Goal: Task Accomplishment & Management: Use online tool/utility

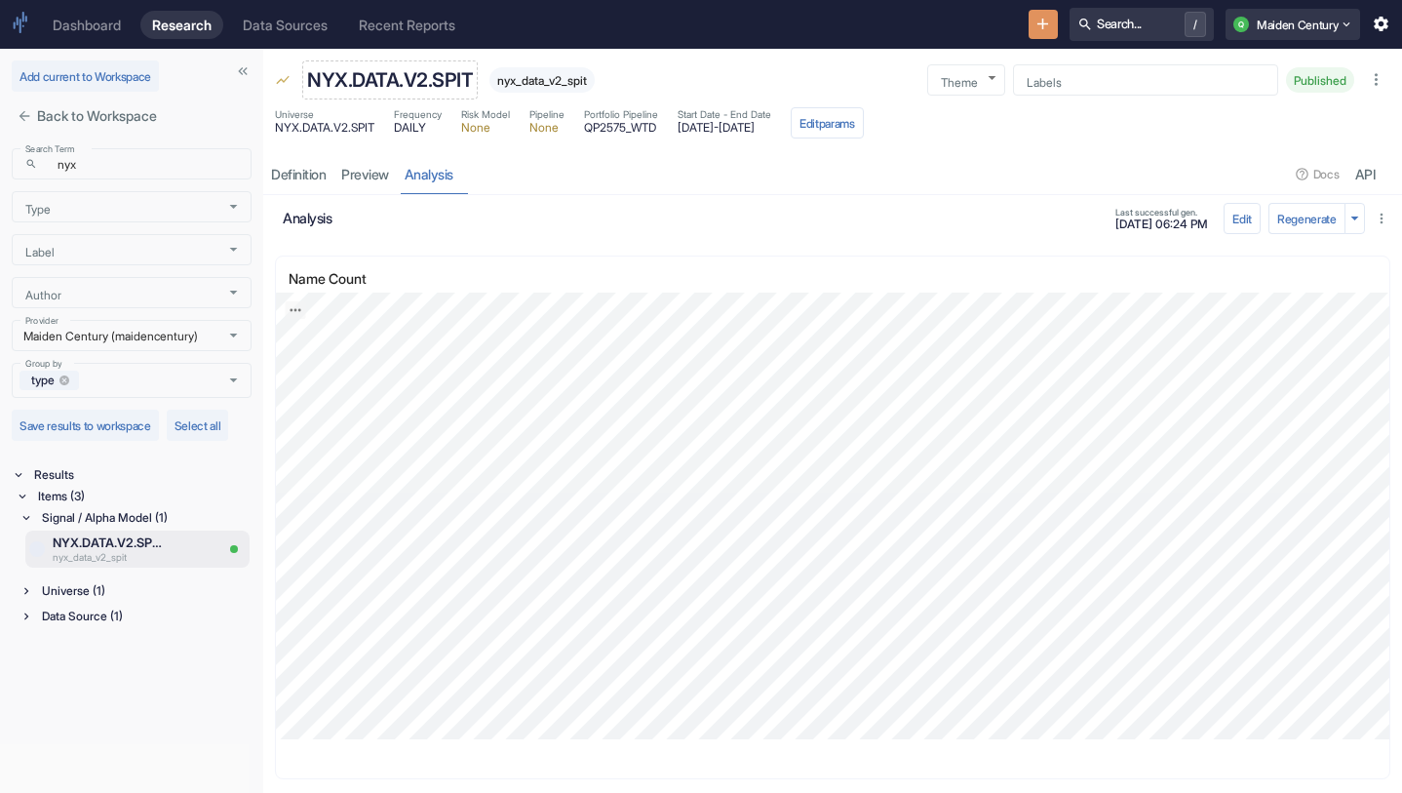
click at [391, 79] on p "NYX.DATA.V2.SPIT" at bounding box center [390, 79] width 166 height 29
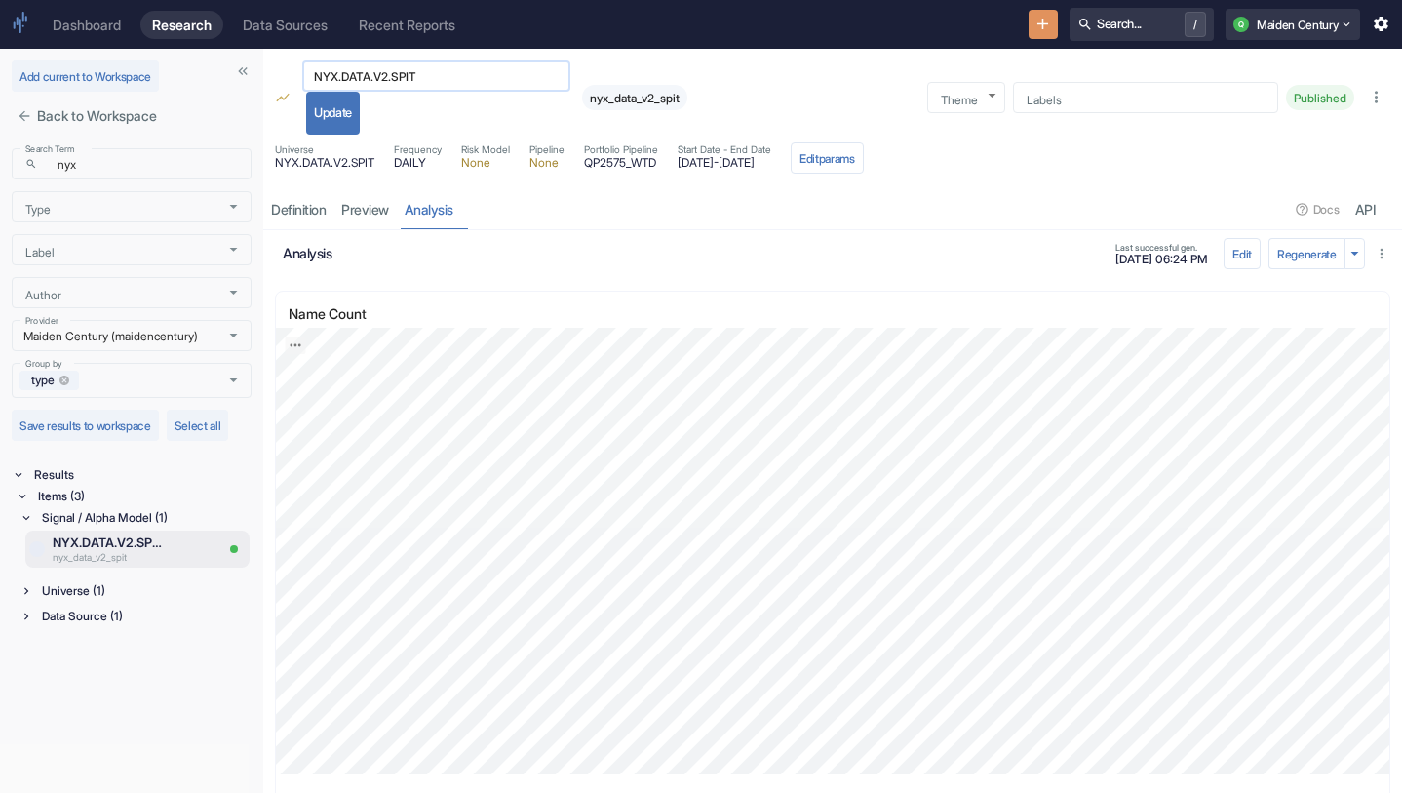
click at [446, 79] on input "NYX.DATA.V2.SPIT" at bounding box center [436, 76] width 268 height 22
click at [1030, 34] on button "New Resource" at bounding box center [1043, 25] width 30 height 30
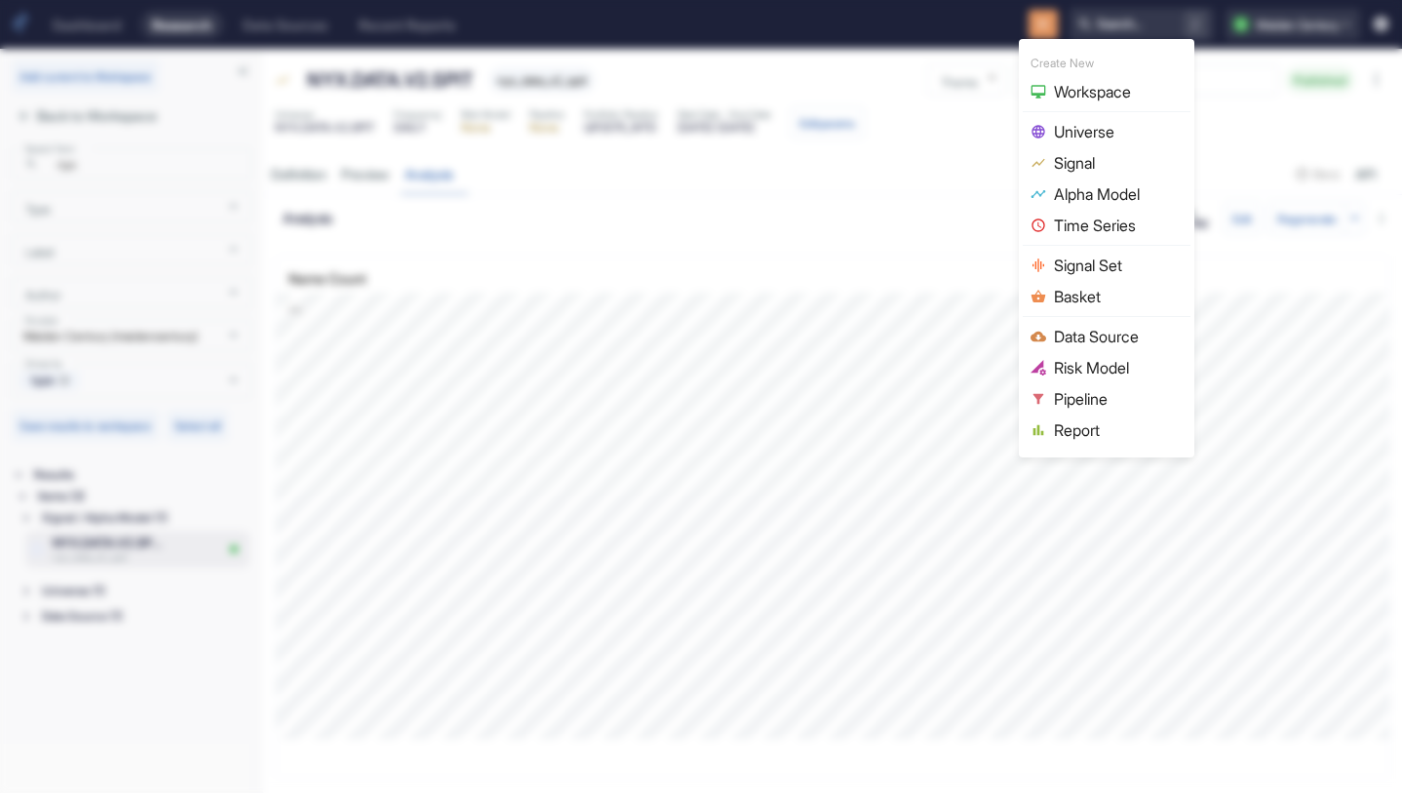
click at [1108, 328] on span "Data Source" at bounding box center [1118, 336] width 129 height 23
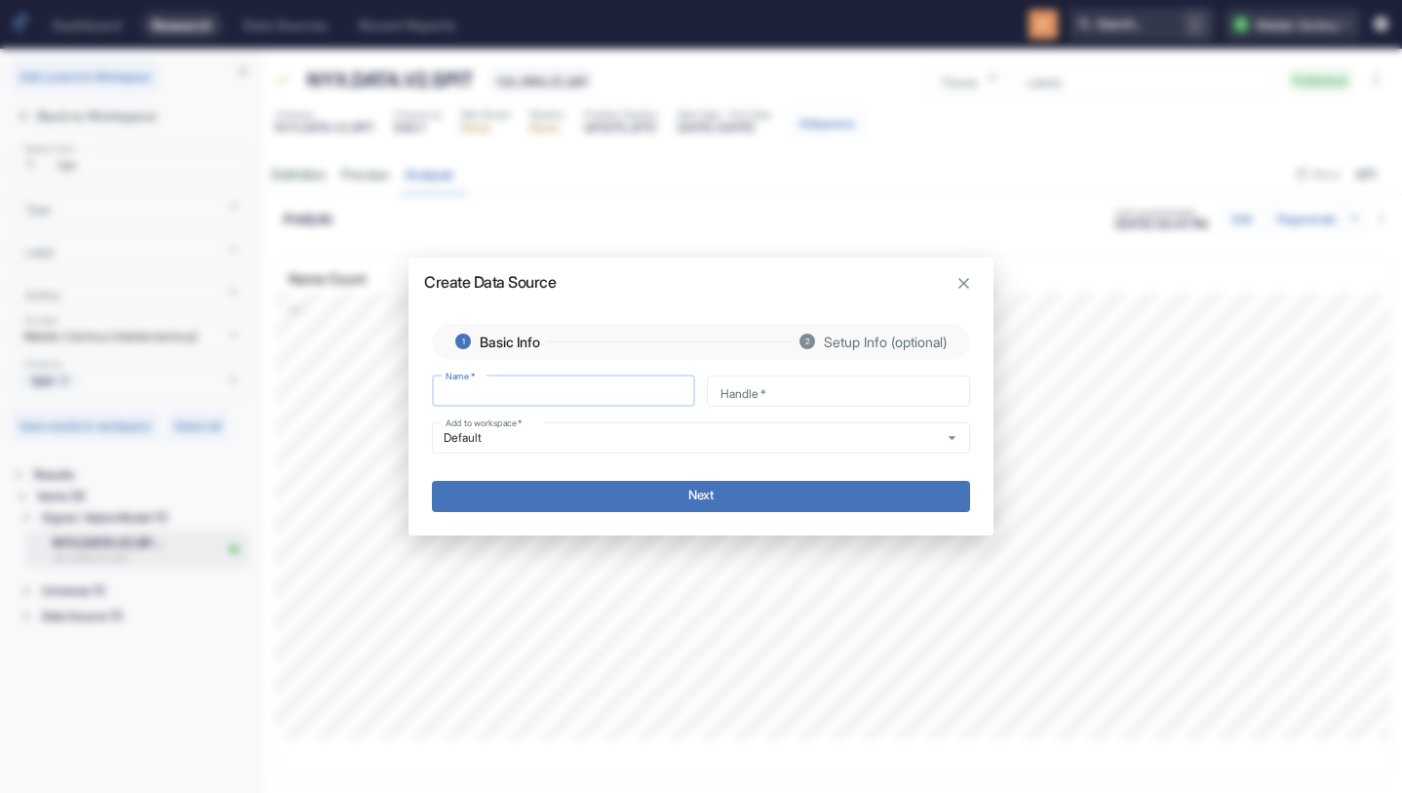
click at [537, 386] on input "Name   *" at bounding box center [563, 390] width 263 height 22
type input "NYX.DATA.V2.SPIT"
type input "nyx_data_v2_spit"
click at [498, 389] on input "NYX.DATA.V2.SPIT" at bounding box center [563, 390] width 263 height 22
type input "[DOMAIN_NAME]_.[DOMAIN_NAME]"
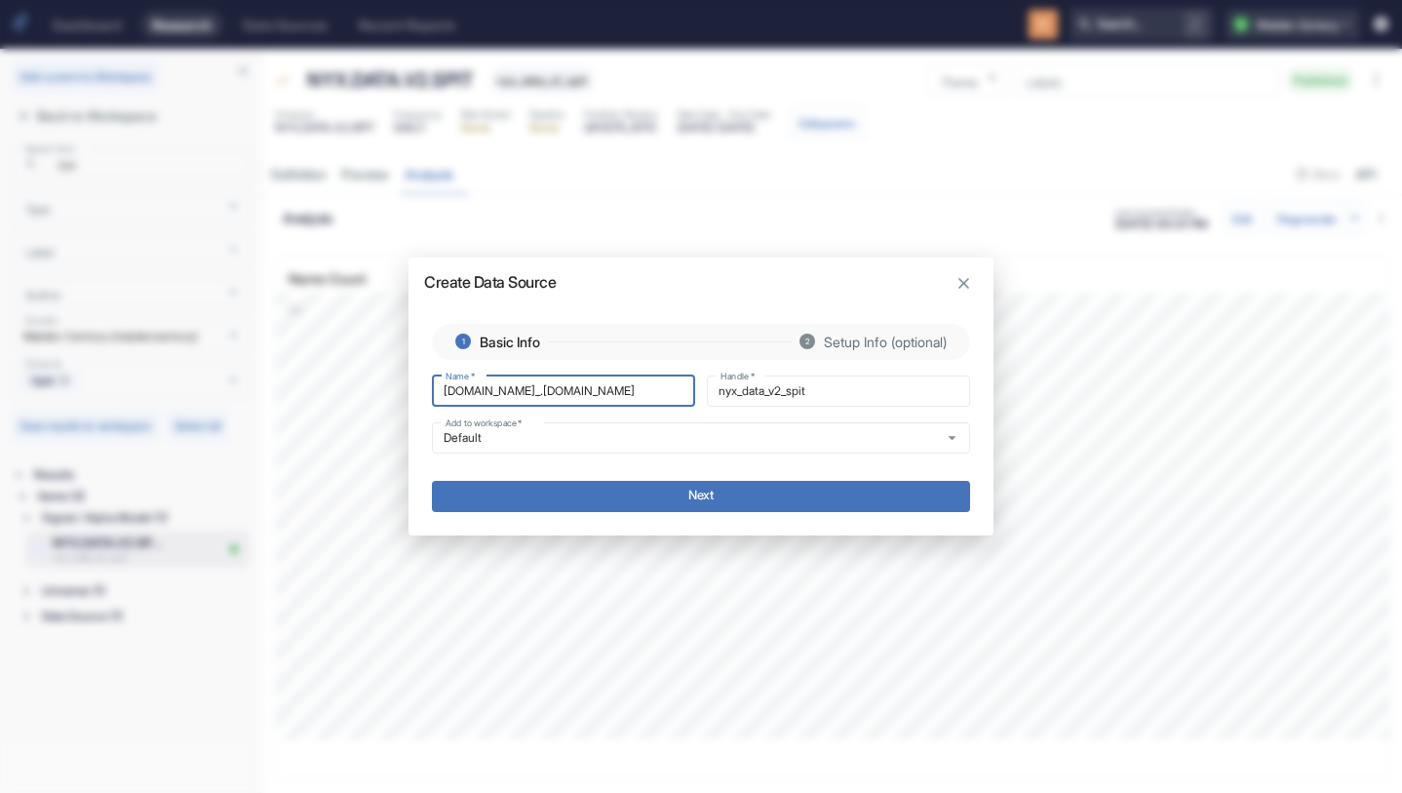
type input "nyx_data__v2_spit"
type input "[DOMAIN_NAME]_[DOMAIN_NAME]"
type input "nyx_data_2_v2_spit"
type input "[DOMAIN_NAME]_[DOMAIN_NAME]"
click at [763, 498] on button "Next" at bounding box center [701, 496] width 538 height 31
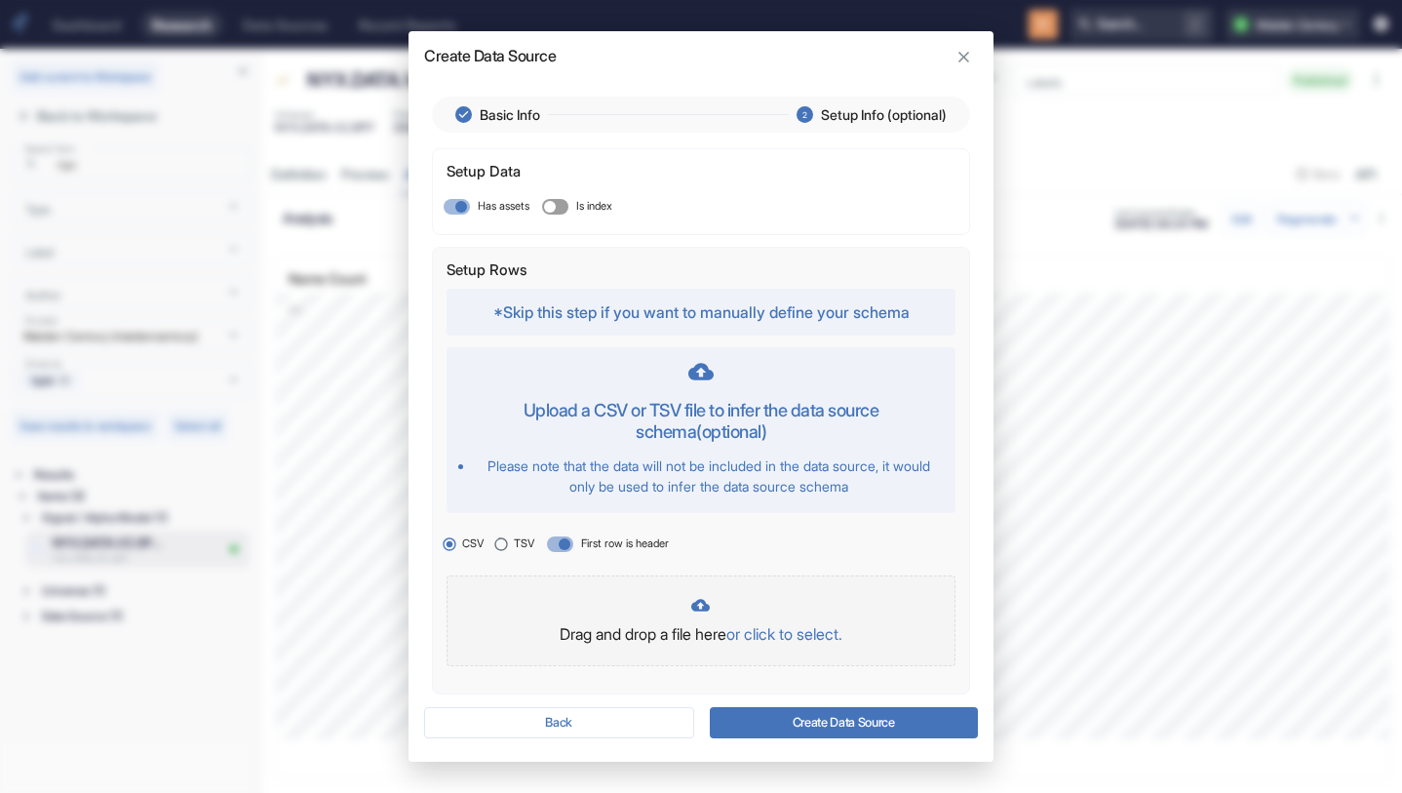
click at [783, 637] on p "or click to select." at bounding box center [784, 633] width 116 height 23
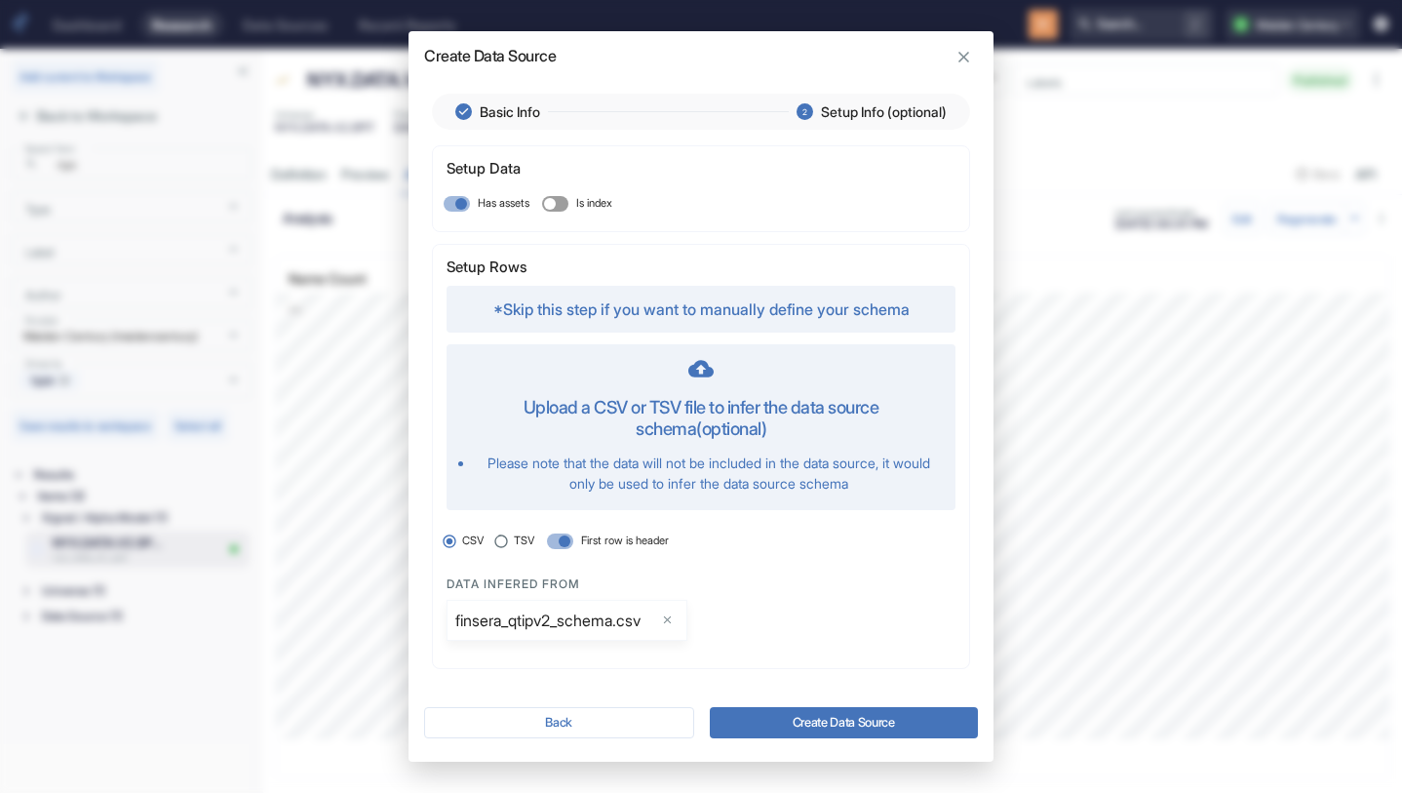
click at [877, 729] on button "Create Data Source" at bounding box center [844, 722] width 268 height 31
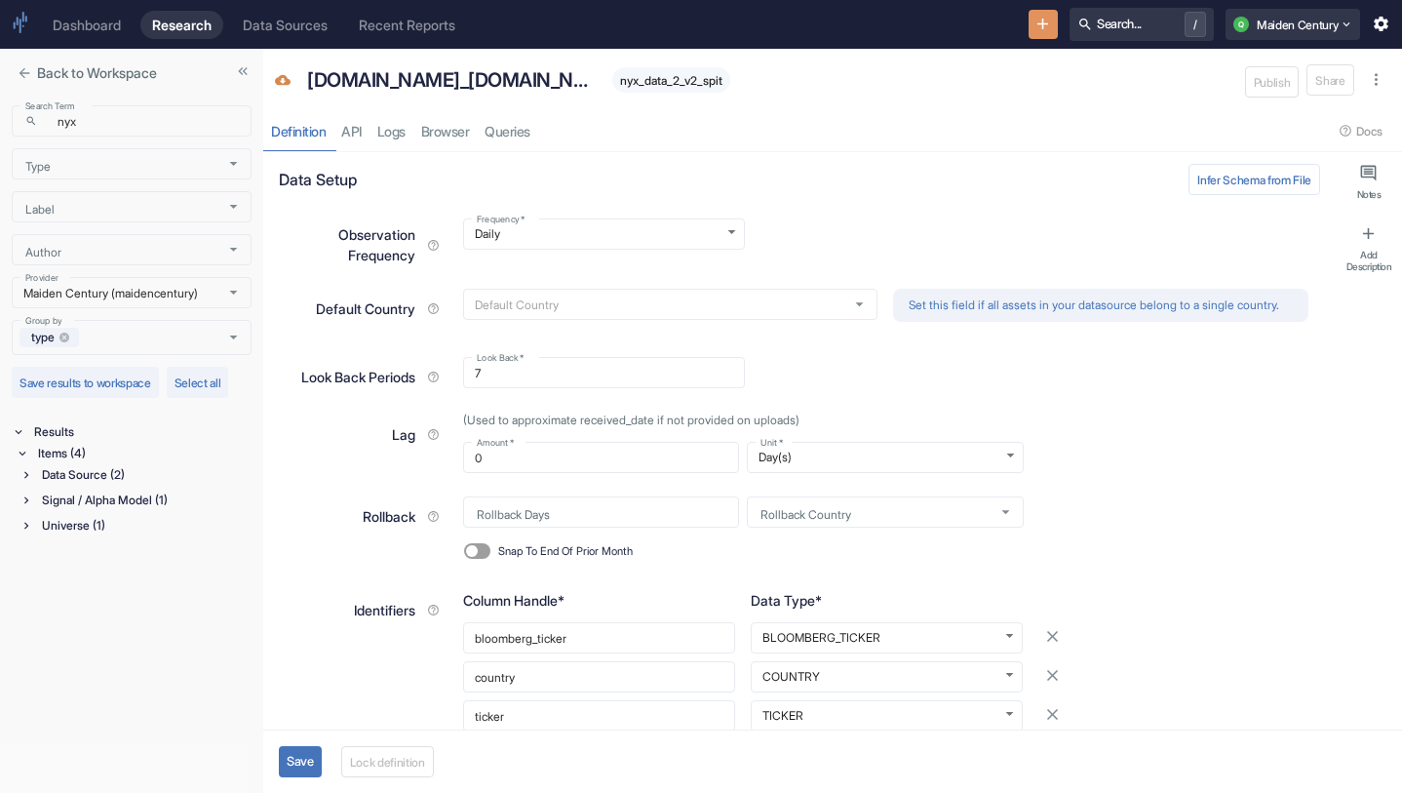
click at [298, 757] on button "Save" at bounding box center [300, 761] width 43 height 31
click at [402, 755] on button "Lock definition" at bounding box center [393, 761] width 93 height 31
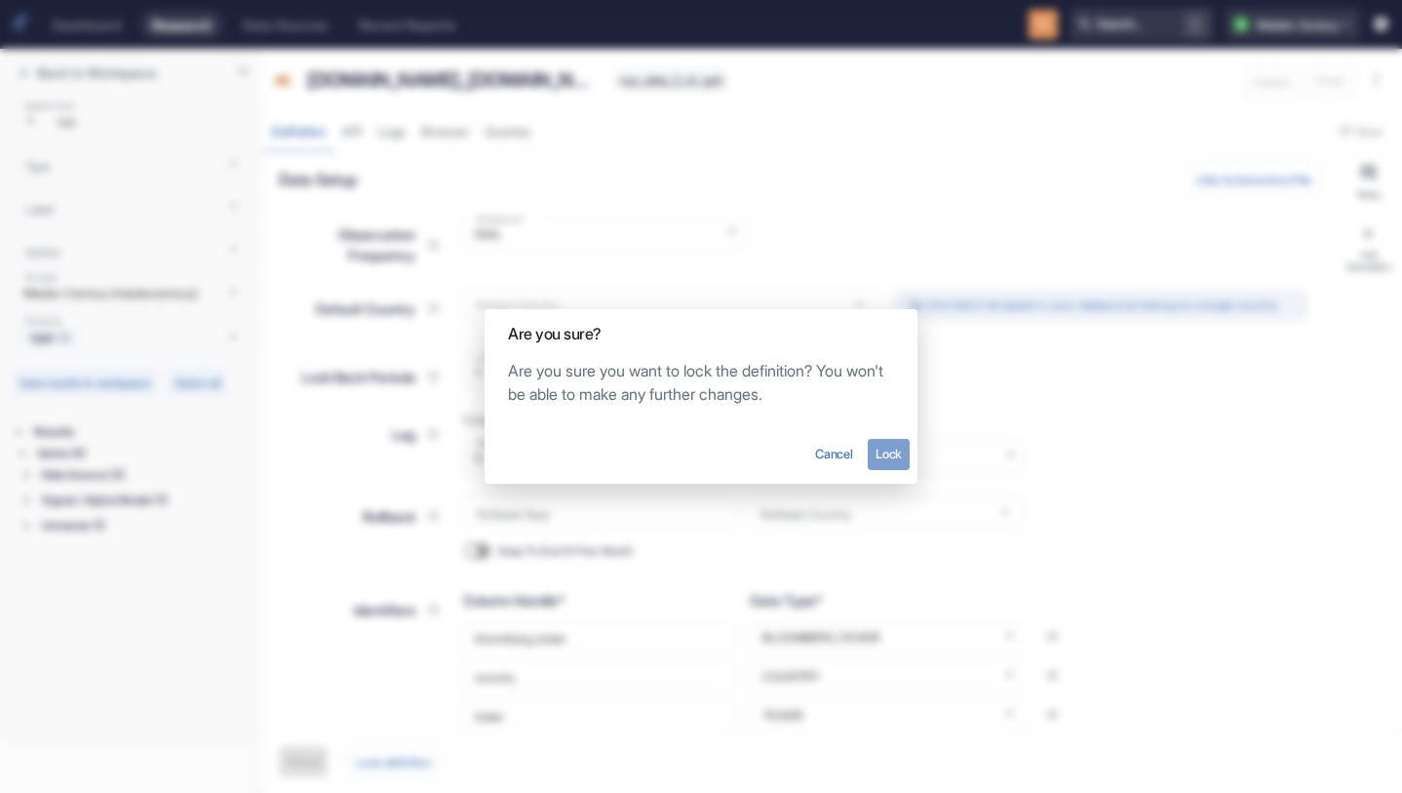
click at [900, 454] on button "Lock" at bounding box center [889, 454] width 42 height 31
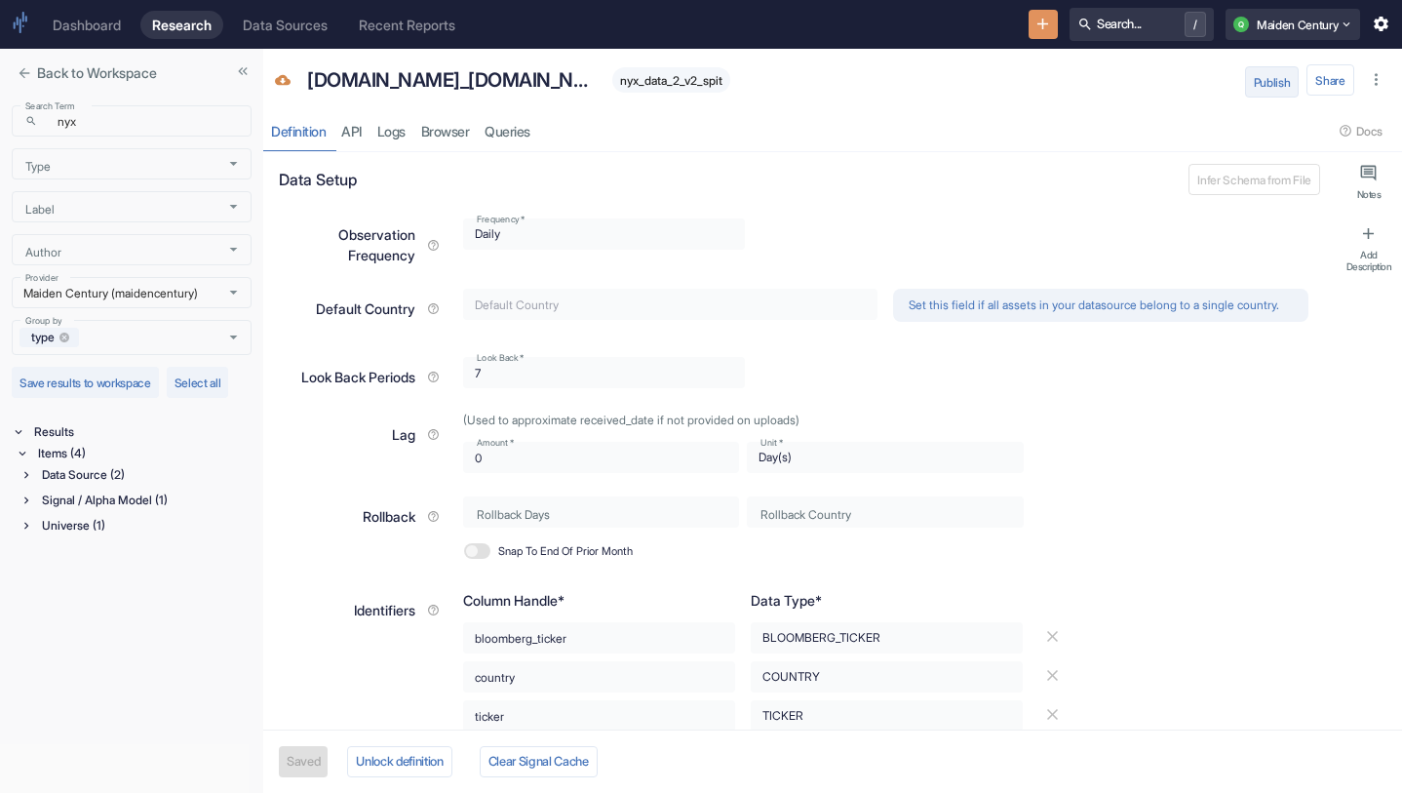
click at [1256, 84] on button "Publish" at bounding box center [1272, 81] width 55 height 31
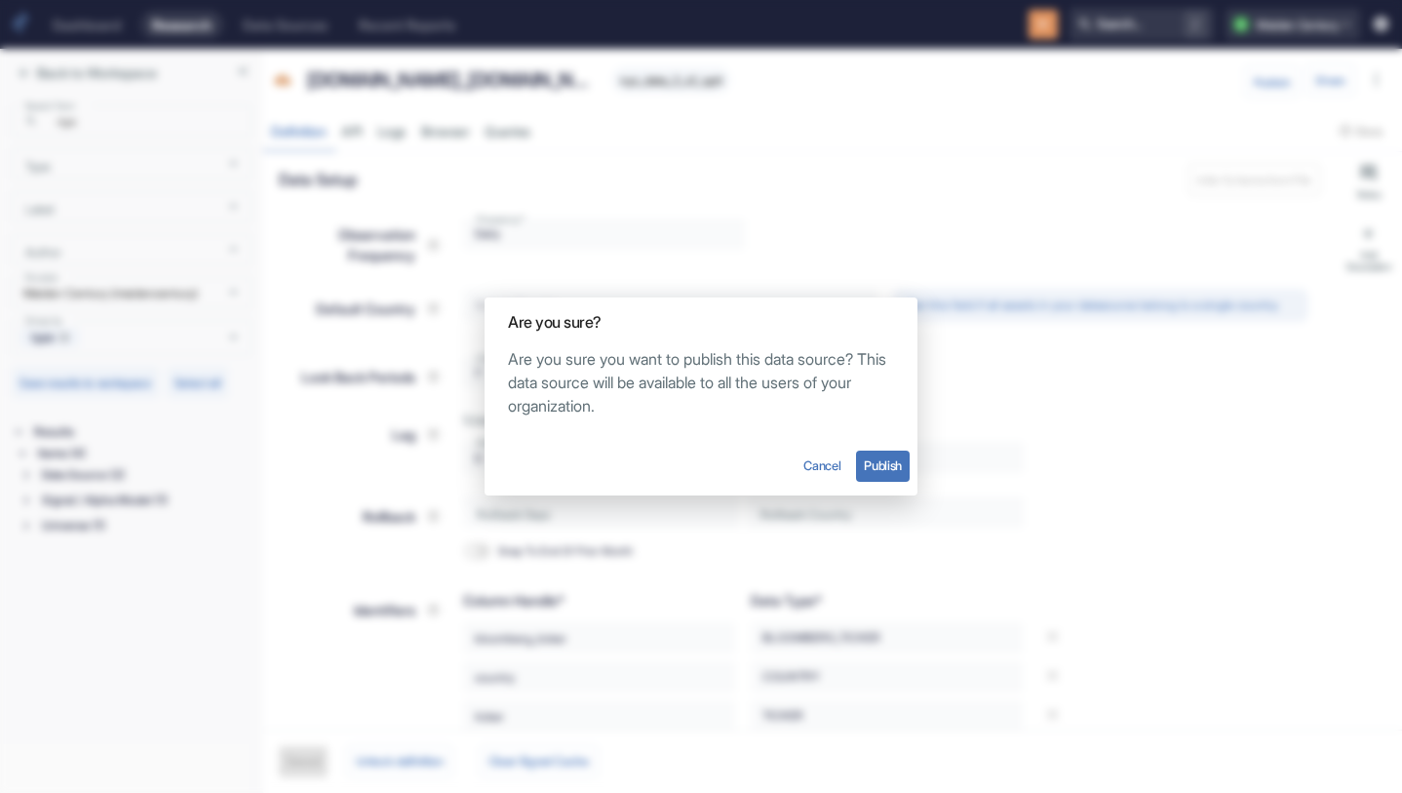
click at [882, 468] on button "Publish" at bounding box center [883, 465] width 54 height 31
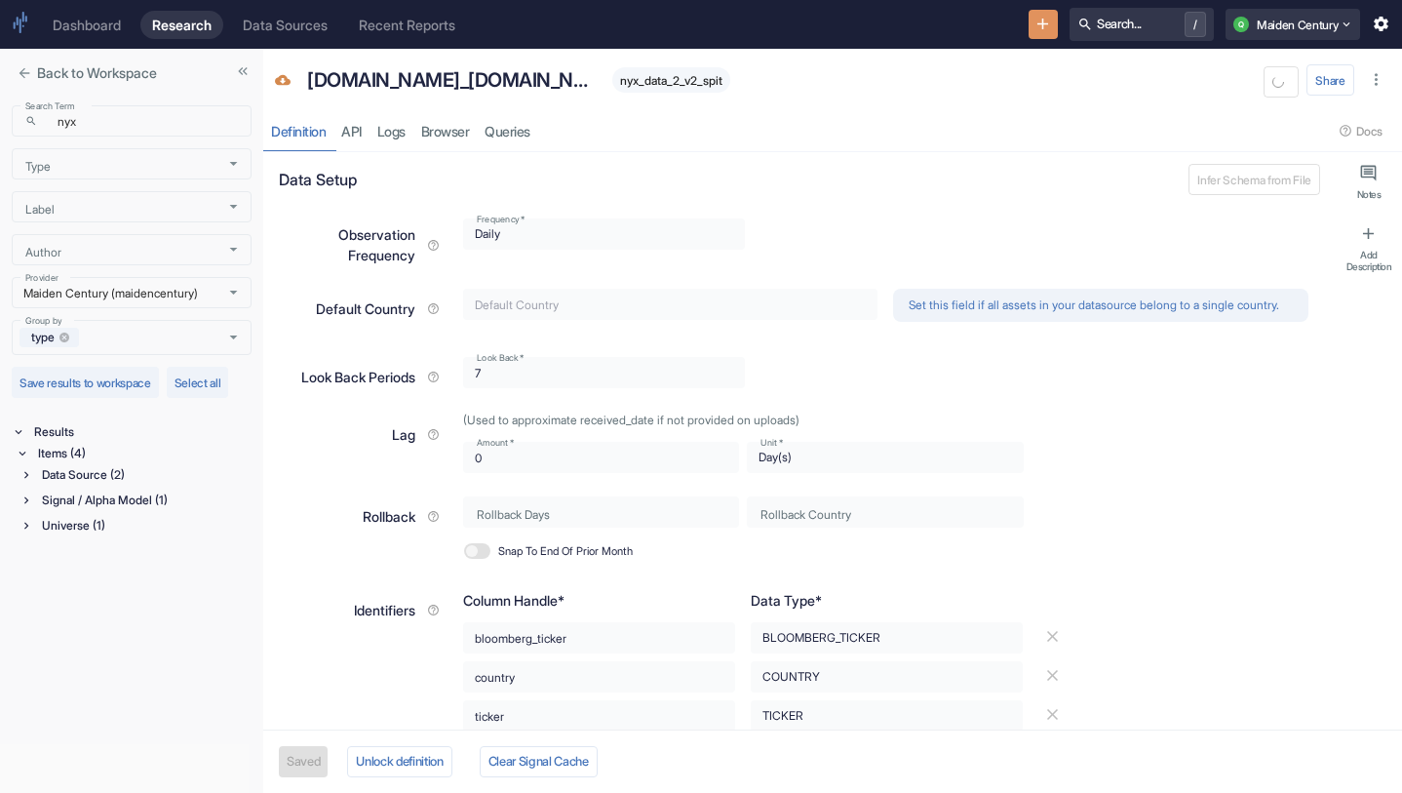
type textarea "x"
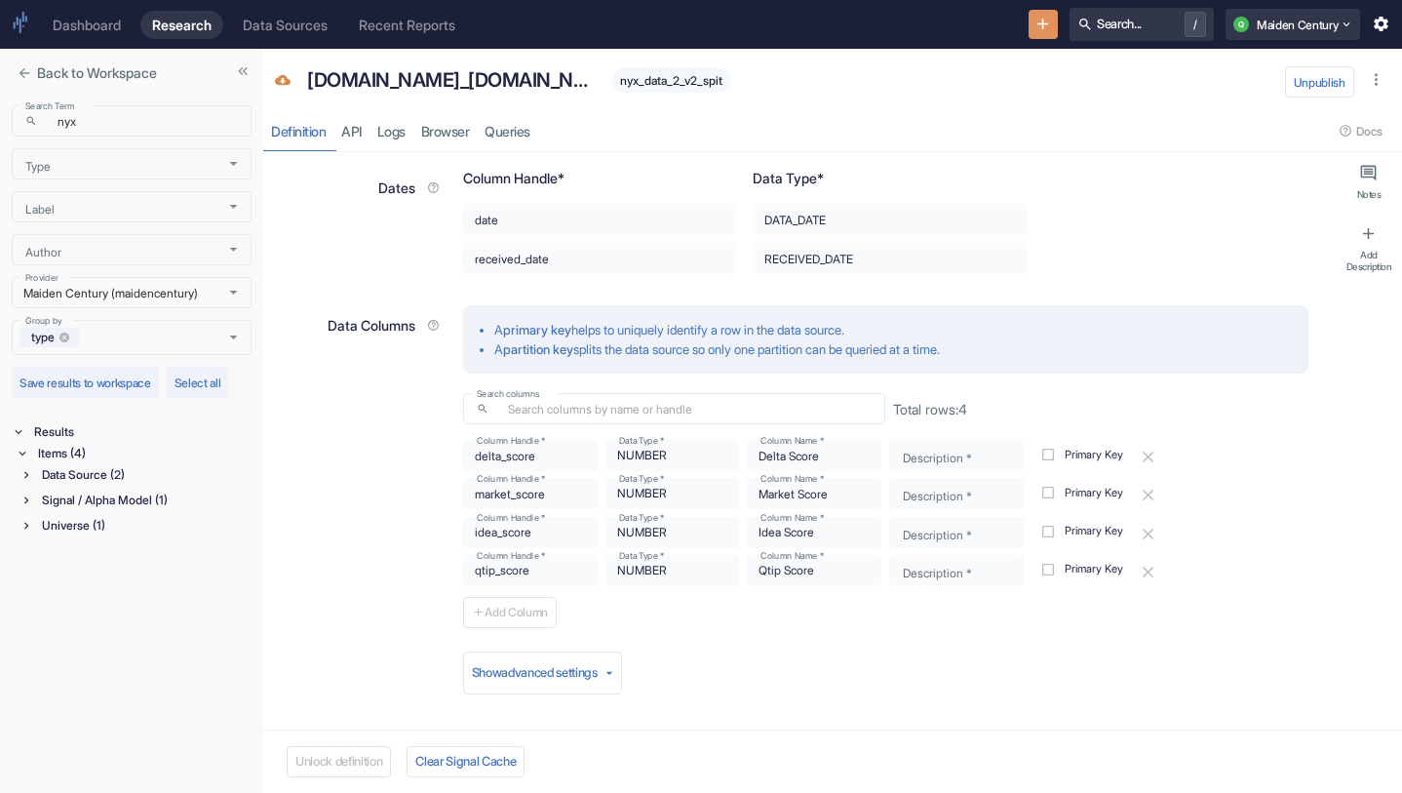
click at [612, 83] on span "nyx_data_2_v2_spit" at bounding box center [671, 80] width 118 height 15
copy span "nyx_data_2_v2_spit"
click at [398, 130] on link "Logs" at bounding box center [391, 131] width 44 height 40
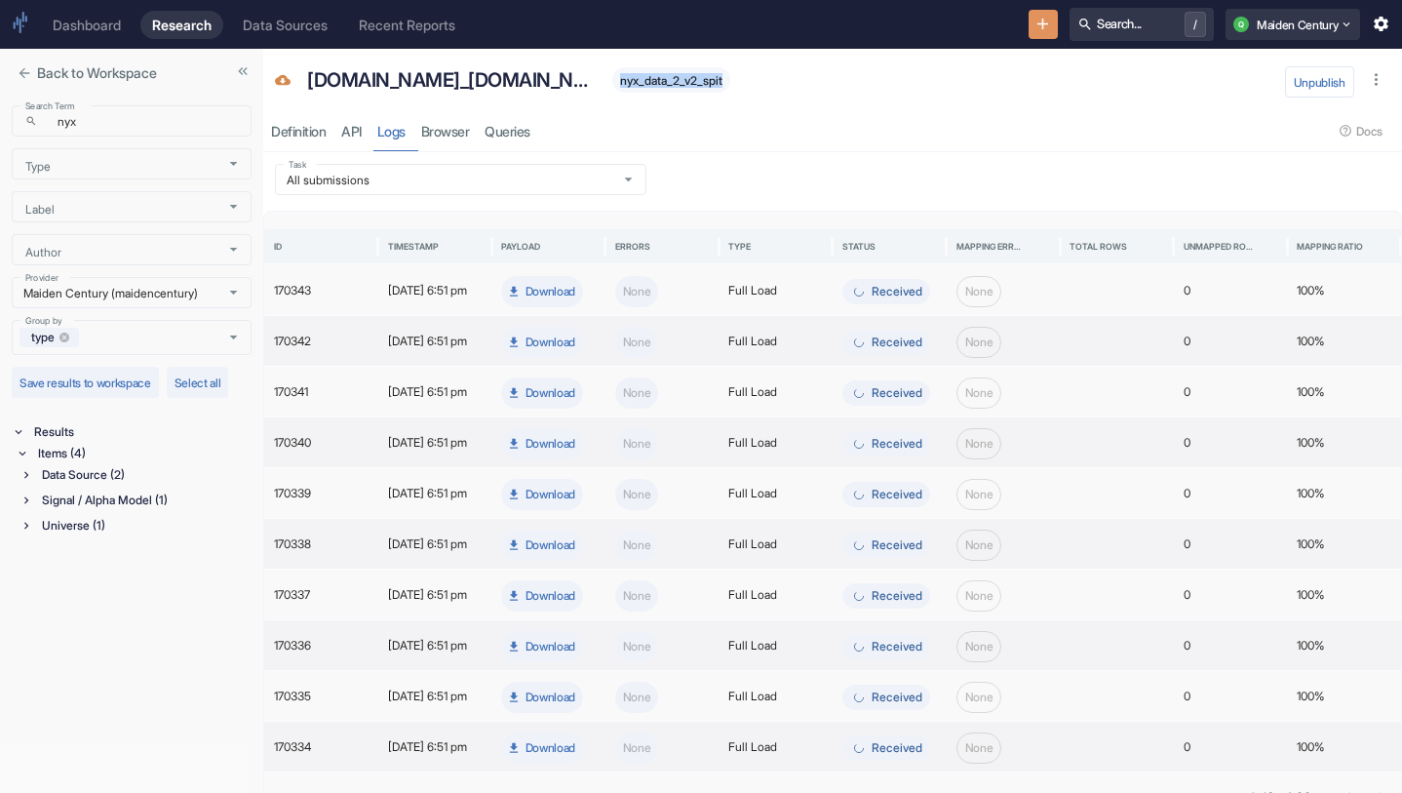
scroll to position [43, 0]
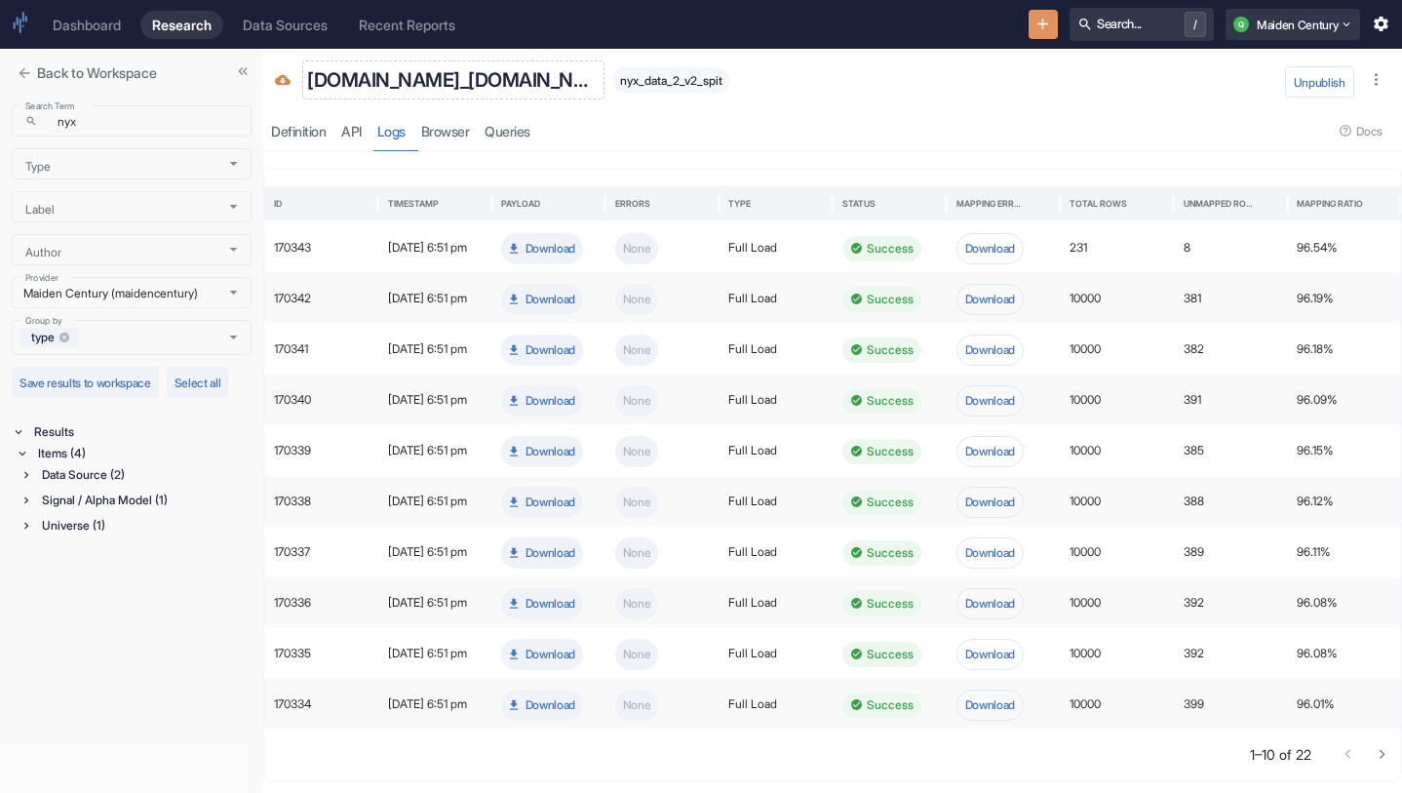
click at [388, 96] on div "[DOMAIN_NAME]_[DOMAIN_NAME]" at bounding box center [453, 79] width 302 height 39
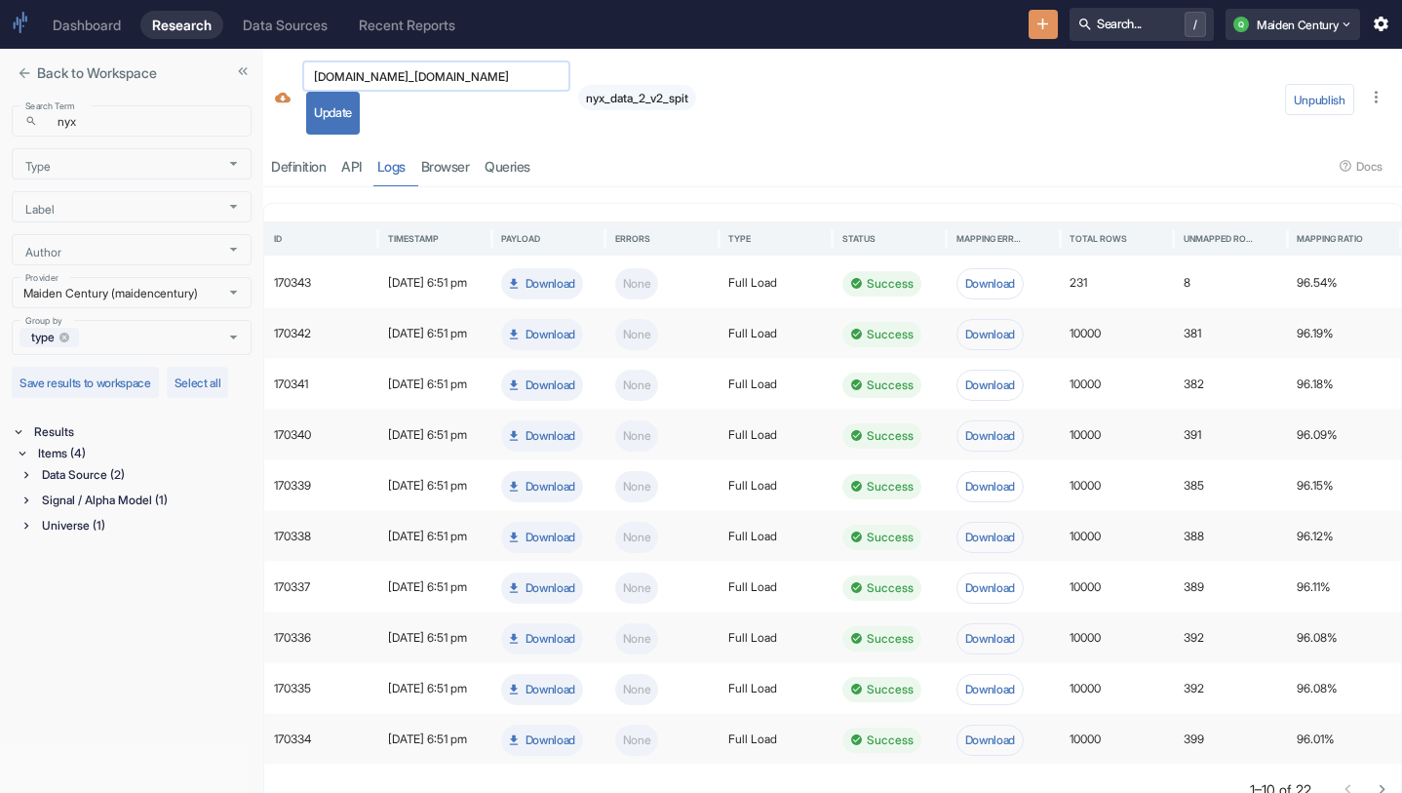
click at [428, 70] on input "[DOMAIN_NAME]_[DOMAIN_NAME]" at bounding box center [436, 76] width 268 height 22
click at [1034, 69] on div "[DOMAIN_NAME]_[DOMAIN_NAME] ​ Update nyx_data_2_v2_spit" at bounding box center [787, 97] width 979 height 74
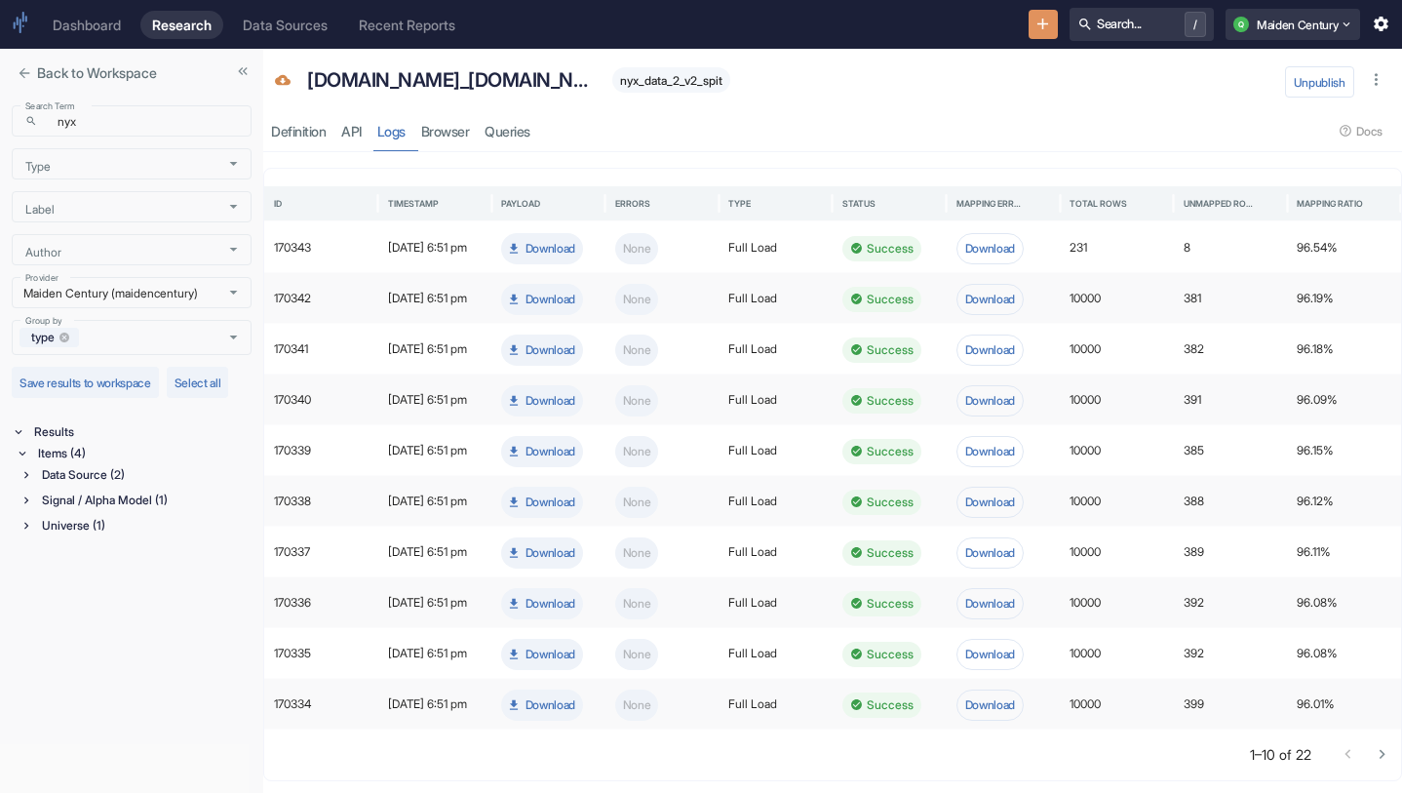
click at [1023, 6] on div "Dashboard Research Data Sources Recent Reports Search... / Q Maiden Century" at bounding box center [701, 24] width 1402 height 49
click at [1041, 29] on icon "New Resource" at bounding box center [1042, 24] width 19 height 19
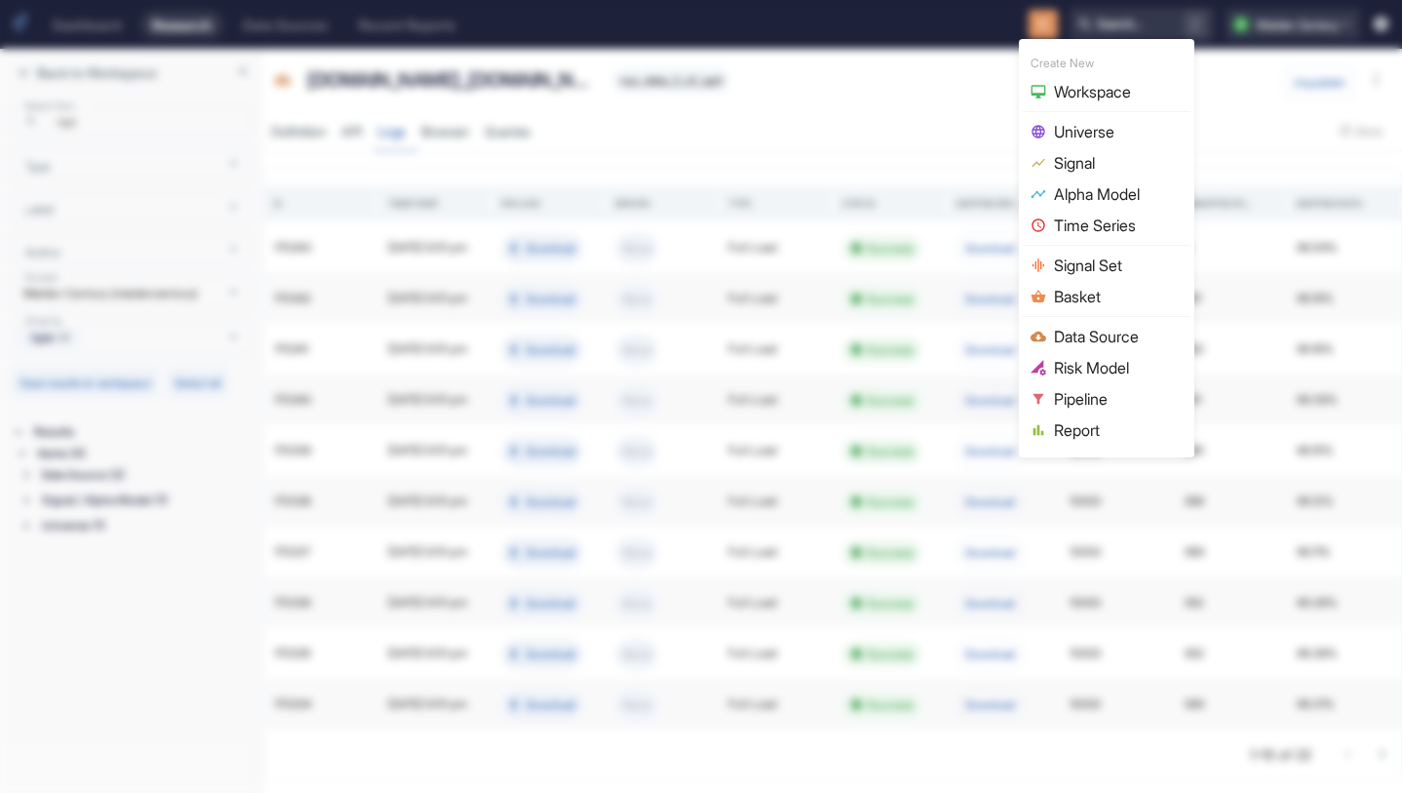
click at [1114, 126] on span "Universe" at bounding box center [1118, 131] width 129 height 23
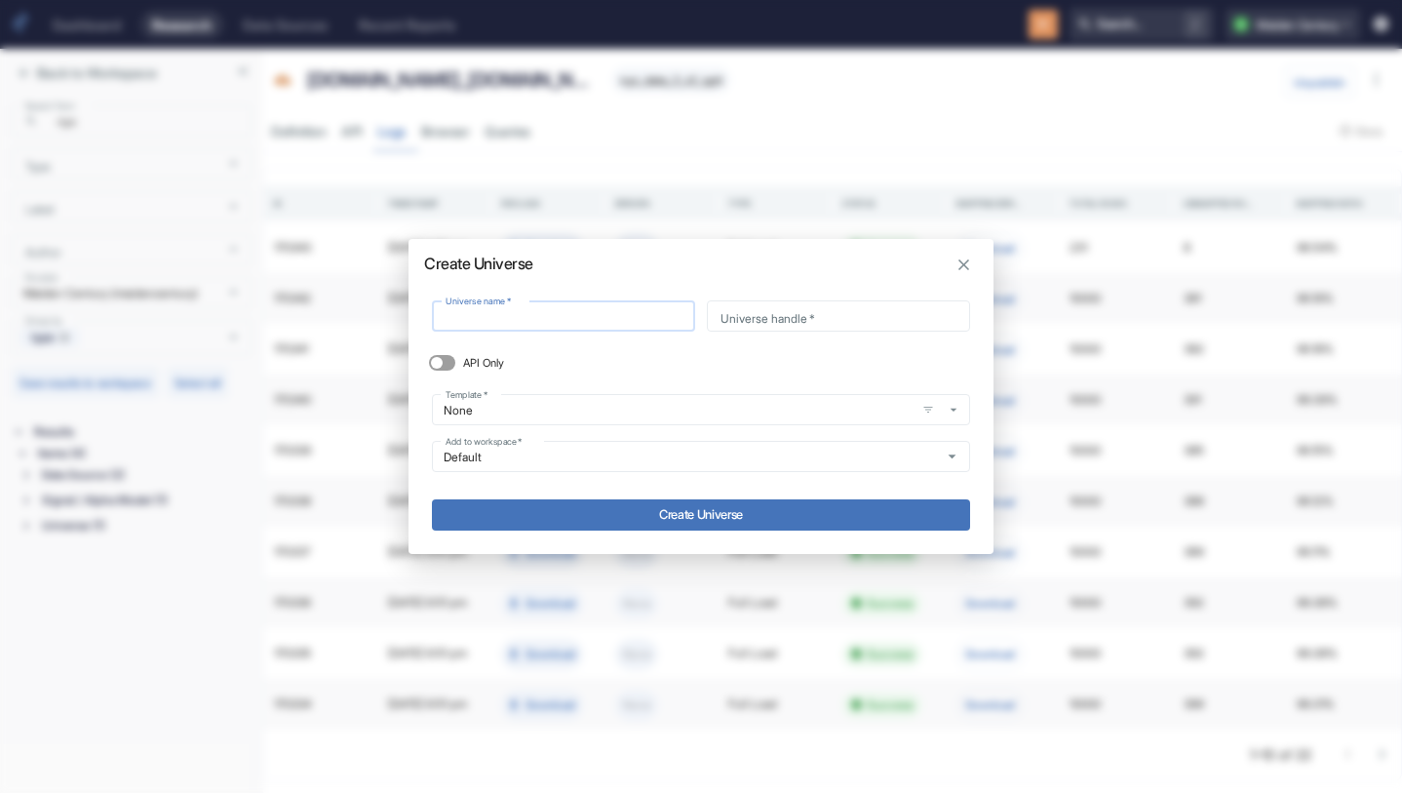
click at [529, 309] on input "Universe name   *" at bounding box center [563, 316] width 263 height 22
click at [531, 317] on input "Universe name   *" at bounding box center [563, 316] width 263 height 22
type input "[DOMAIN_NAME]_[DOMAIN_NAME]"
type input "nyx_data_2_v2_spit"
type input "[DOMAIN_NAME]_[DOMAIN_NAME]"
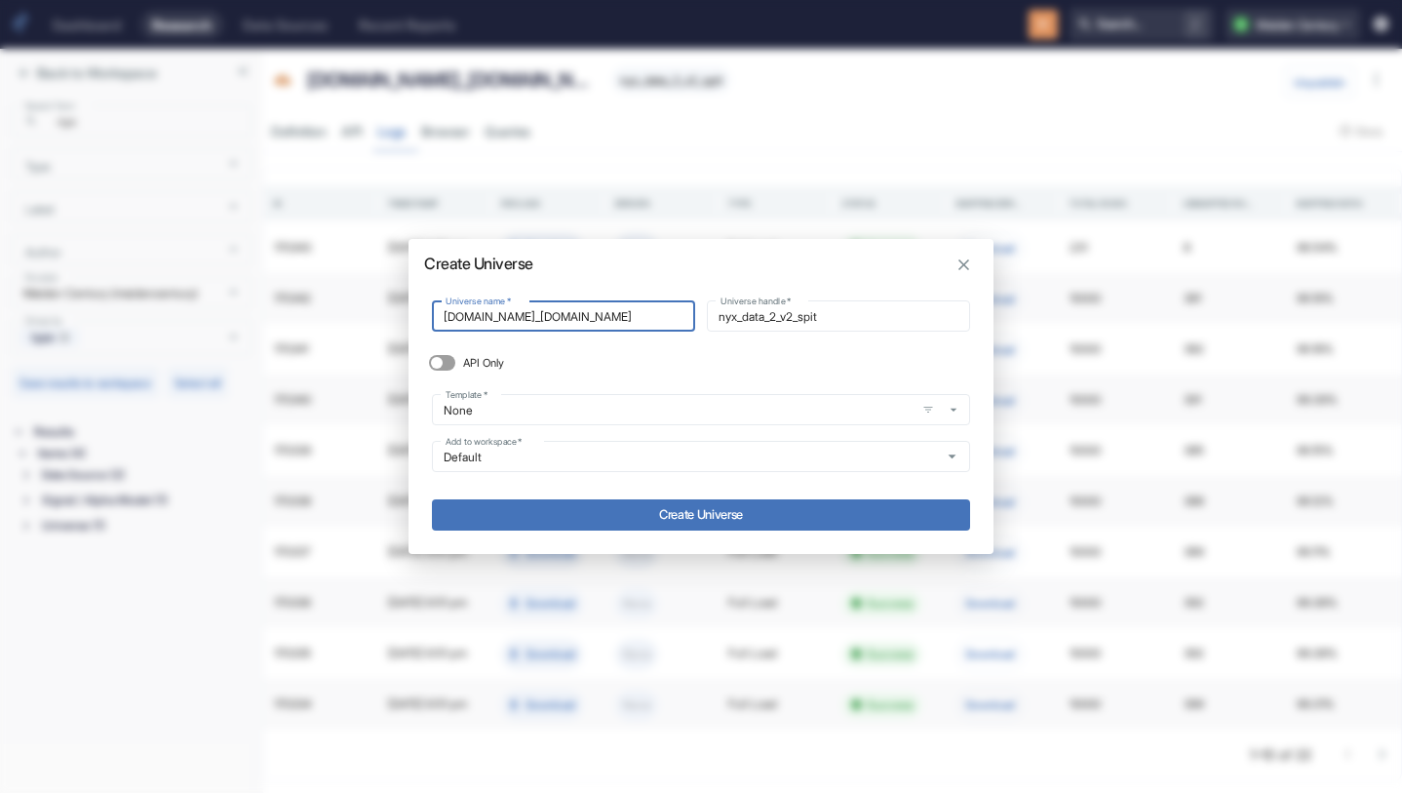
click at [588, 507] on button "Create Universe" at bounding box center [701, 514] width 538 height 31
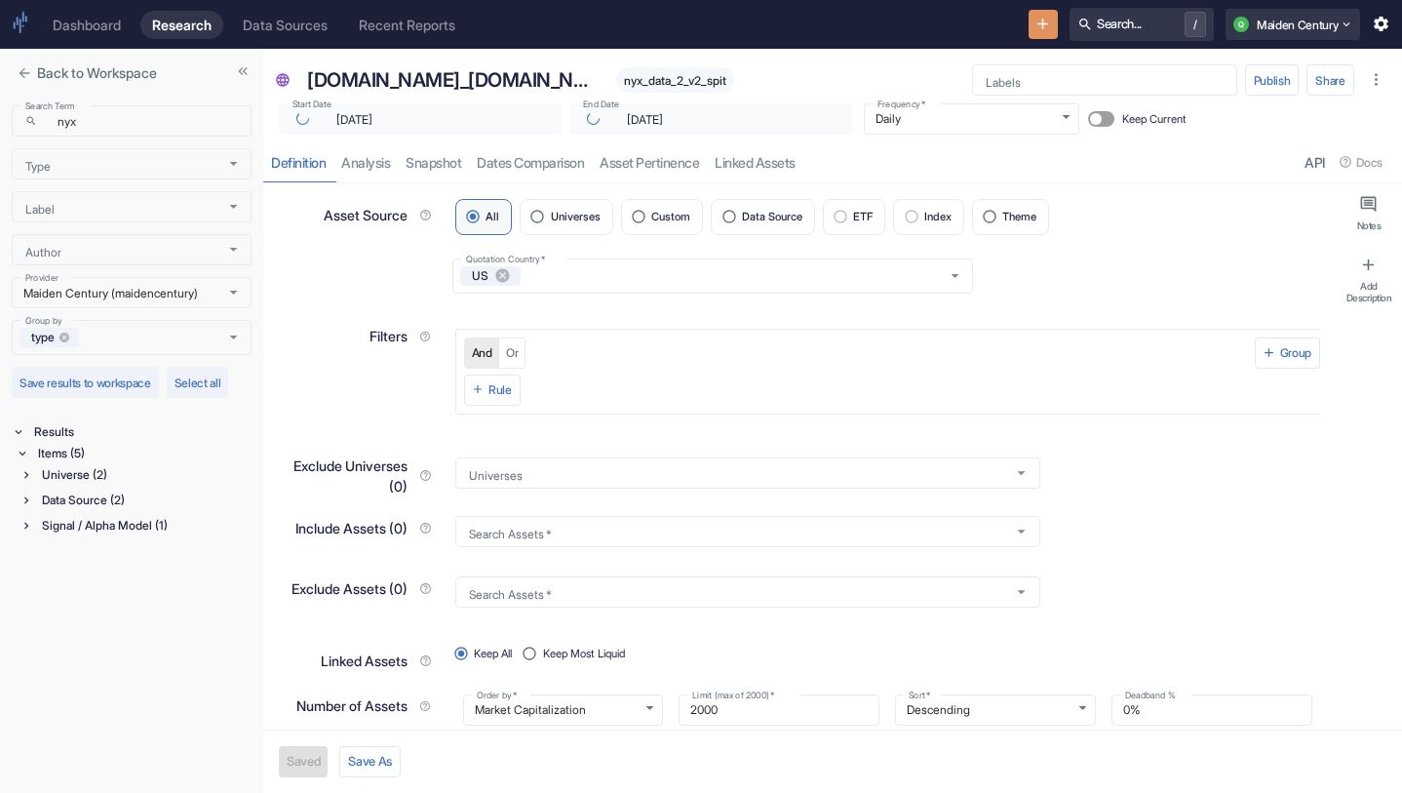
type input "[DATE]"
type textarea "x"
click at [788, 209] on label "Data Source" at bounding box center [763, 217] width 104 height 36
click at [742, 209] on input "Data Source" at bounding box center [729, 217] width 26 height 26
radio input "true"
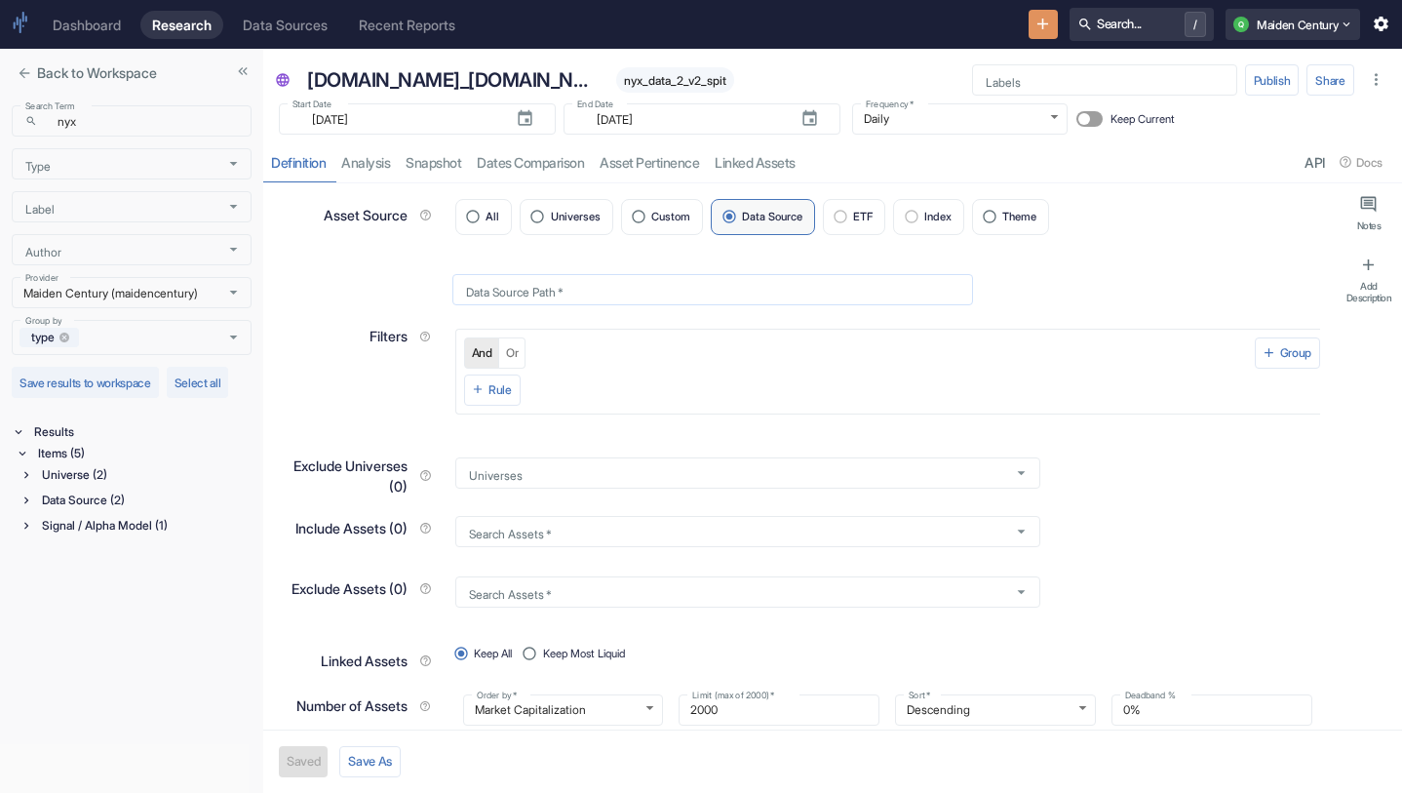
click at [585, 290] on input "Data Source Path   *" at bounding box center [712, 289] width 521 height 22
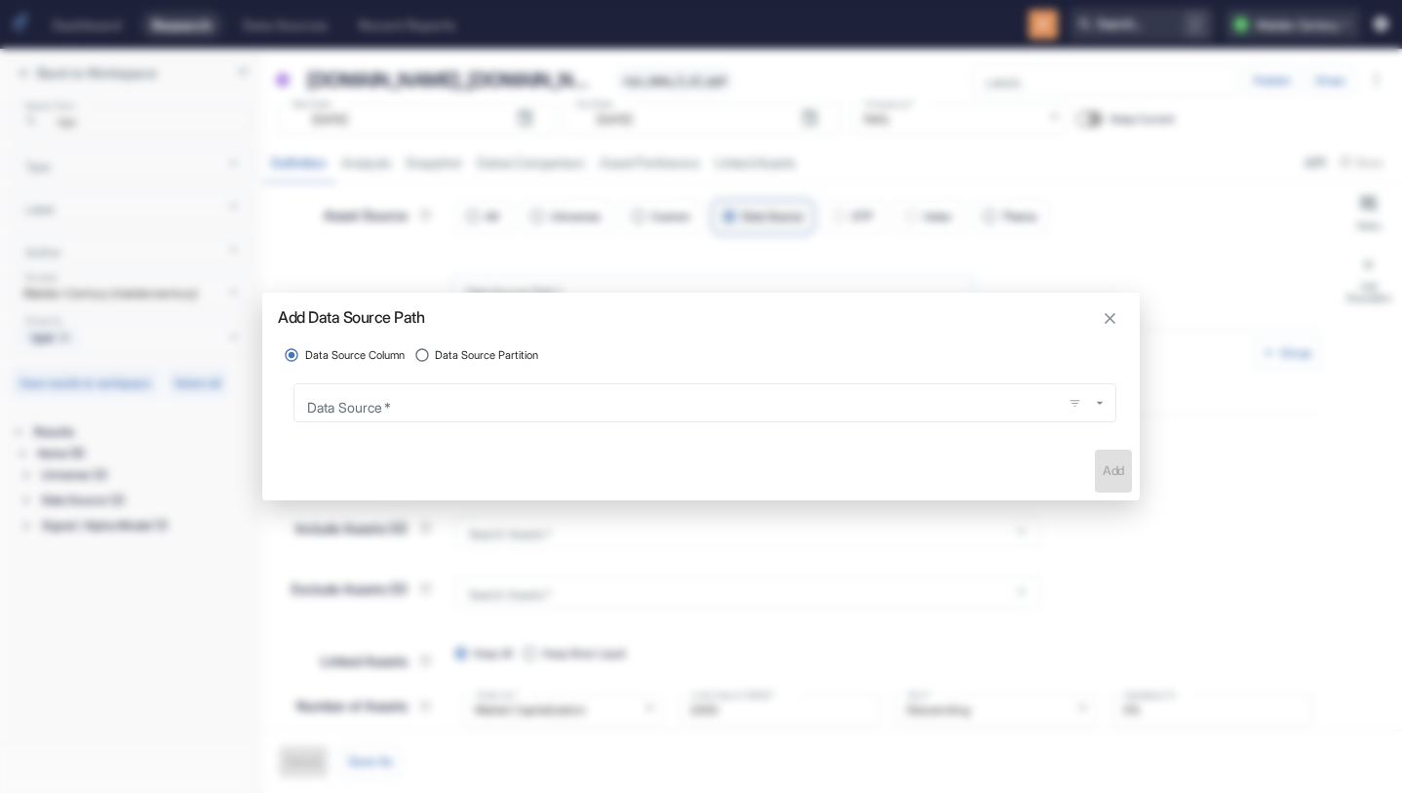
type textarea "x"
click at [517, 361] on span "Data Source Partition" at bounding box center [486, 355] width 103 height 17
click at [436, 361] on input "Data Source Partition" at bounding box center [422, 355] width 26 height 26
radio input "true"
click at [517, 407] on input "Data Source   *" at bounding box center [679, 402] width 754 height 21
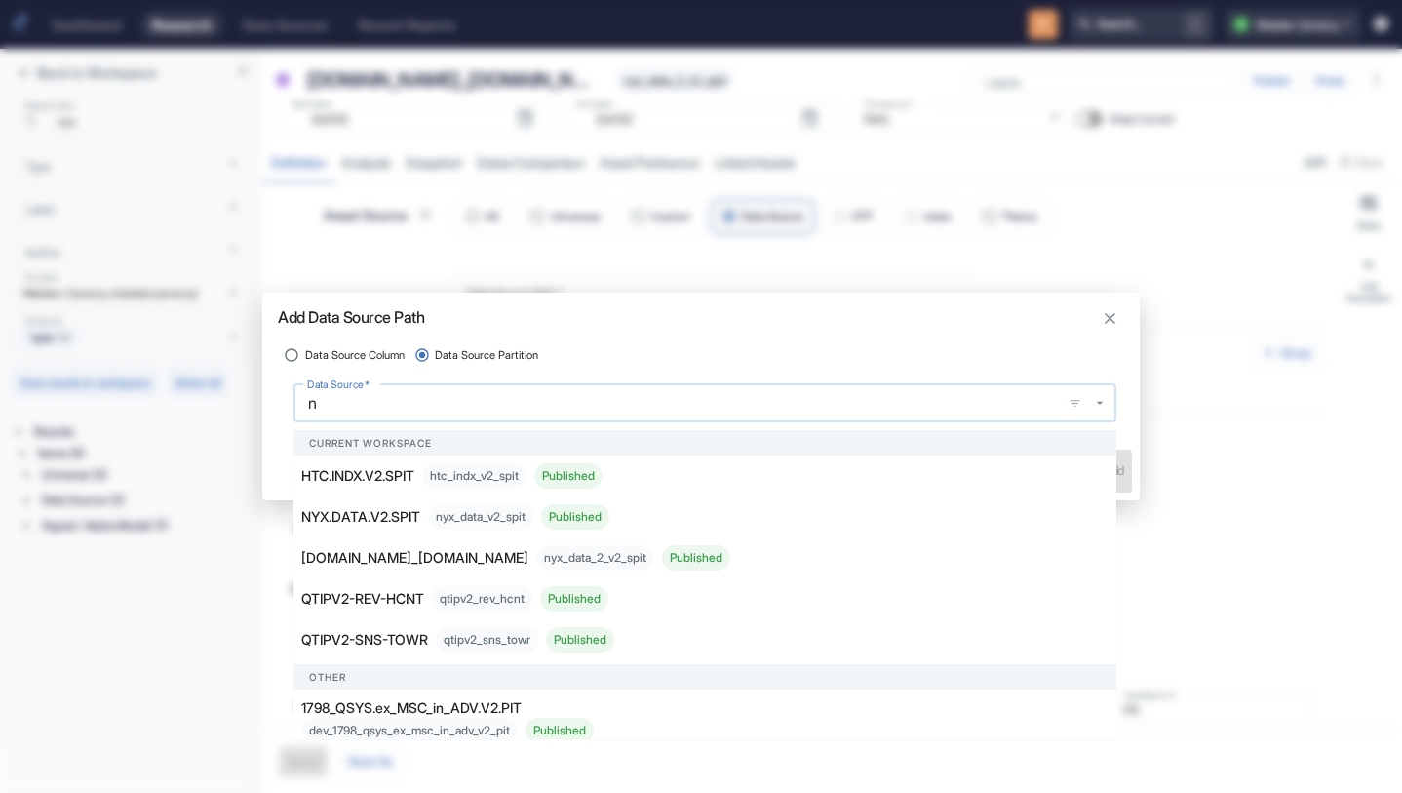
type input "ny"
type textarea "x"
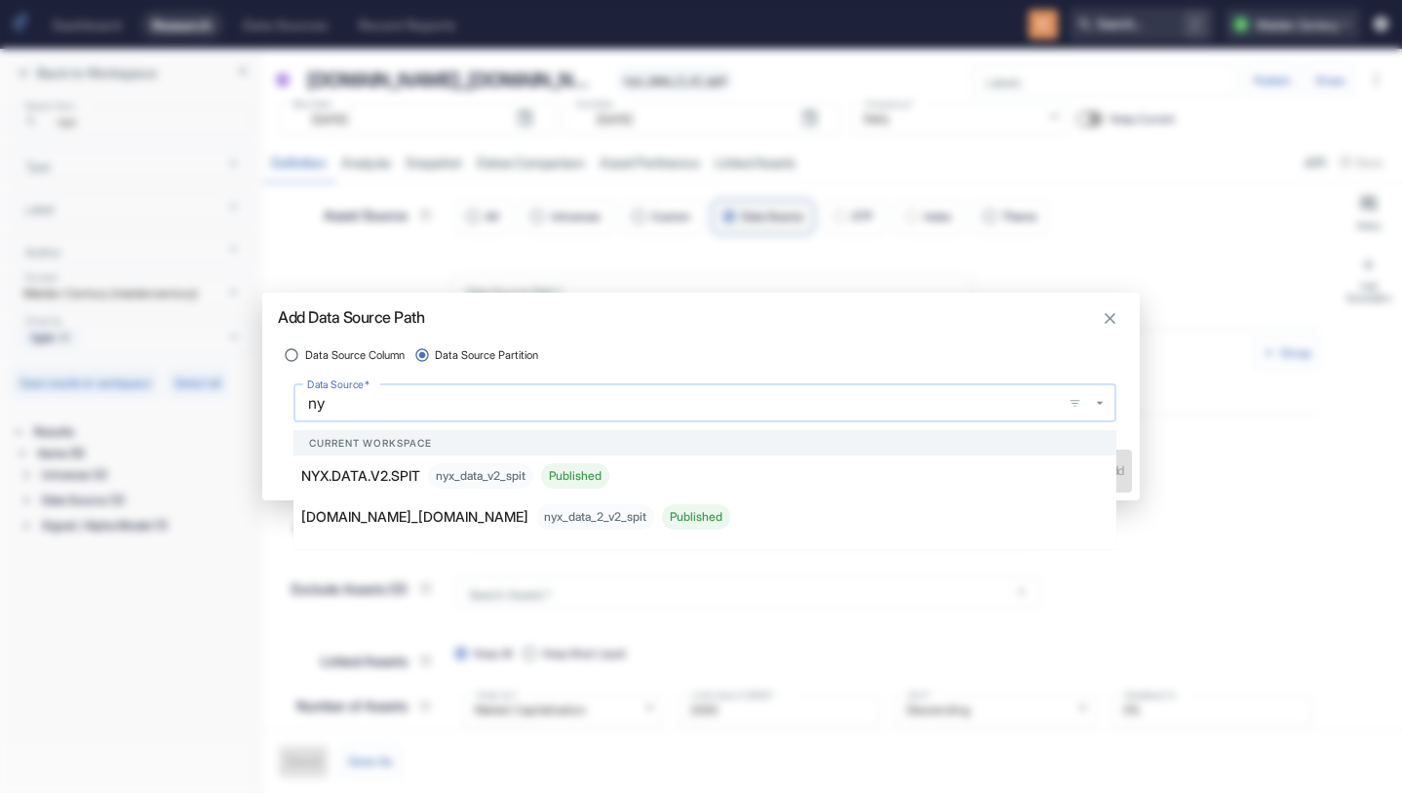
type input "nyx"
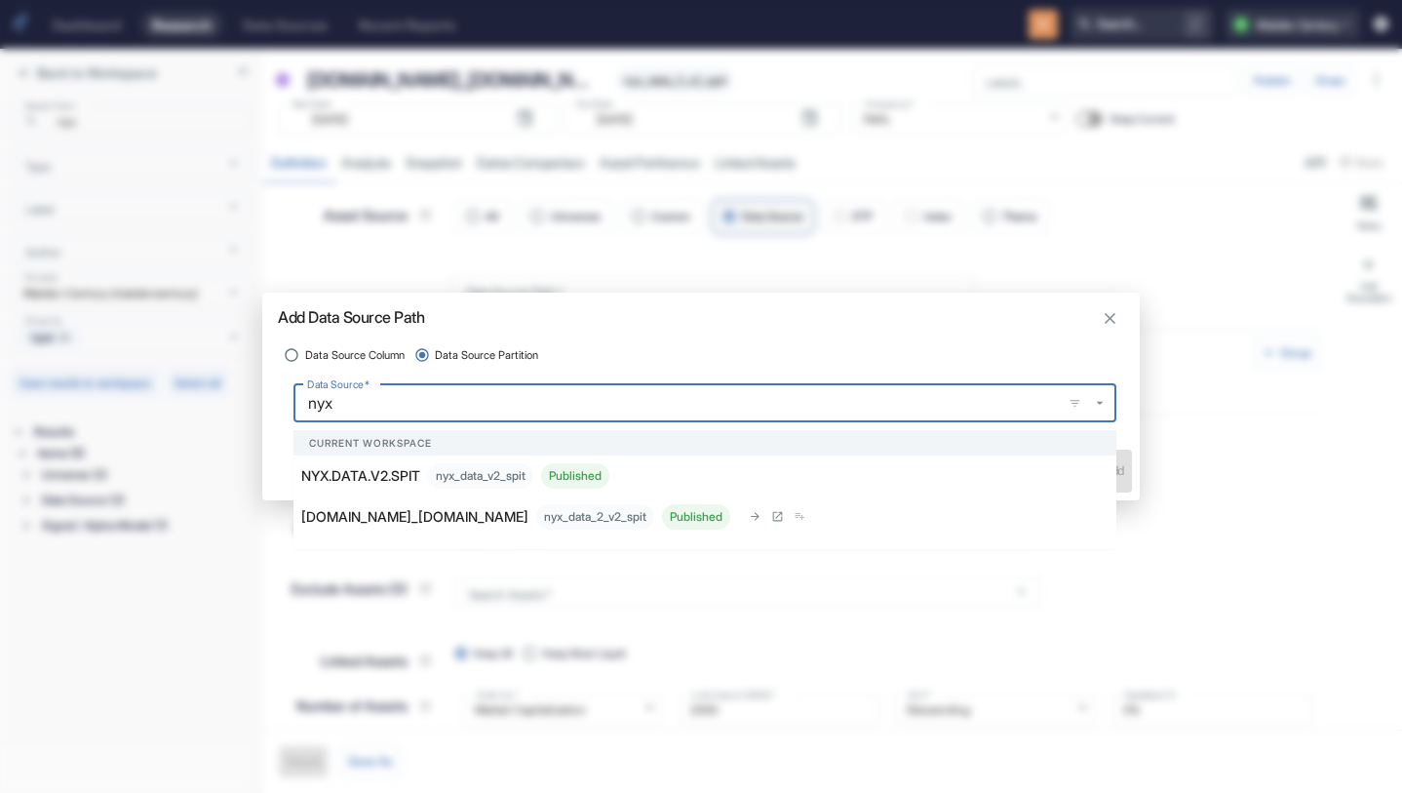
click at [432, 514] on p "[DOMAIN_NAME]_[DOMAIN_NAME]" at bounding box center [414, 516] width 227 height 20
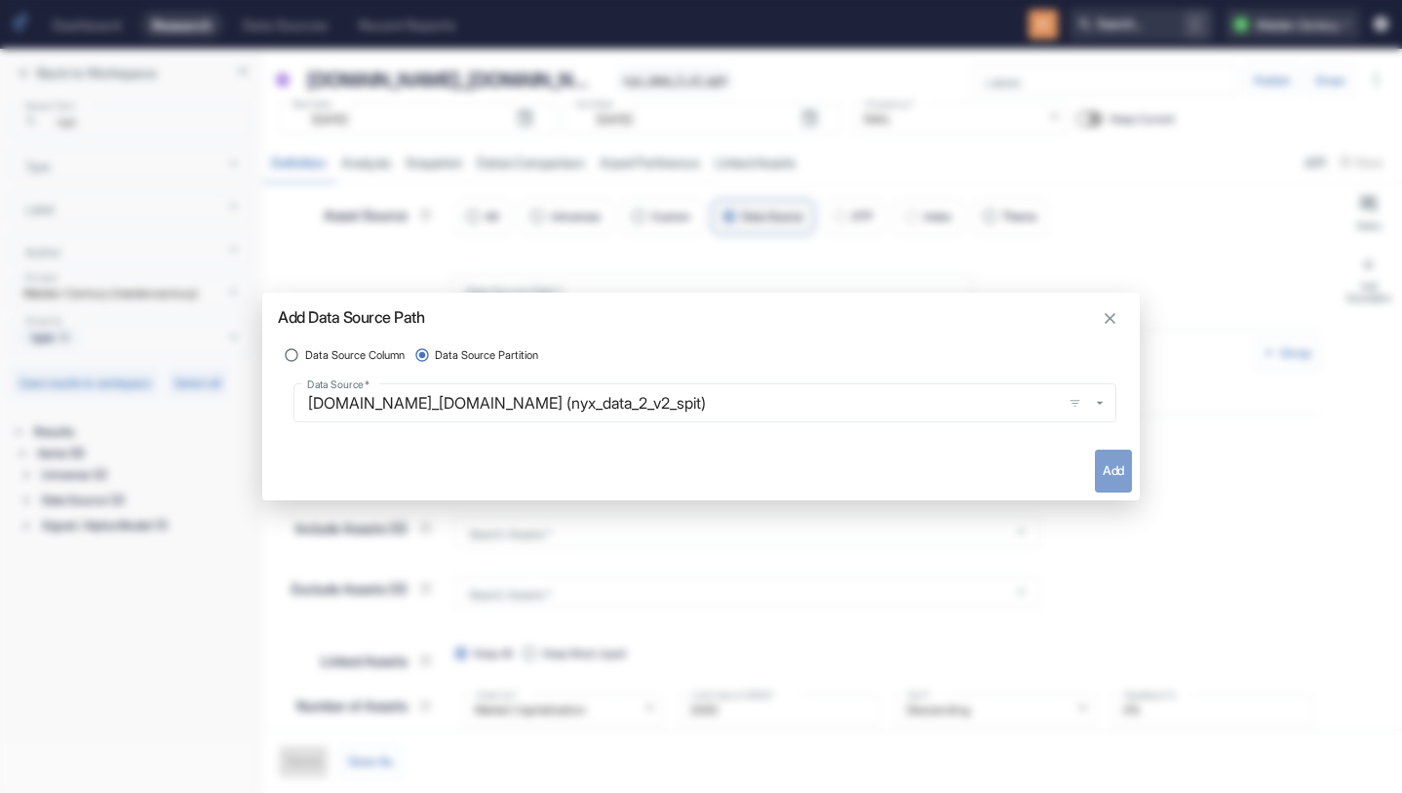
click at [1098, 471] on button "Add" at bounding box center [1113, 470] width 37 height 43
type textarea "x"
type input "nyx_data_2_v2_spit"
radio input "true"
radio input "false"
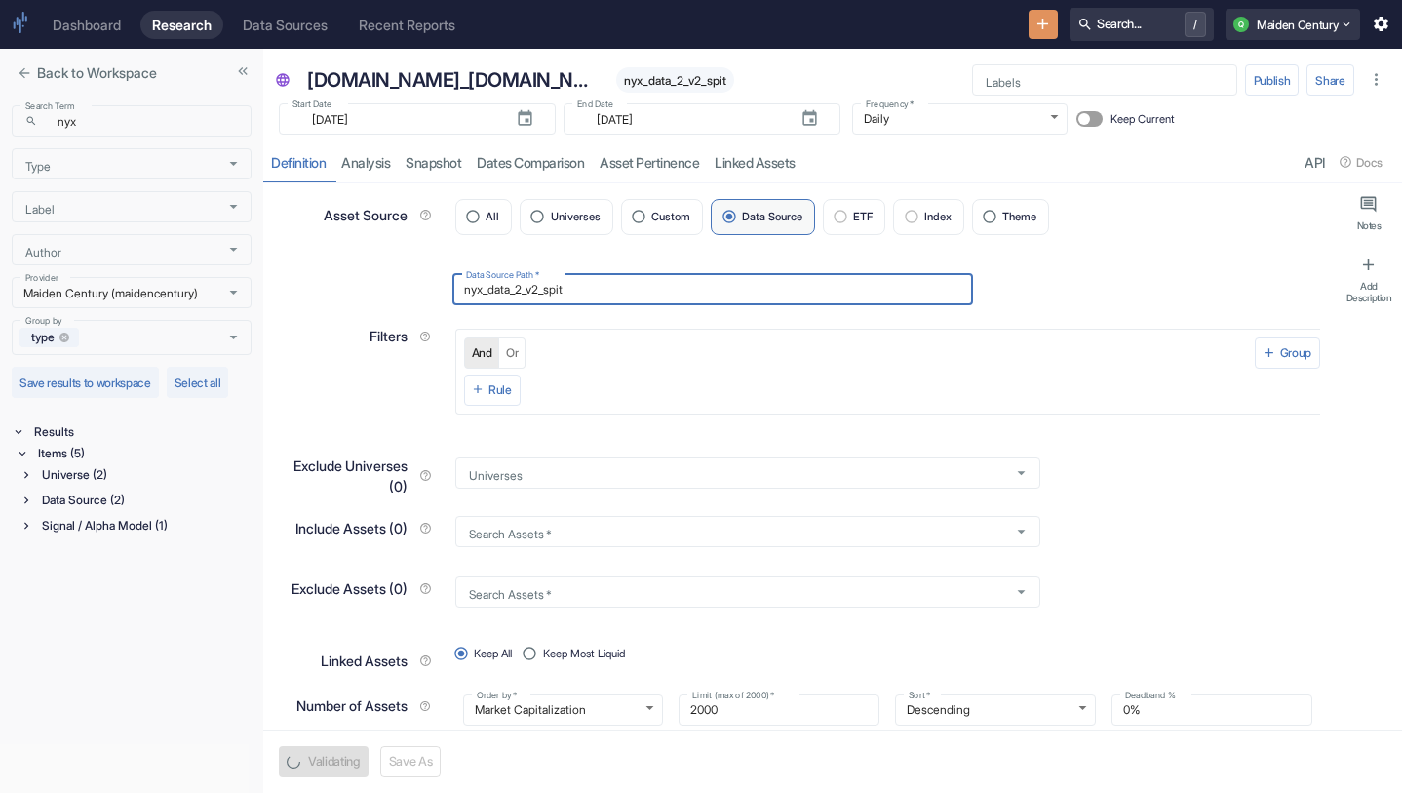
scroll to position [27, 0]
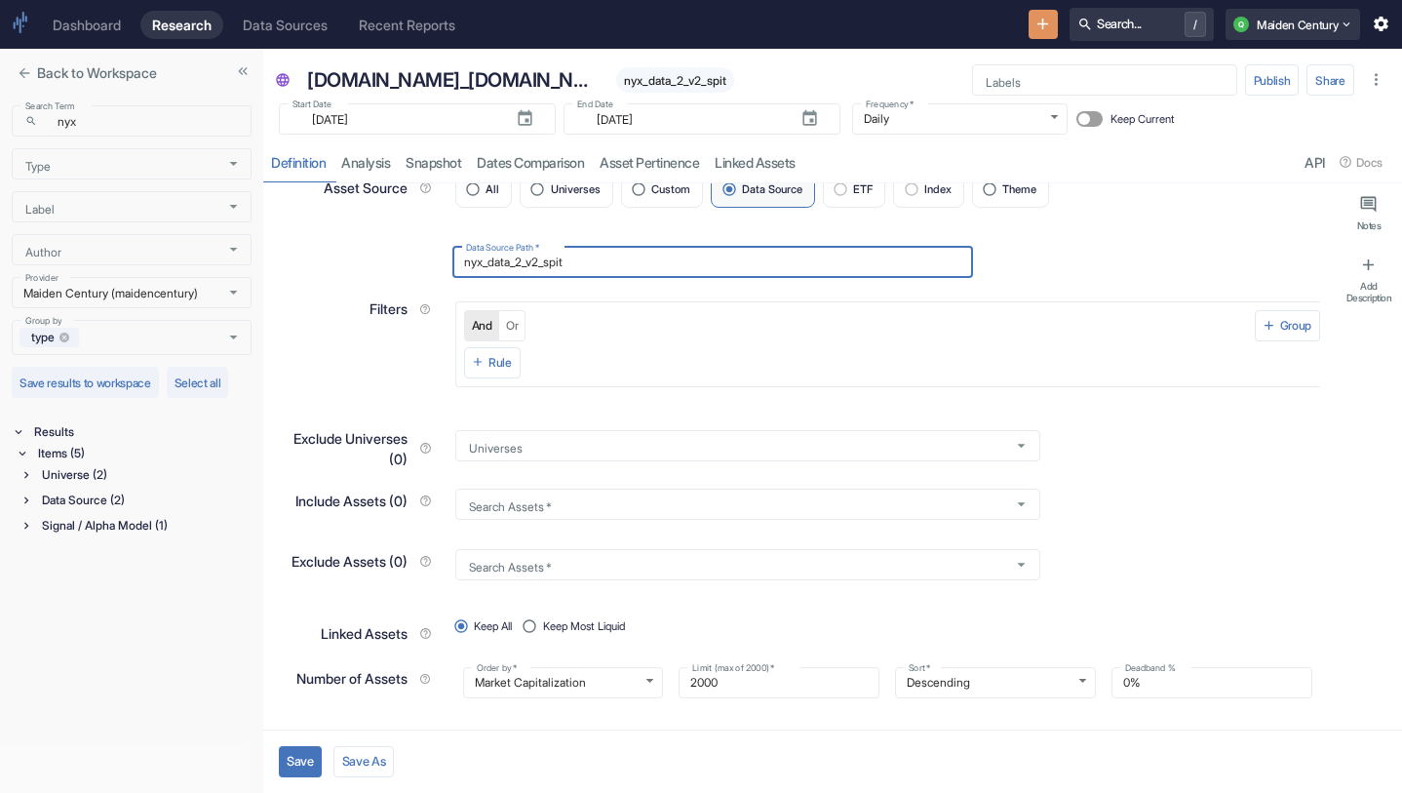
click at [299, 758] on button "Save" at bounding box center [300, 761] width 43 height 31
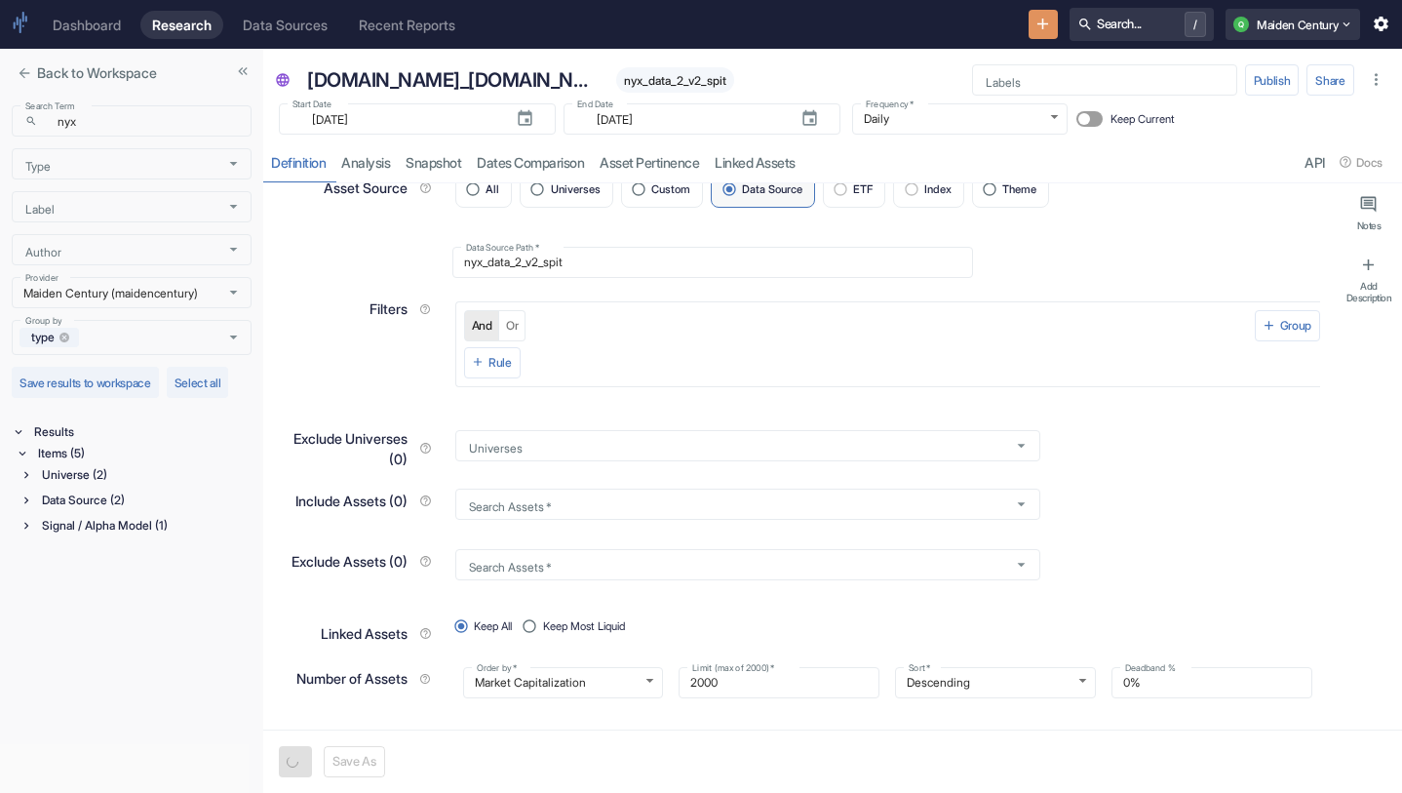
type textarea "x"
click at [518, 112] on icon "button" at bounding box center [525, 118] width 14 height 16
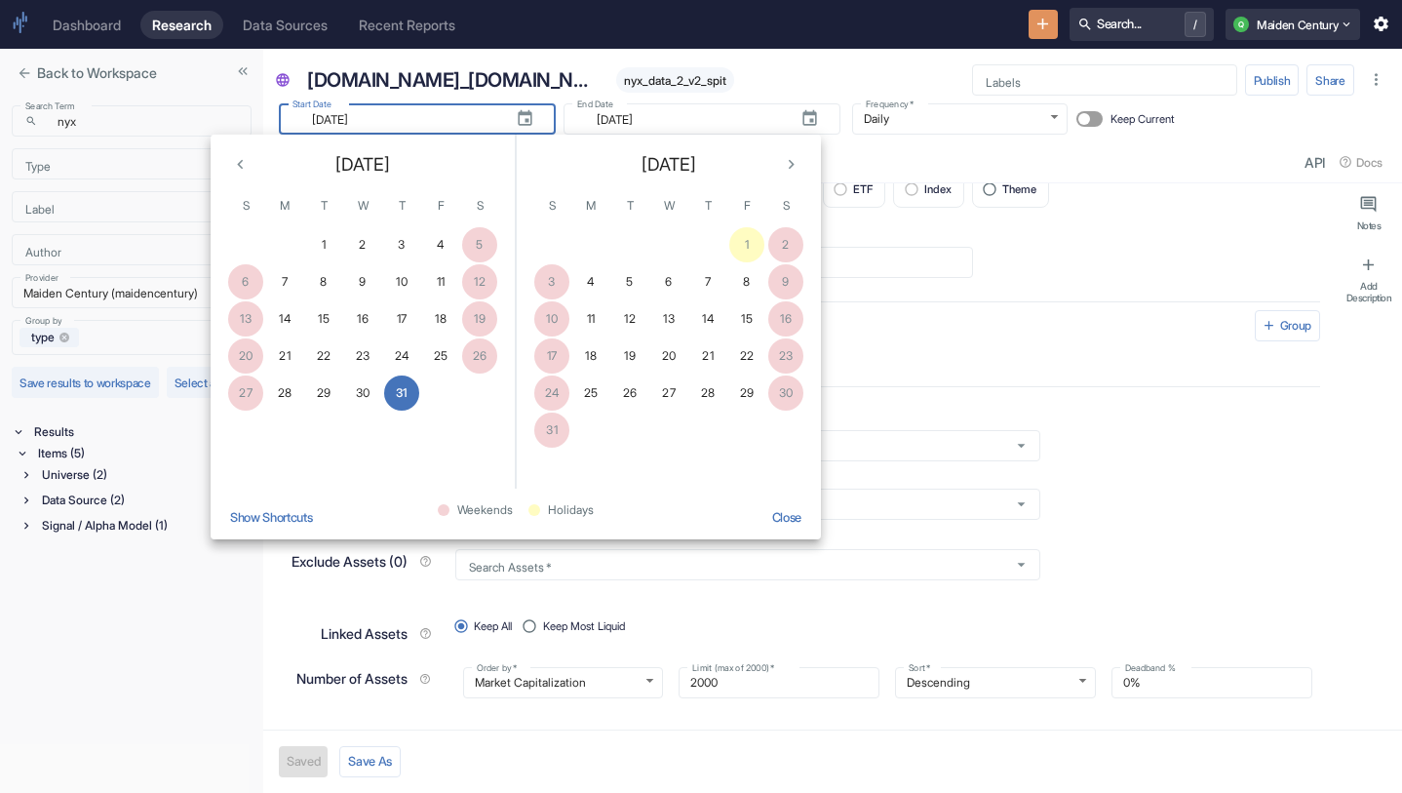
click at [747, 242] on div "1 2" at bounding box center [669, 244] width 304 height 35
click at [714, 74] on div "[DOMAIN_NAME]_[DOMAIN_NAME] nyx_data_2_v2_spit" at bounding box center [623, 79] width 650 height 39
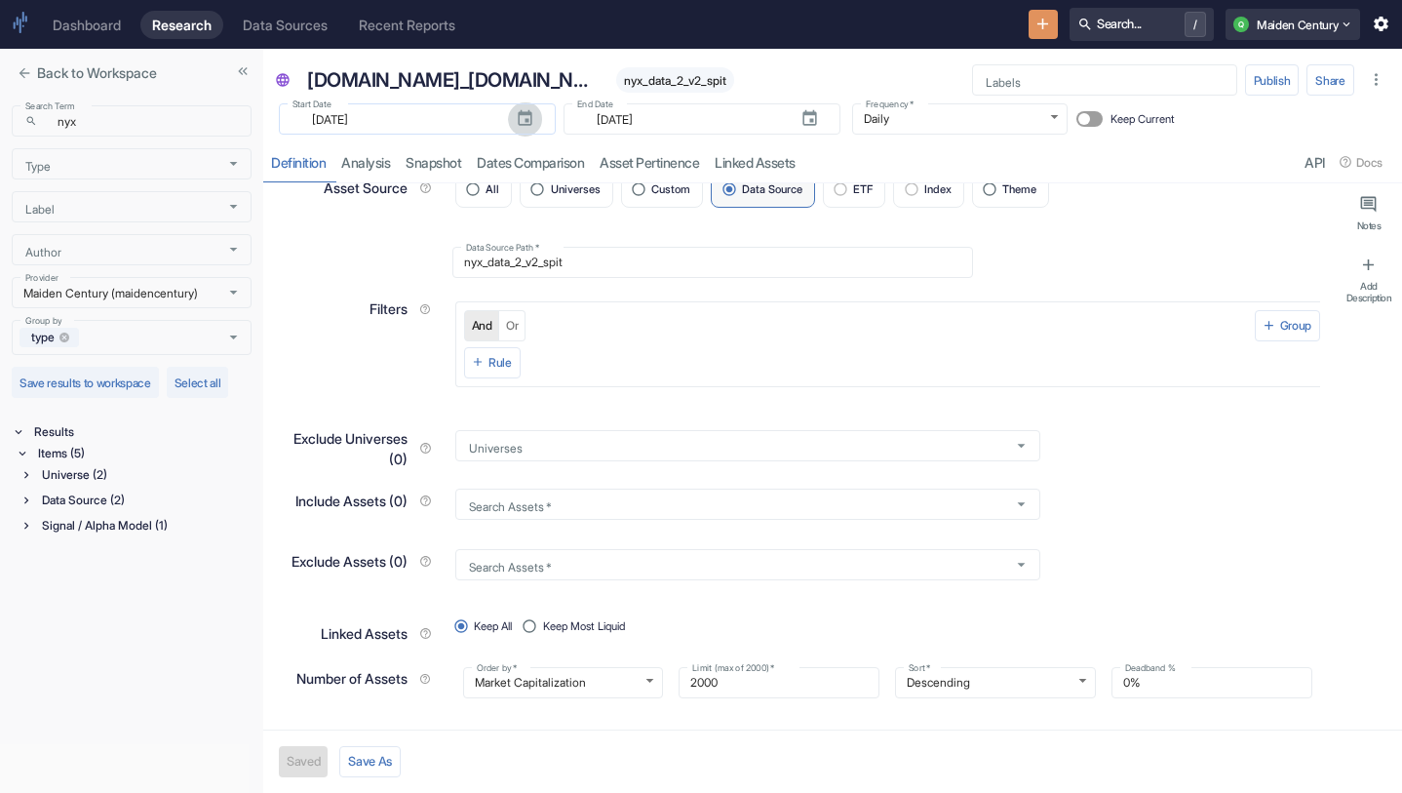
click at [518, 114] on icon "button" at bounding box center [525, 118] width 14 height 16
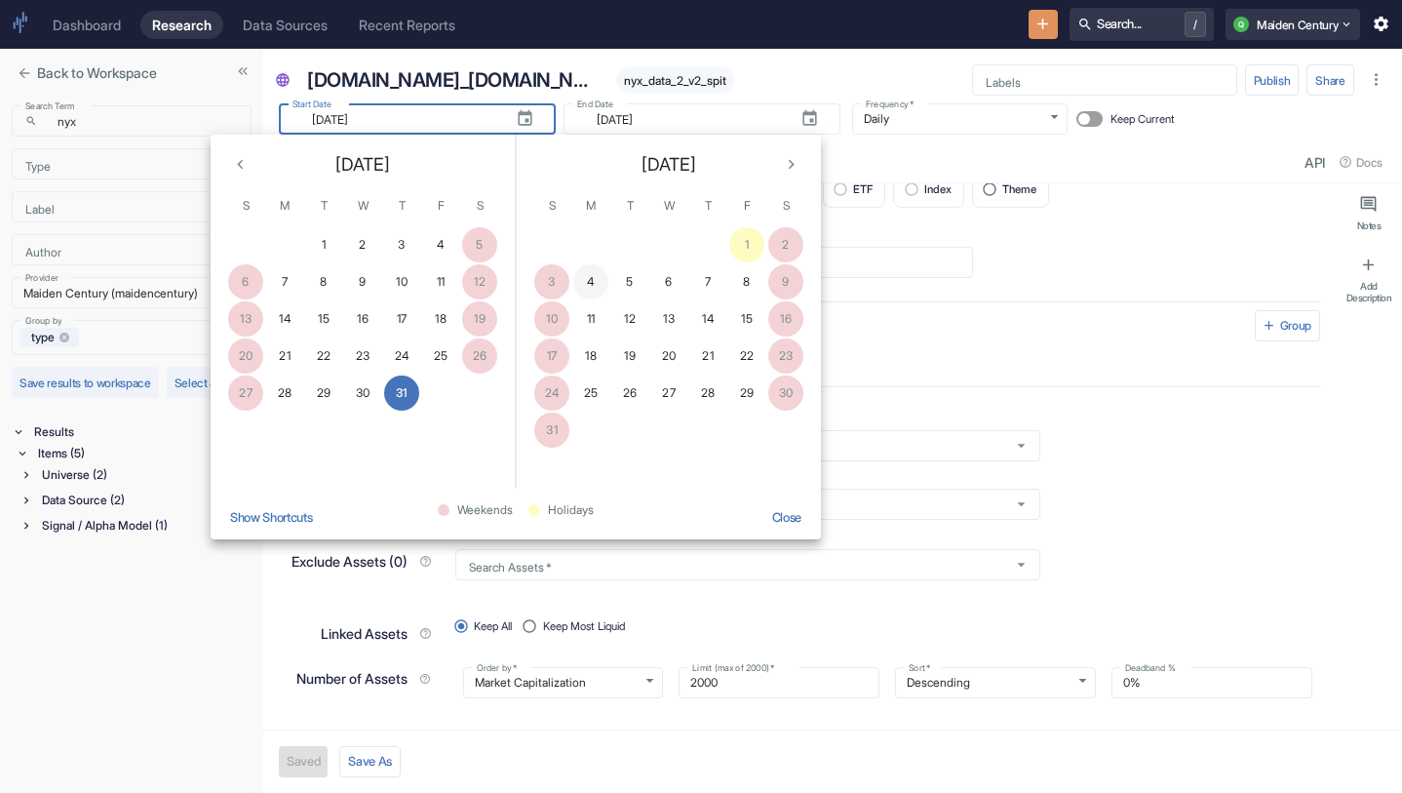
click at [600, 284] on button "4" at bounding box center [590, 281] width 35 height 35
type input "[DATE]"
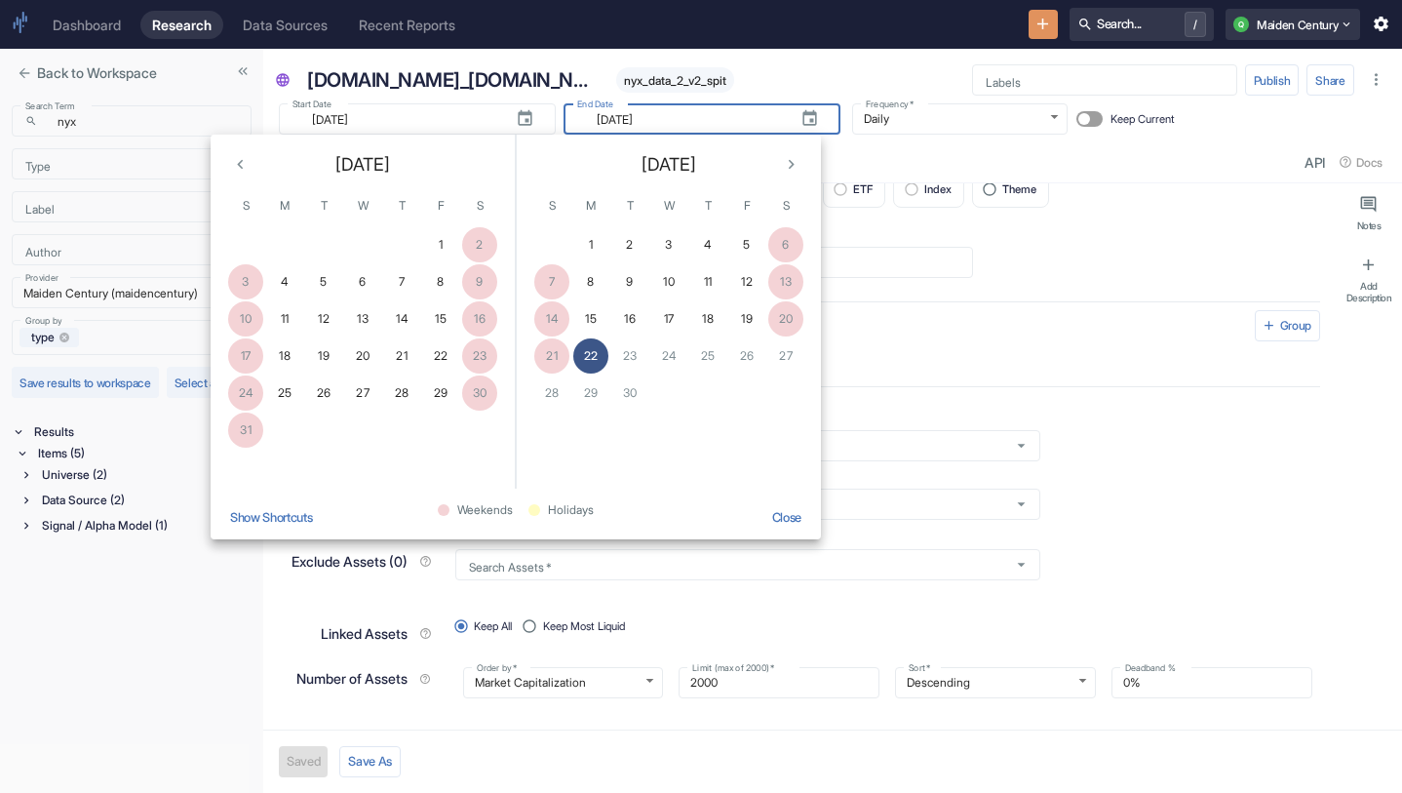
click at [590, 344] on button "22" at bounding box center [590, 355] width 35 height 35
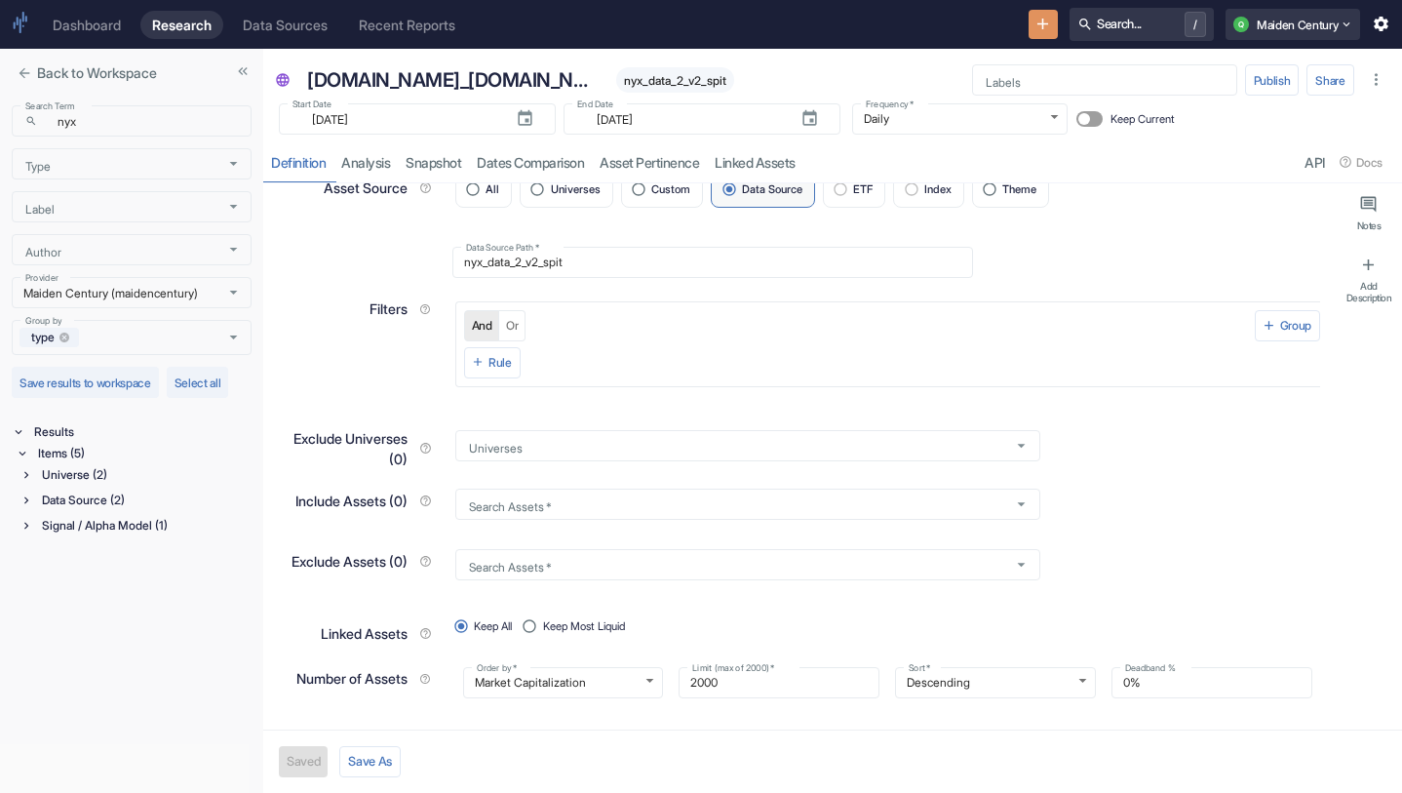
scroll to position [0, 0]
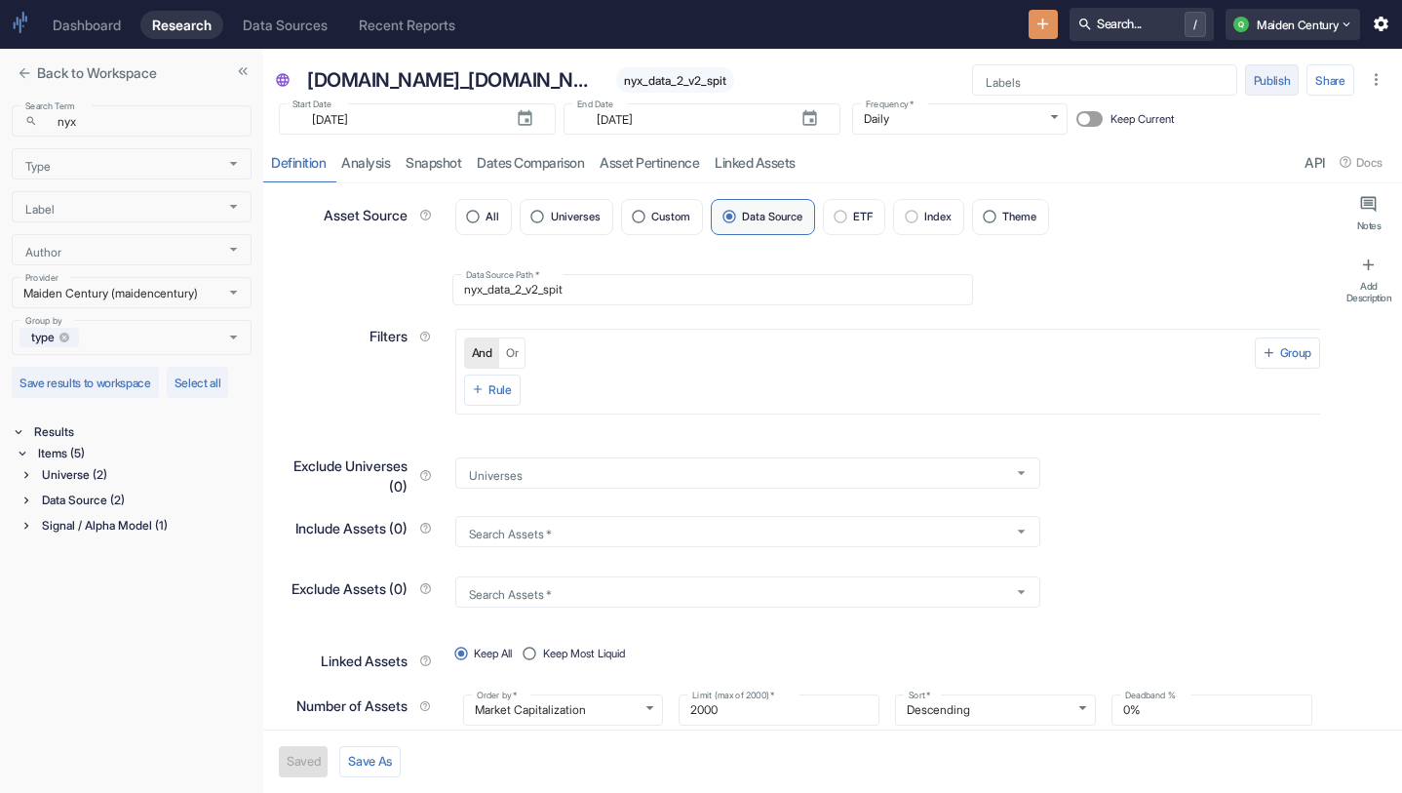
click at [1266, 74] on button "Publish" at bounding box center [1272, 79] width 55 height 31
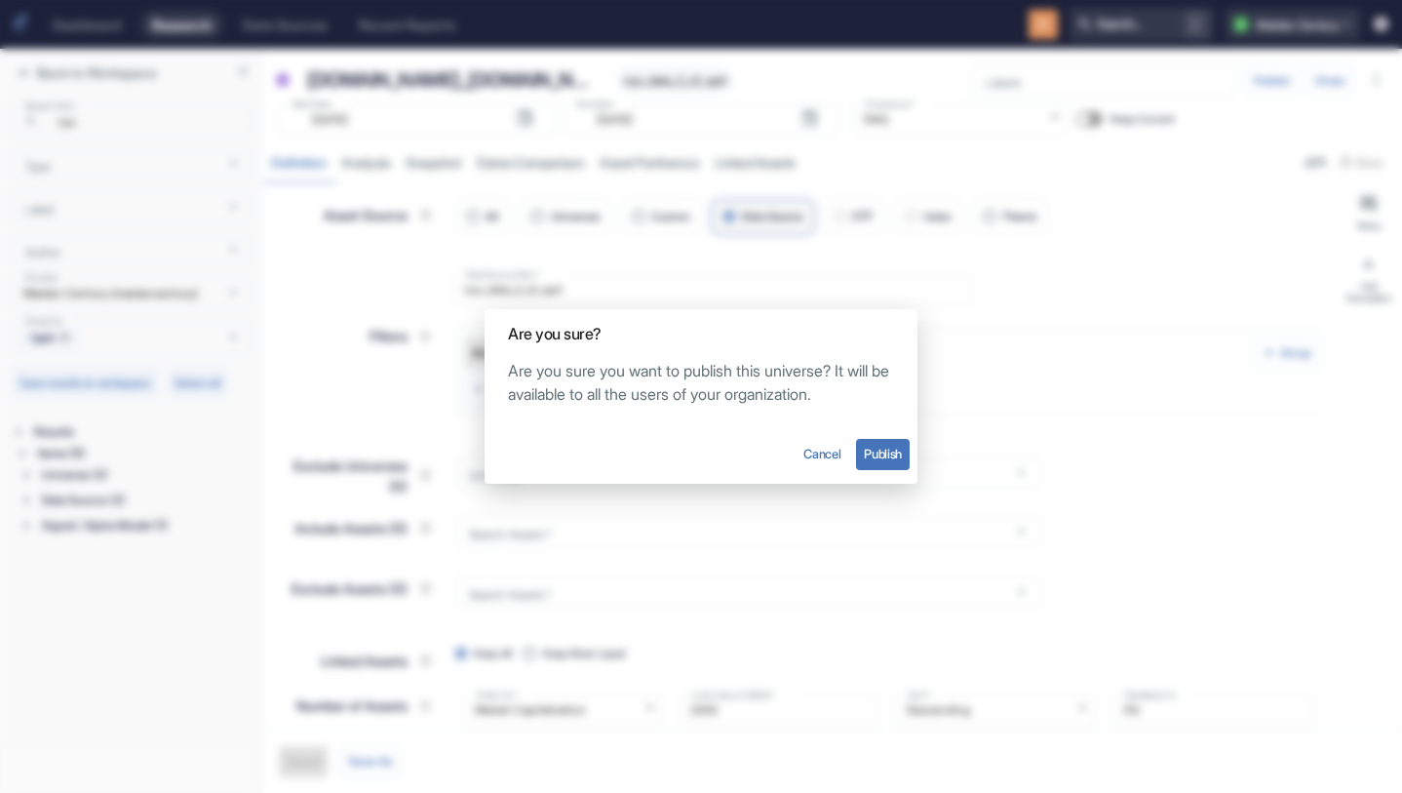
click at [875, 452] on button "Publish" at bounding box center [883, 454] width 54 height 31
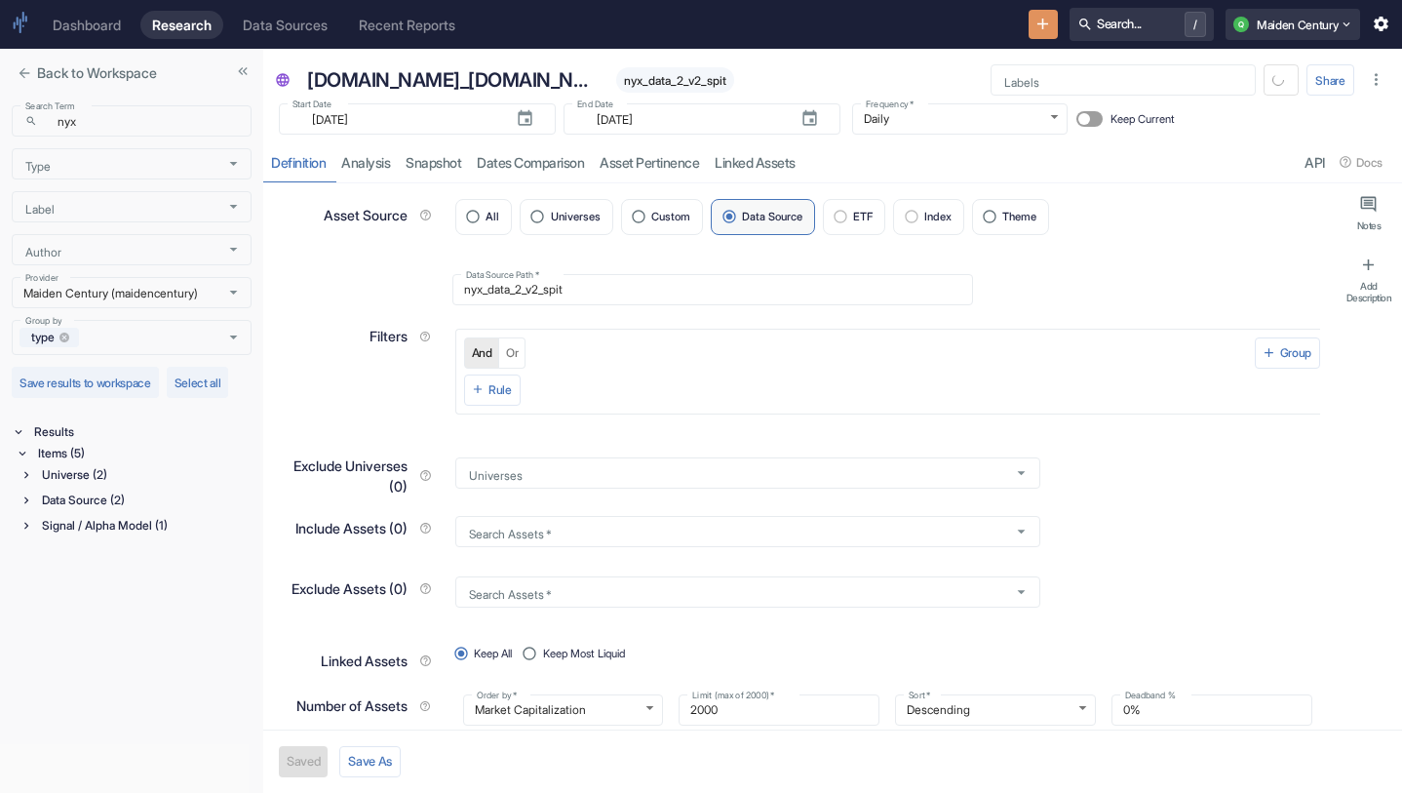
type textarea "x"
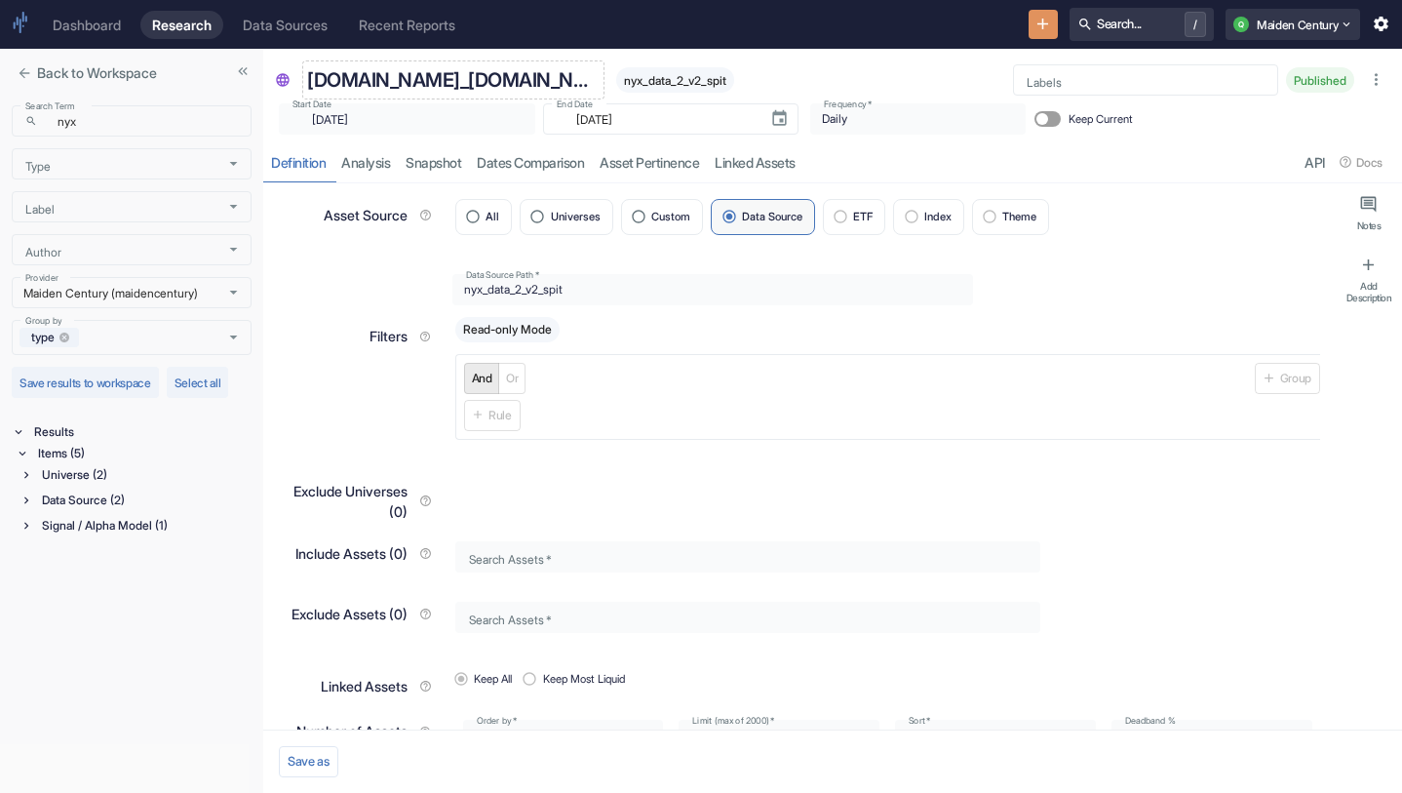
click at [433, 80] on p "[DOMAIN_NAME]_[DOMAIN_NAME]" at bounding box center [453, 79] width 292 height 29
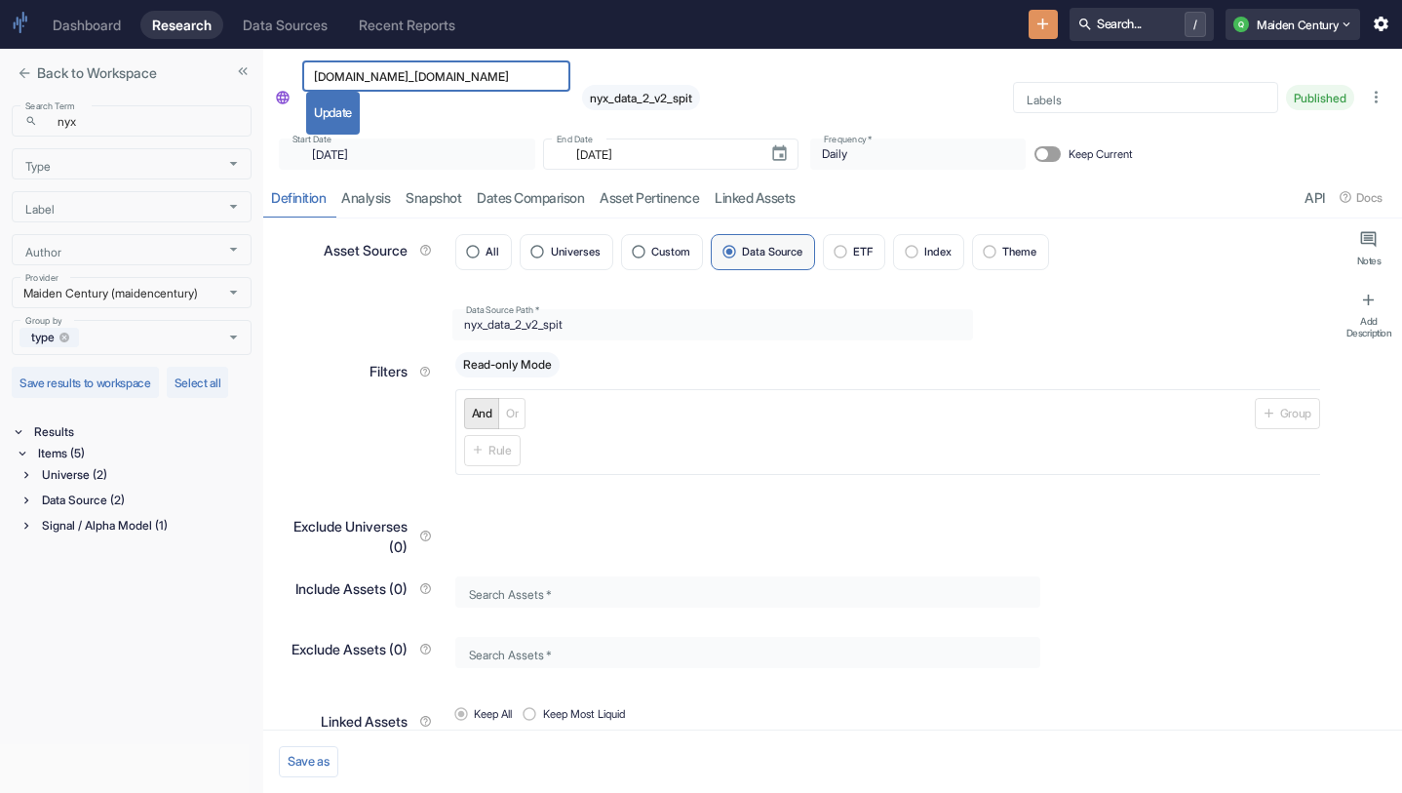
click at [799, 93] on div "[DOMAIN_NAME]_[DOMAIN_NAME] ​ Update nyx_data_2_v2_spit" at bounding box center [643, 97] width 691 height 74
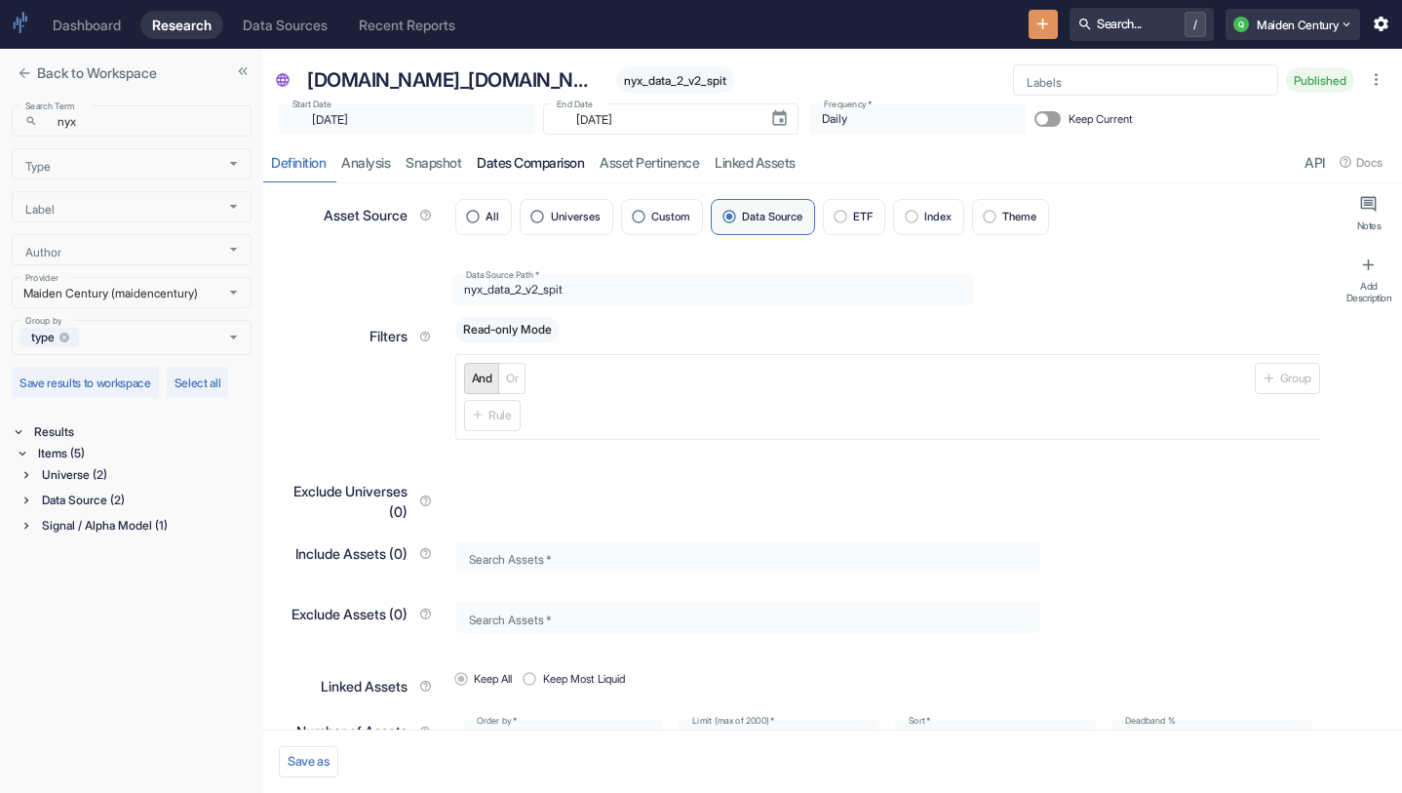
click at [562, 169] on link "Dates Comparison" at bounding box center [530, 162] width 123 height 40
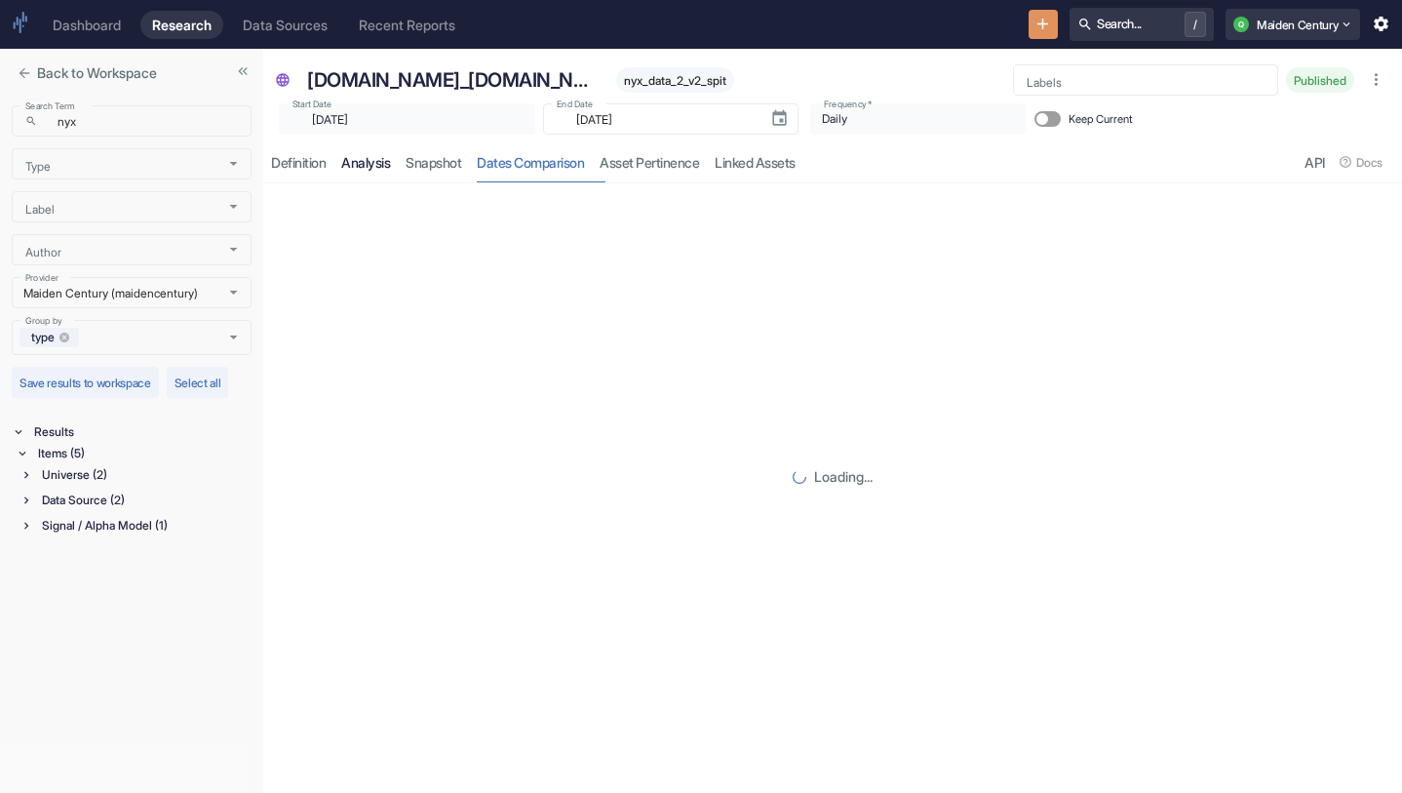
click at [359, 161] on link "analysis" at bounding box center [365, 162] width 64 height 40
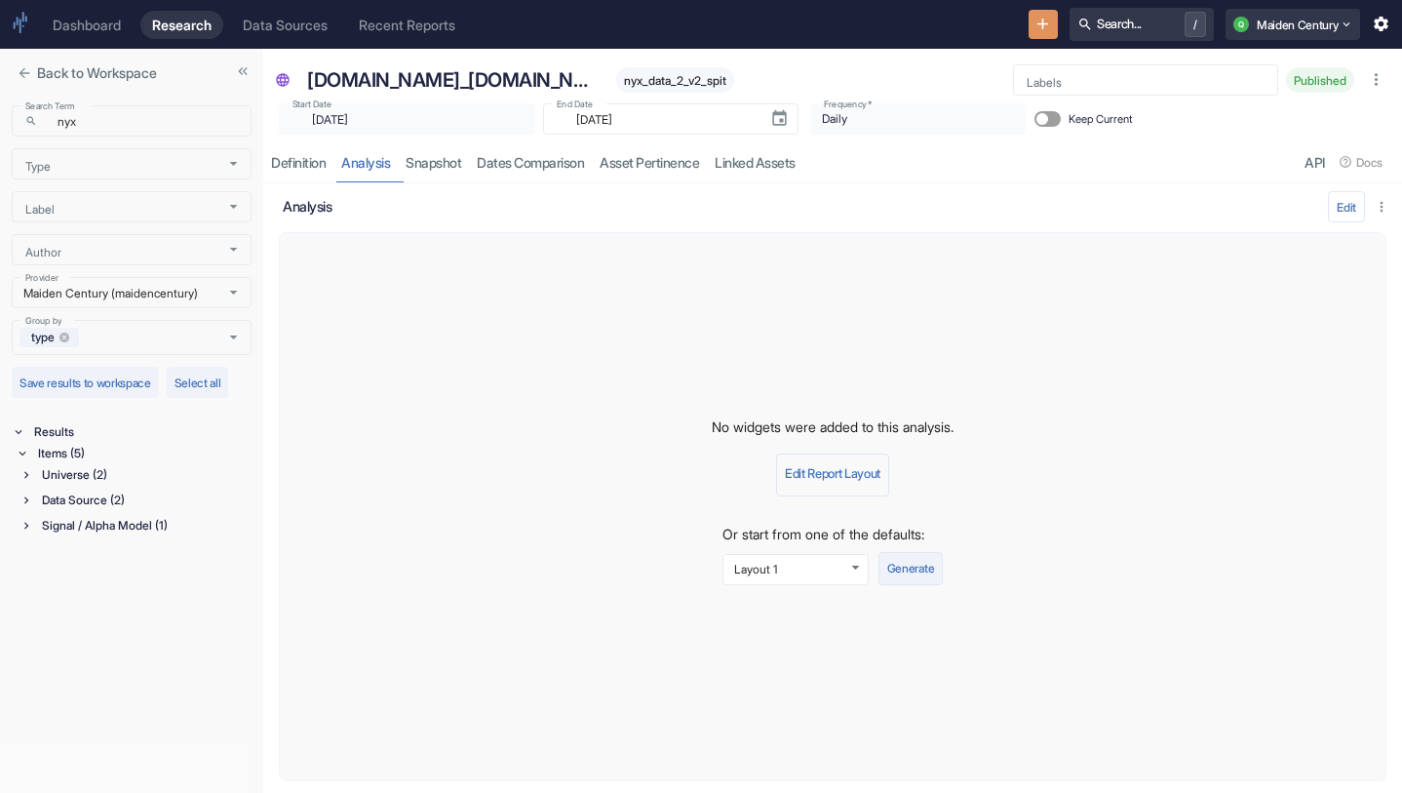
click at [934, 571] on button "Generate" at bounding box center [910, 568] width 64 height 33
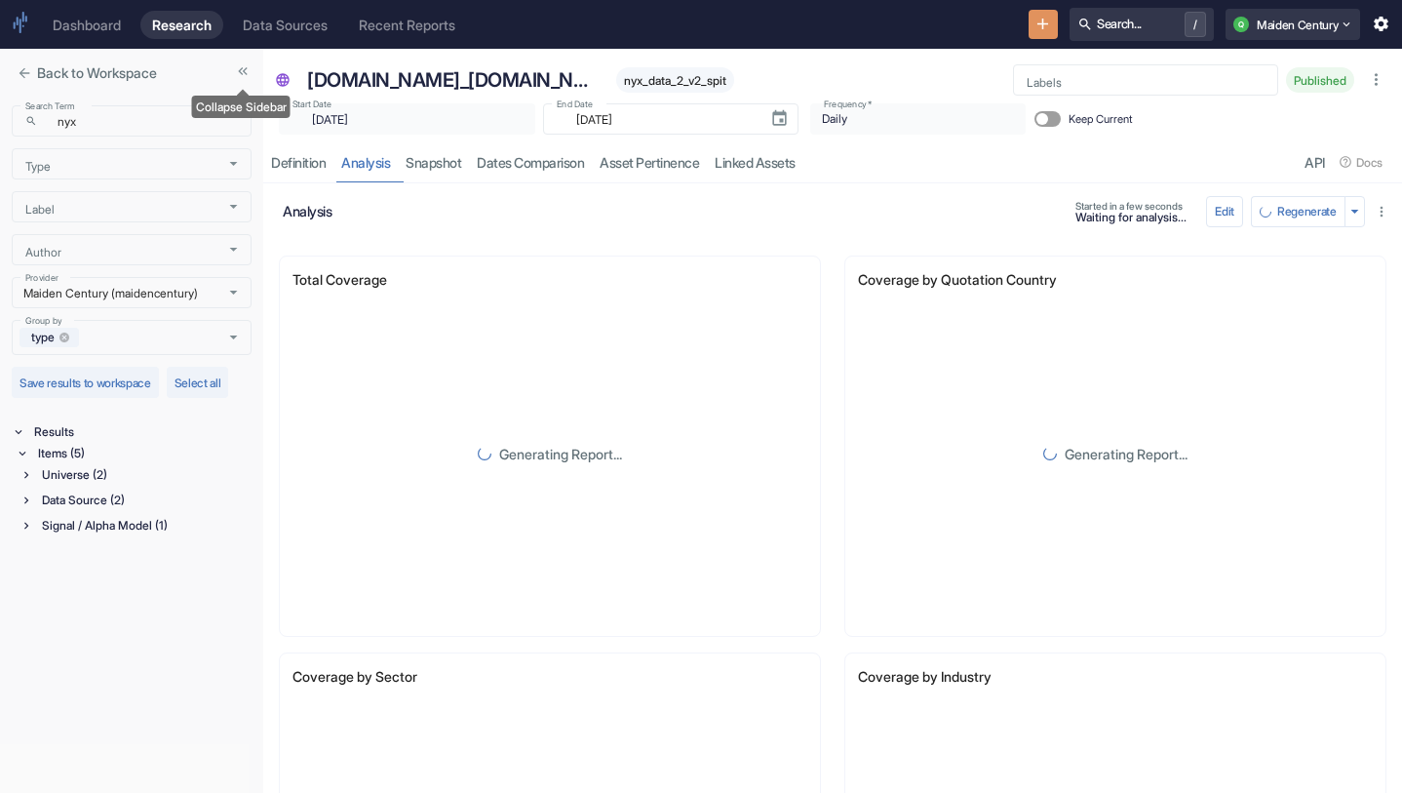
click at [245, 77] on icon "Collapse Sidebar" at bounding box center [243, 71] width 16 height 16
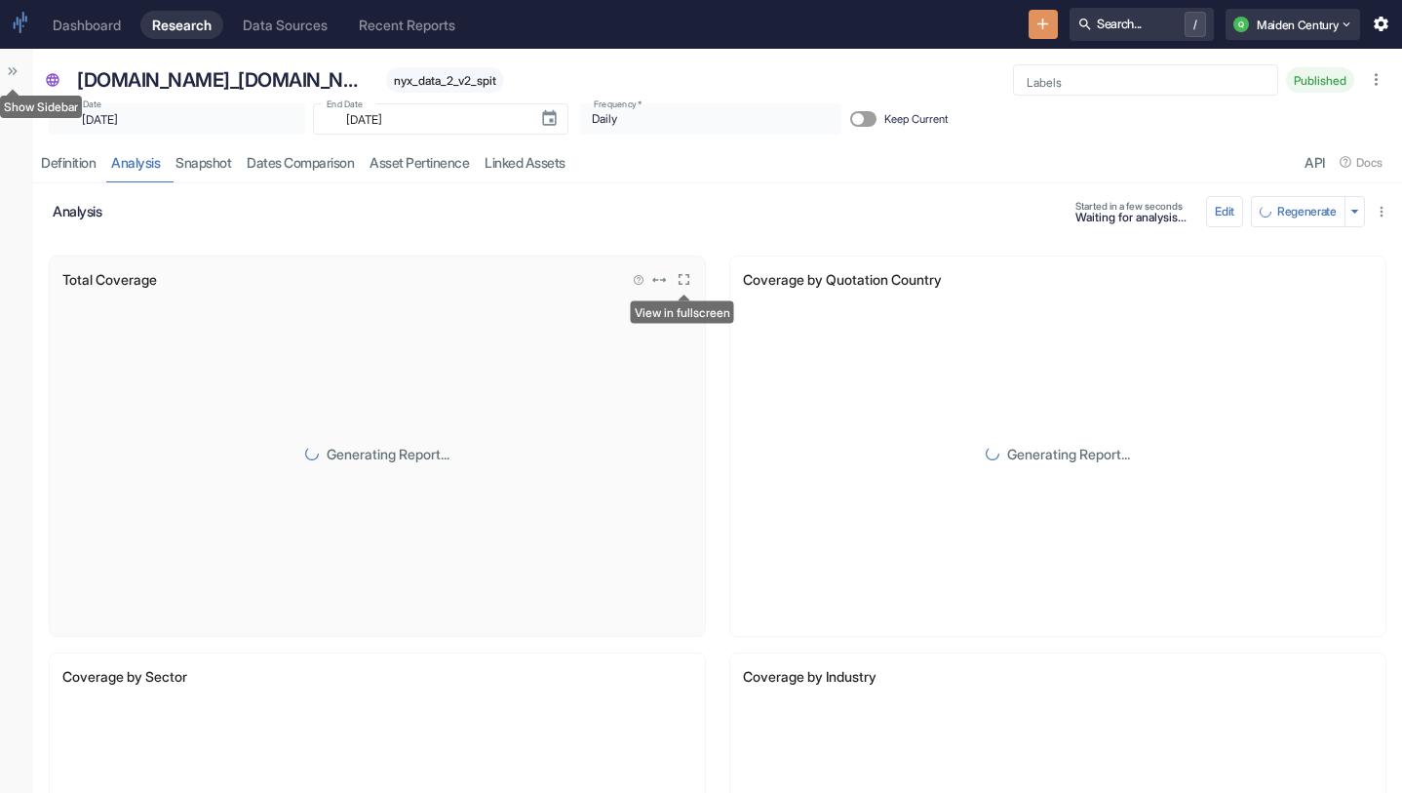
click at [681, 282] on icon "View in fullscreen" at bounding box center [684, 279] width 19 height 19
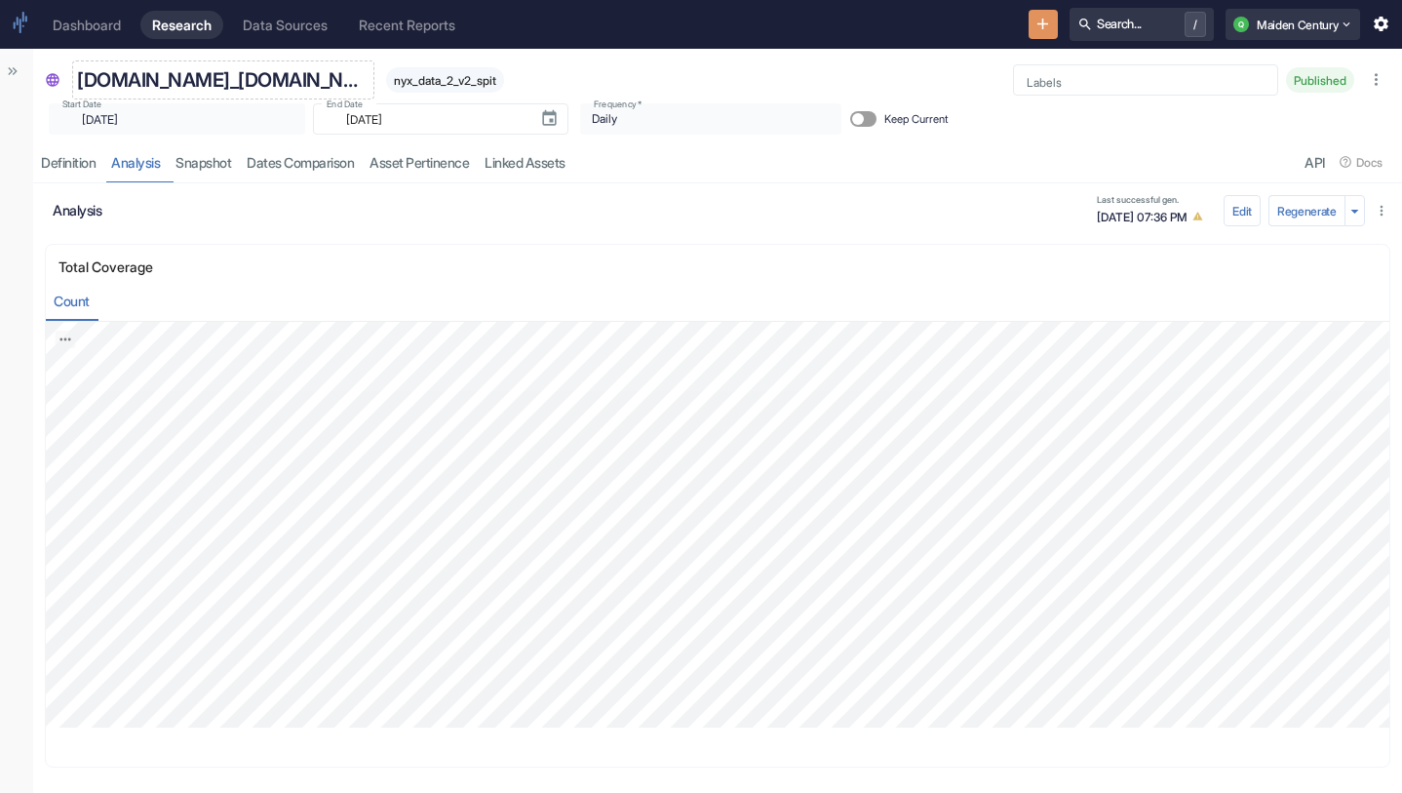
click at [183, 83] on p "[DOMAIN_NAME]_[DOMAIN_NAME]" at bounding box center [223, 79] width 292 height 29
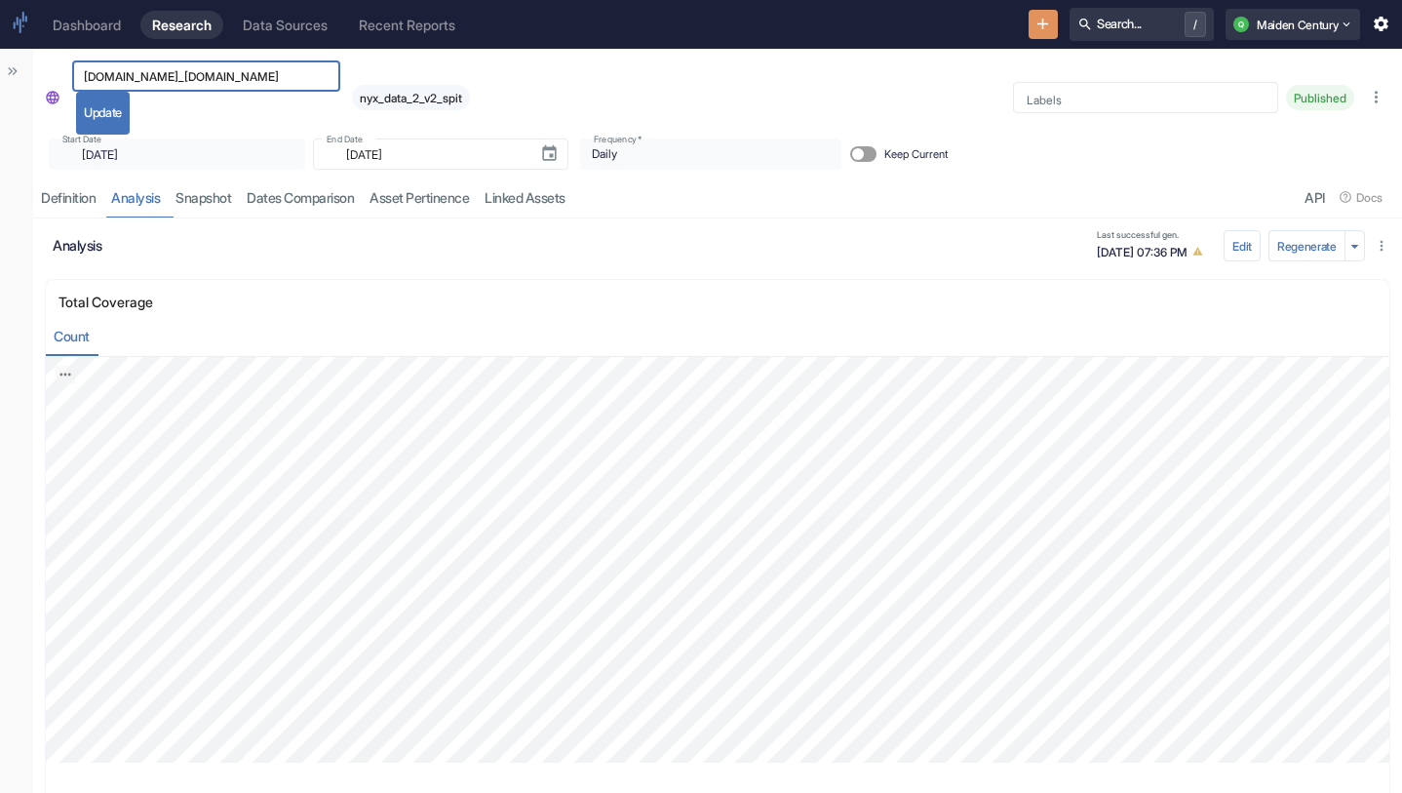
click at [1028, 10] on button "New Resource" at bounding box center [1043, 25] width 30 height 30
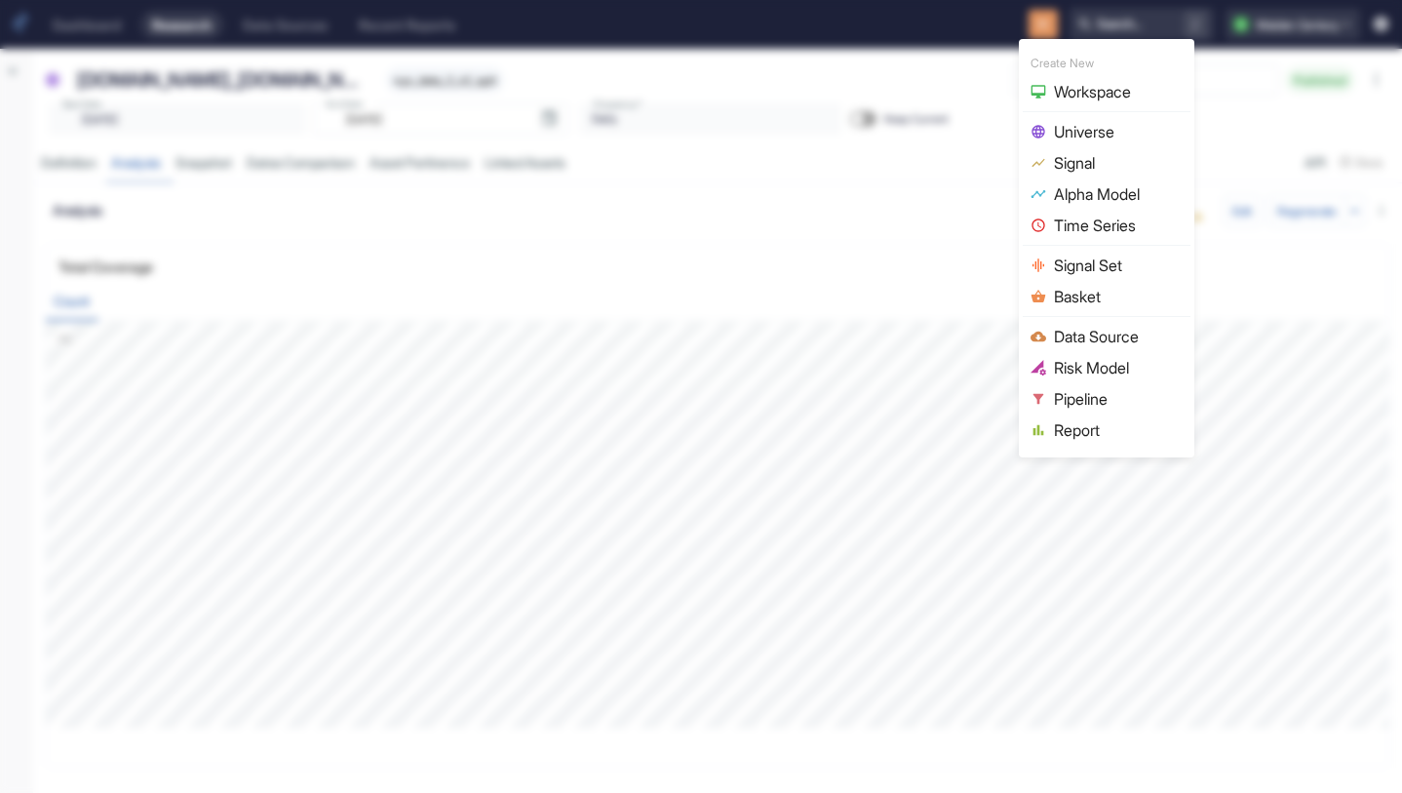
click at [1025, 29] on div at bounding box center [701, 396] width 1402 height 793
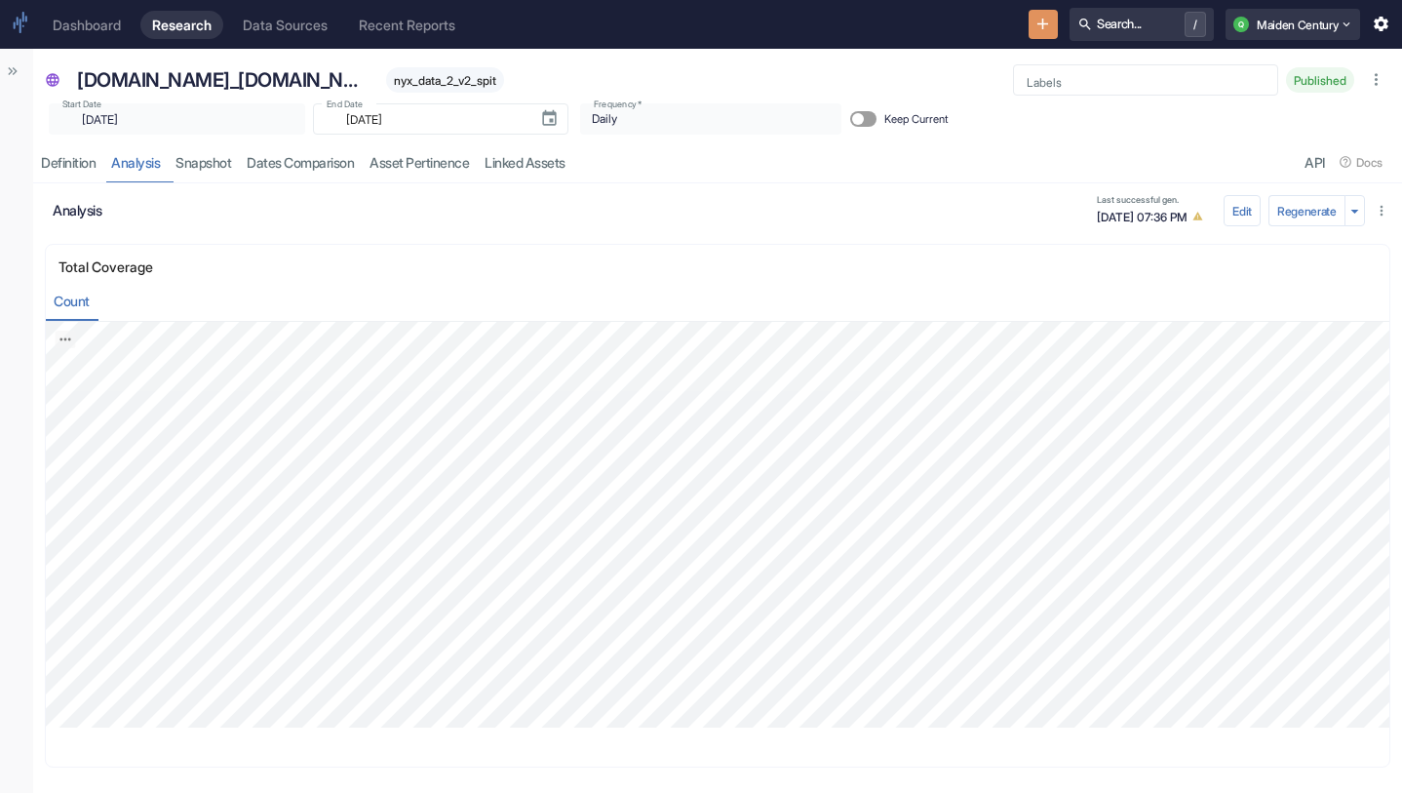
click at [1029, 42] on div "Dashboard Research Data Sources Recent Reports Search... / Q Maiden Century" at bounding box center [701, 24] width 1402 height 49
click at [1033, 33] on icon "New Resource" at bounding box center [1042, 24] width 19 height 19
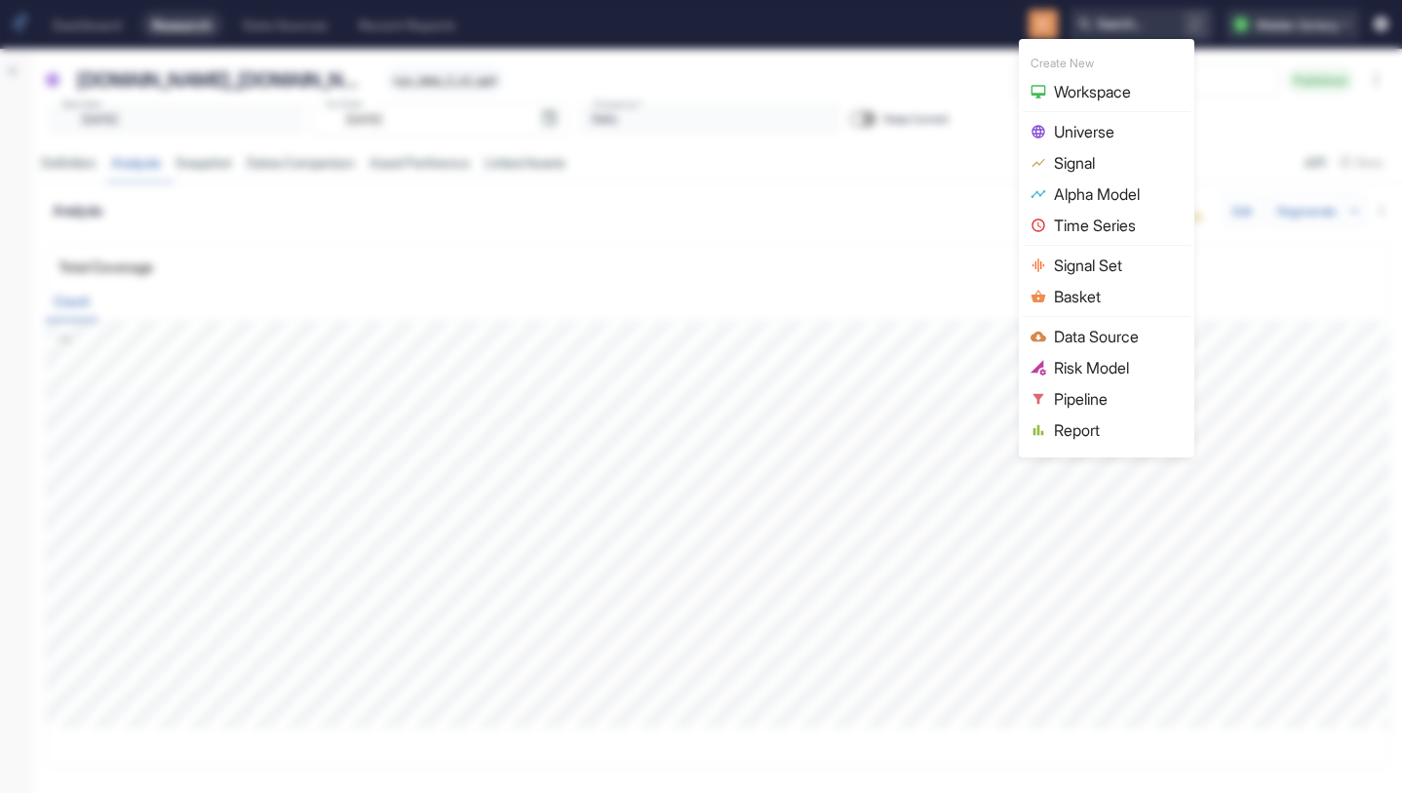
click at [1100, 167] on span "Signal" at bounding box center [1118, 162] width 129 height 23
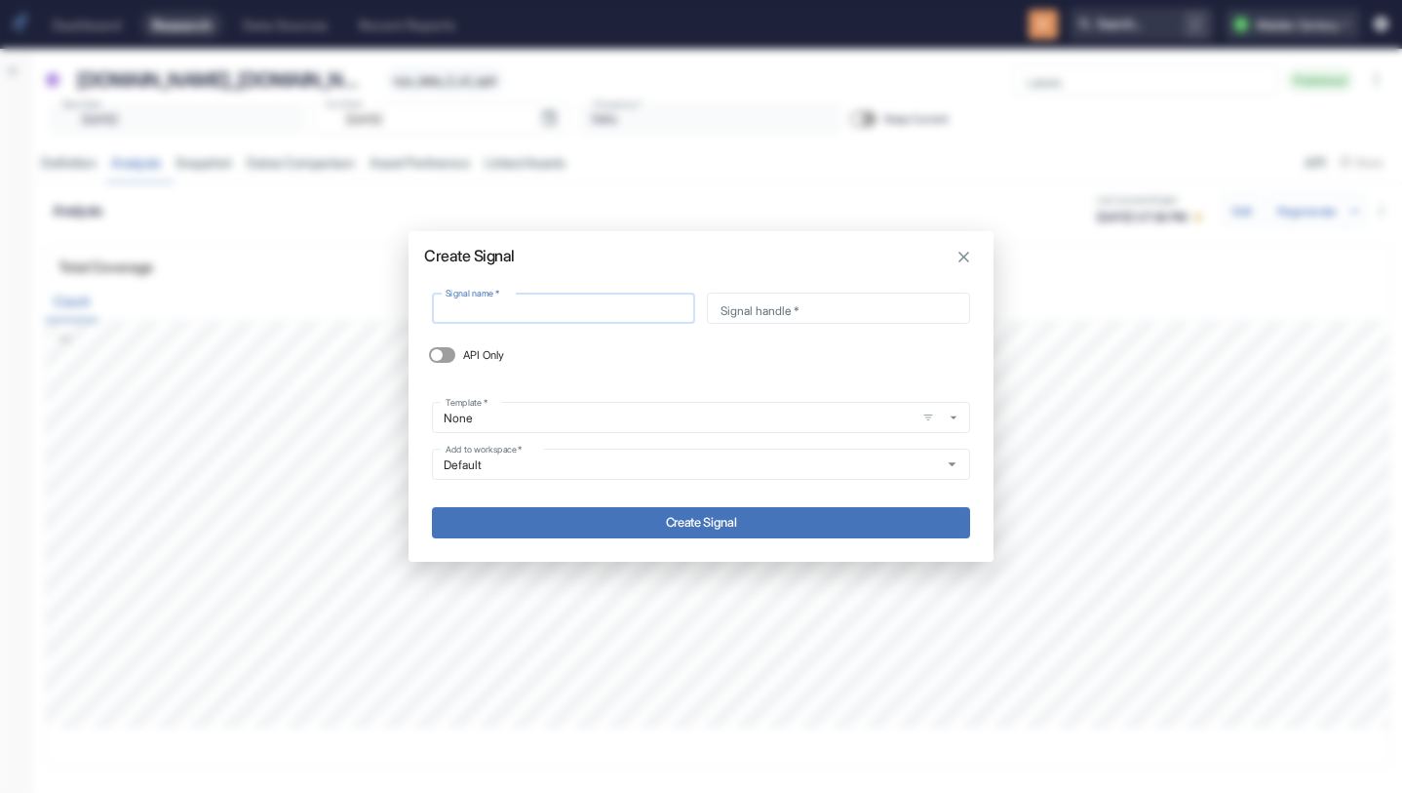
click at [541, 311] on input "Signal name   *" at bounding box center [563, 308] width 263 height 22
type input "[DOMAIN_NAME]_[DOMAIN_NAME]"
type input "nyx_data_2_v2_spit"
type input "[DOMAIN_NAME]_[DOMAIN_NAME]"
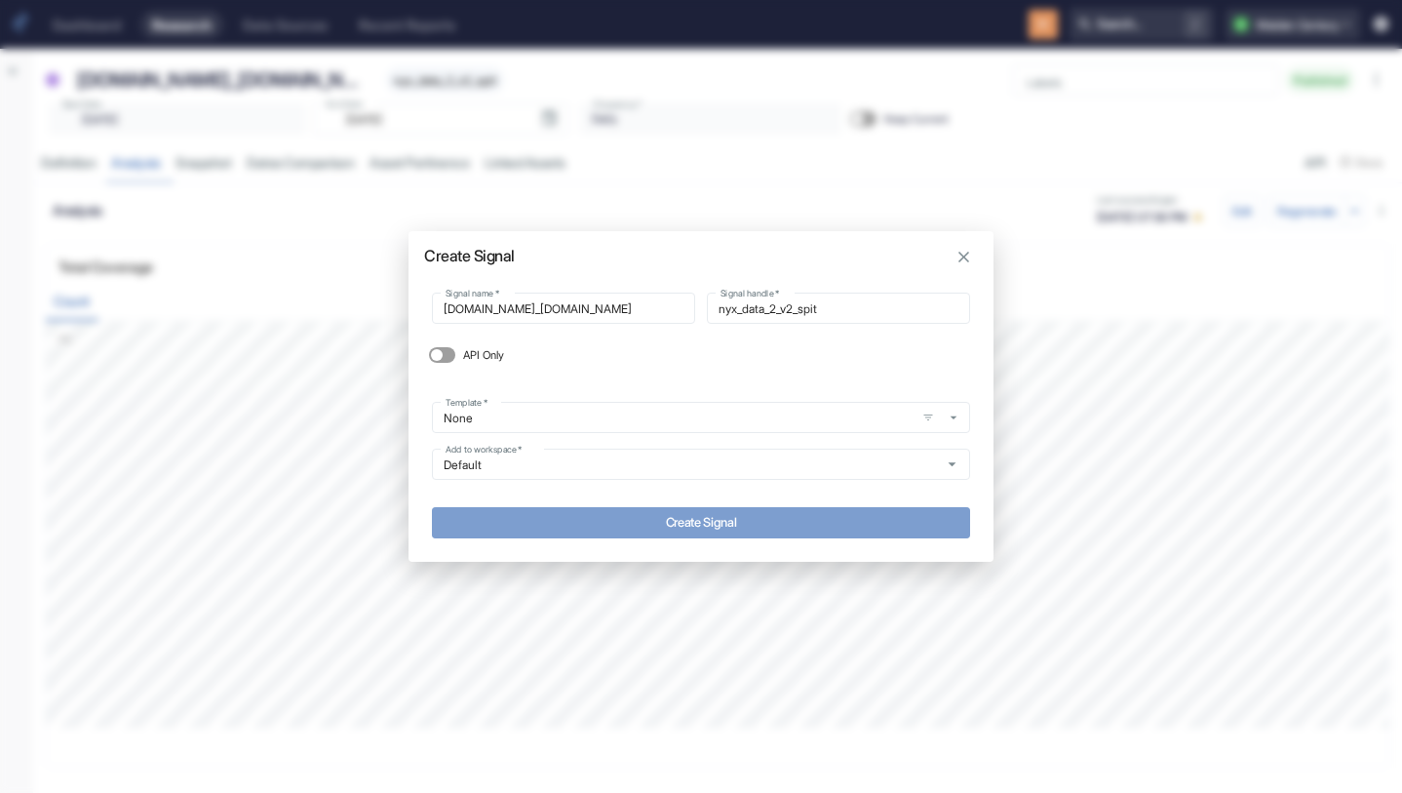
click at [613, 520] on button "Create Signal" at bounding box center [701, 522] width 538 height 31
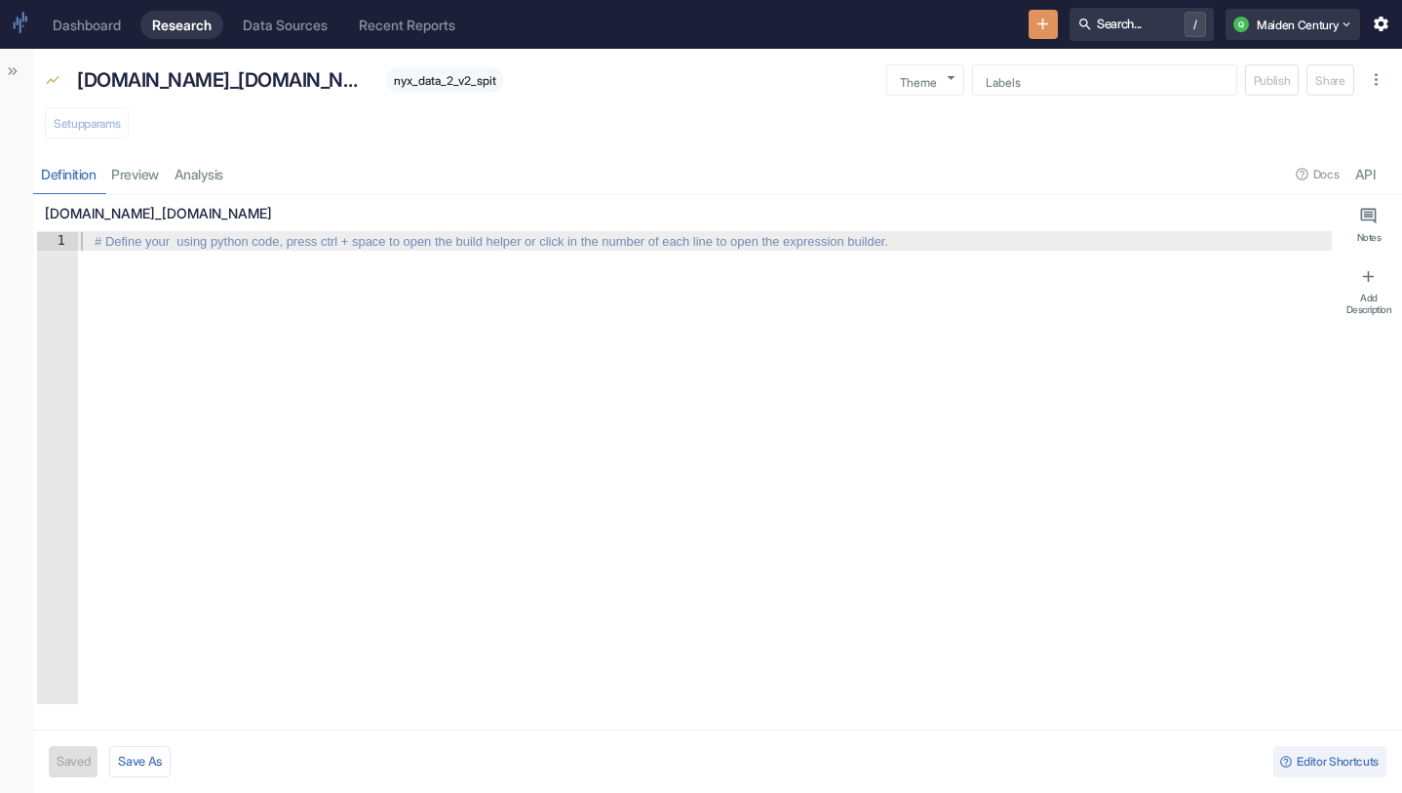
click at [263, 299] on div at bounding box center [704, 486] width 1255 height 509
type textarea "x"
click at [97, 131] on div "Setup params" at bounding box center [717, 124] width 1369 height 43
click at [186, 330] on div at bounding box center [704, 486] width 1255 height 509
type textarea "n"
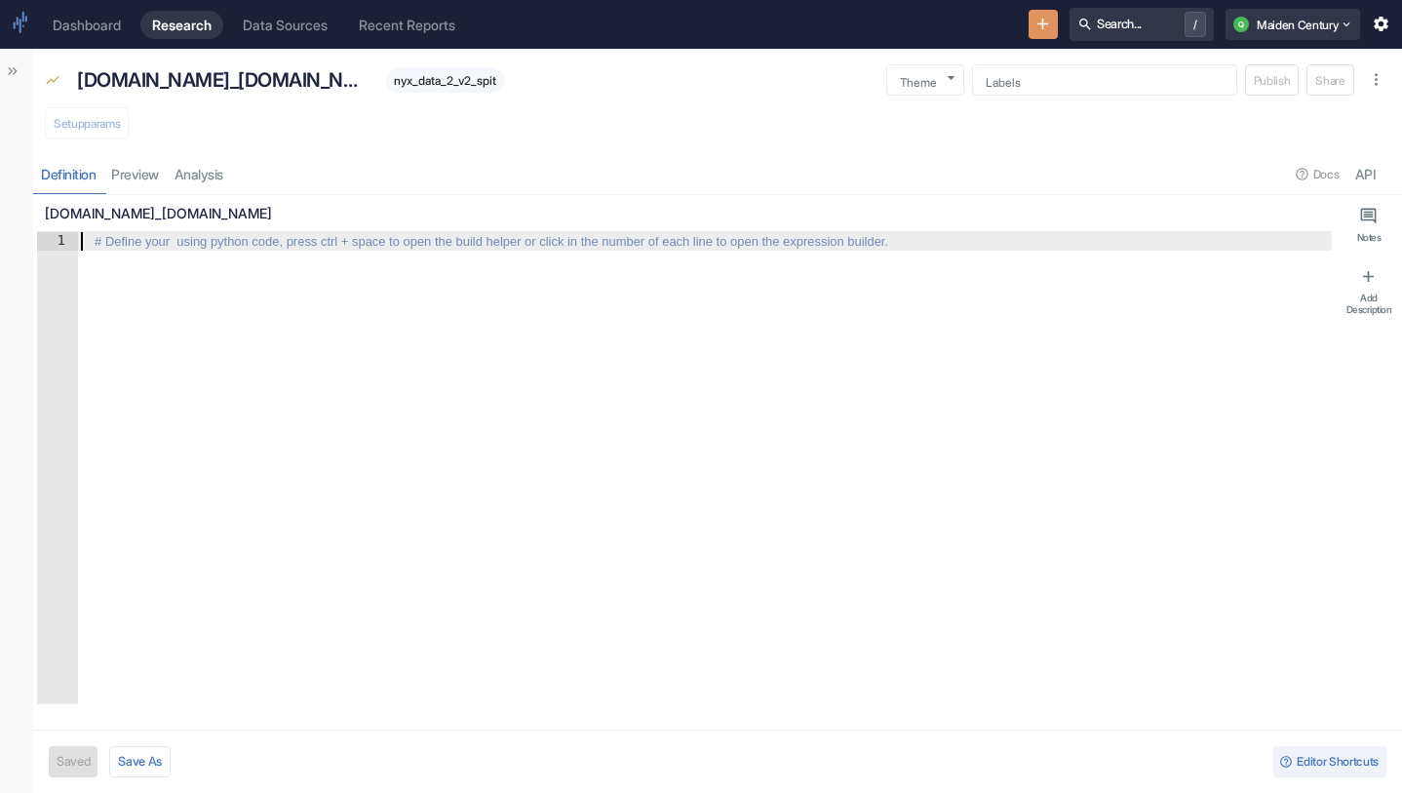
type textarea "x"
type textarea "ny"
type textarea "x"
type textarea "nyx"
type textarea "x"
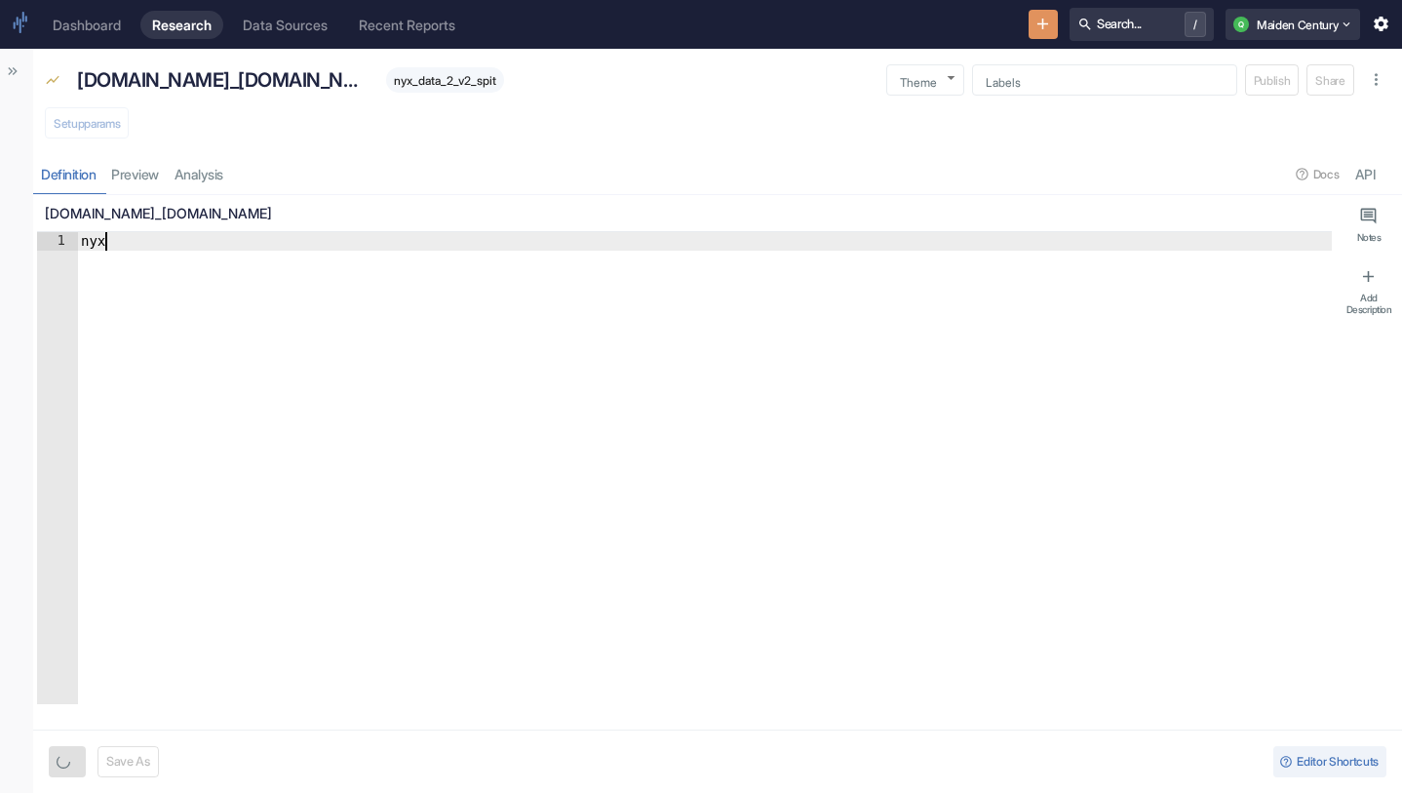
type textarea "nyx_"
type textarea "x"
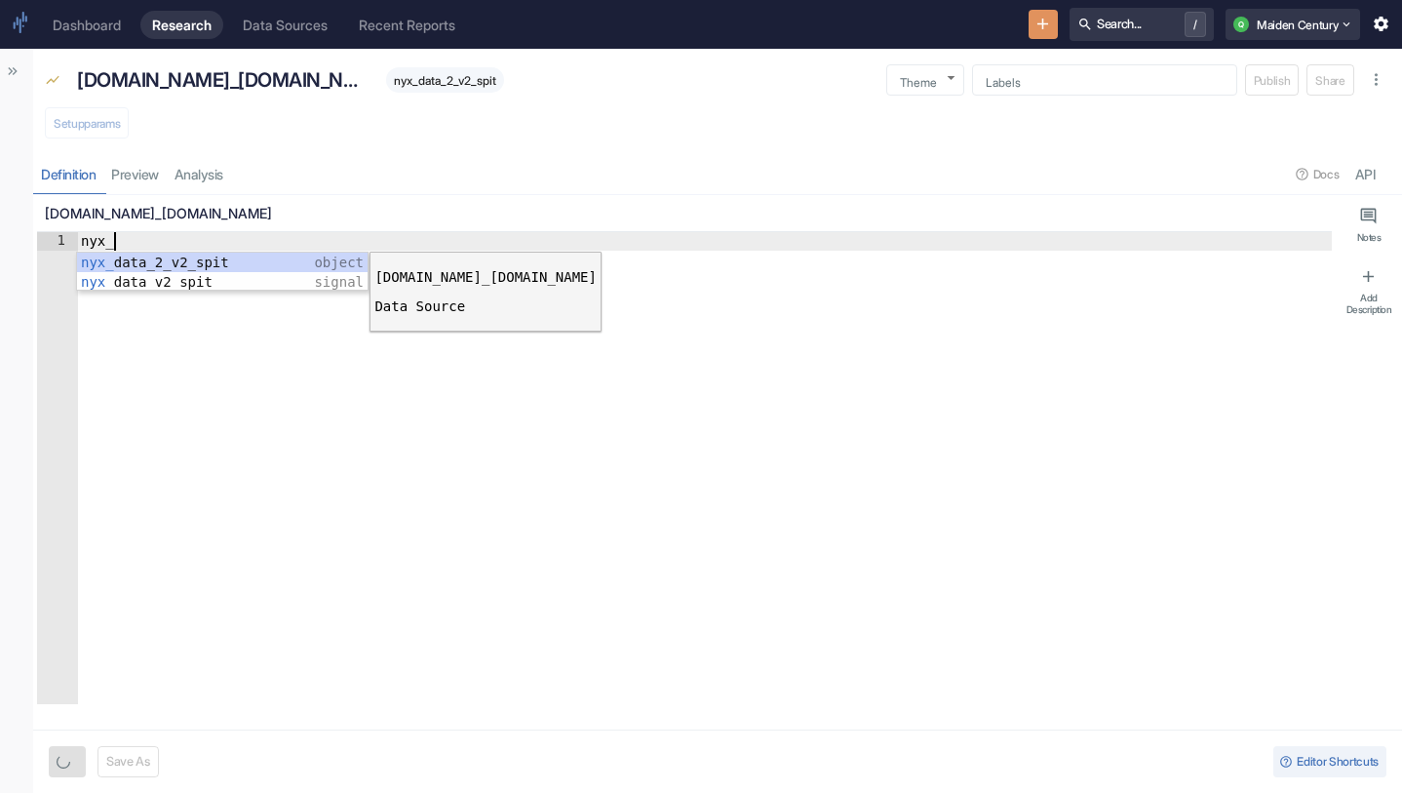
type textarea "nyx_data_2_v2_spit"
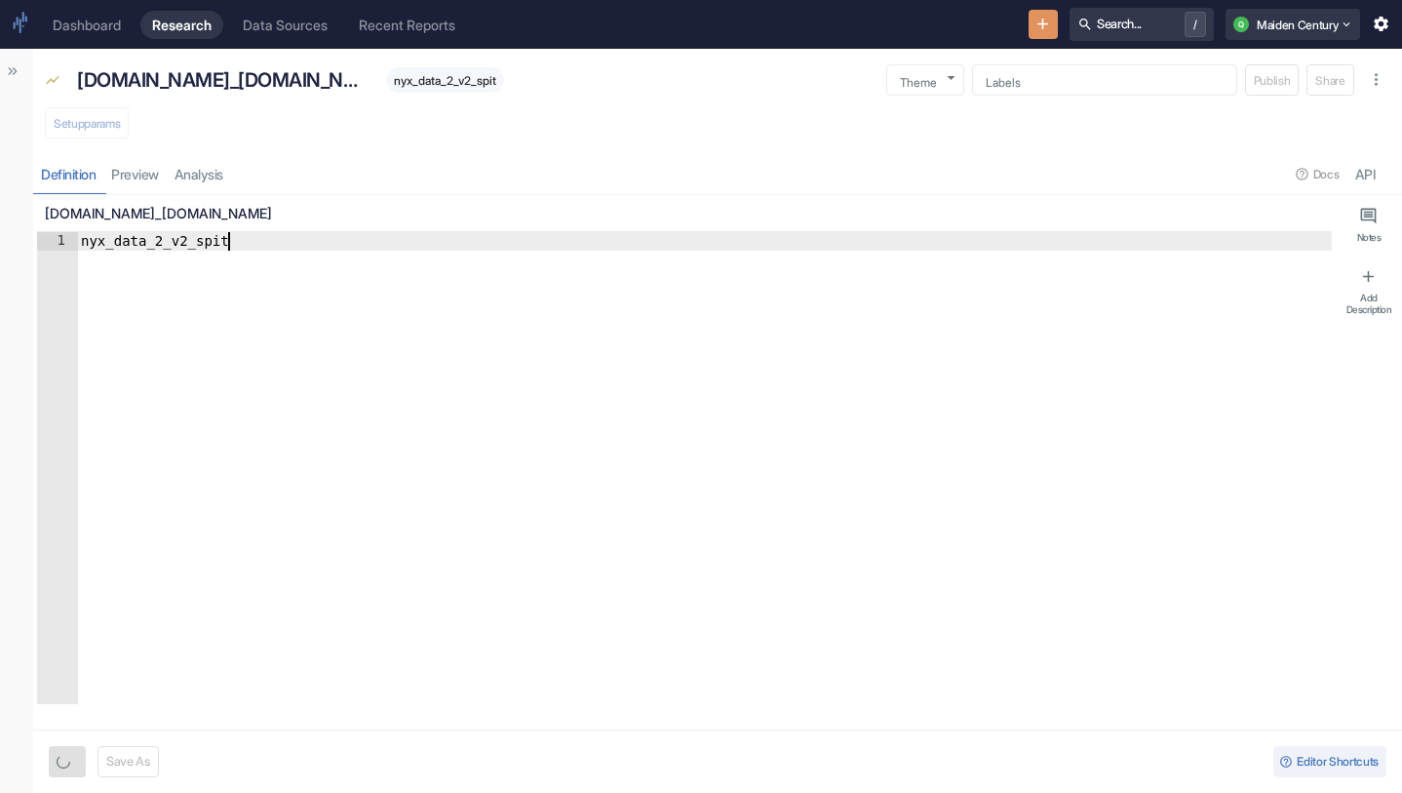
type textarea "x"
type textarea "nyx_data_2_v2_spit."
type textarea "x"
type textarea "nyx_data_2_v2_spit.q"
type textarea "x"
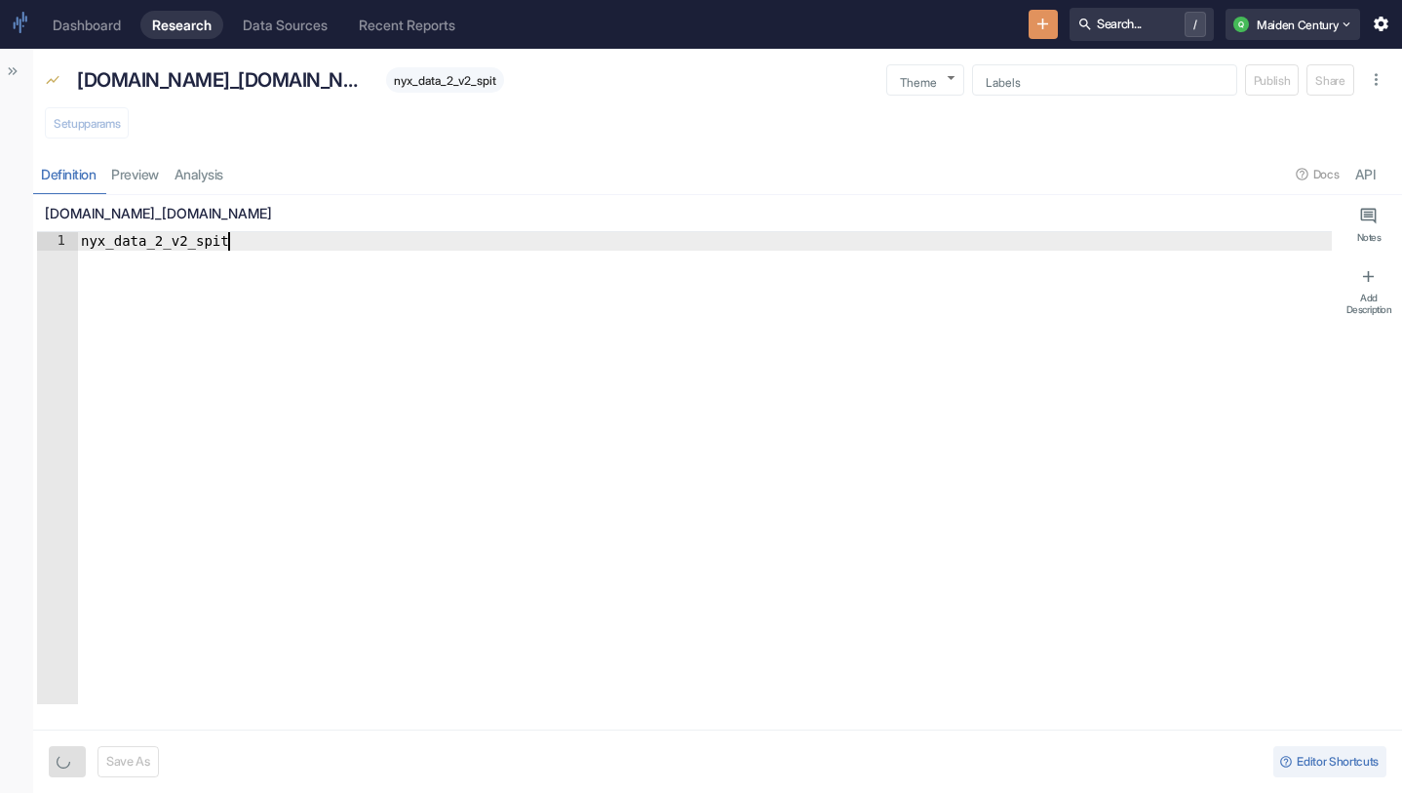
type textarea "nyx_data_2_v2_spit.qt"
type textarea "x"
type textarea "nyx_data_2_v2_spit.qti"
type textarea "x"
type textarea "nyx_data_2_v2_spit.qtip"
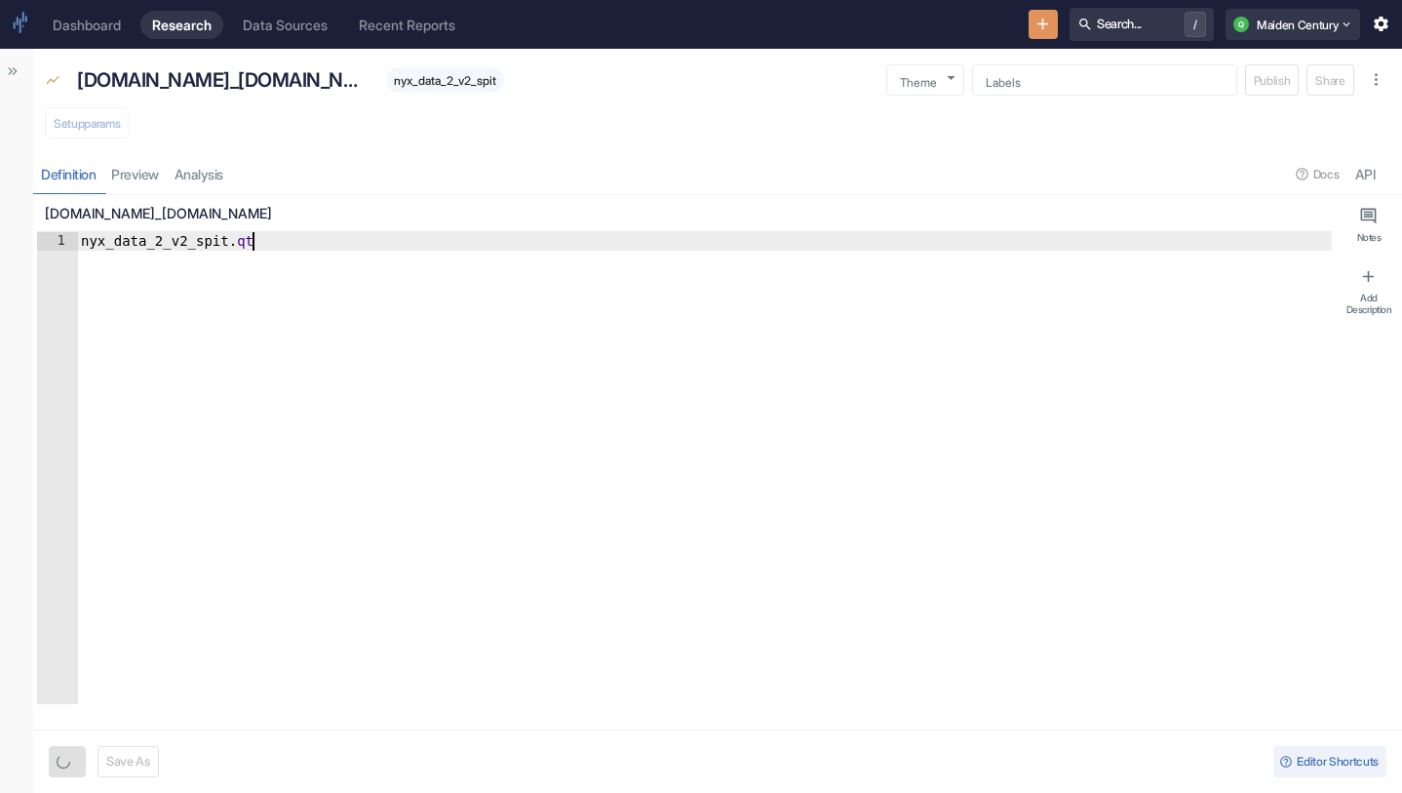
type textarea "x"
type textarea "nyx_data_2_v2_spit.qtip_"
type textarea "x"
type textarea "nyx_data_2_v2_spit.qtip_s"
type textarea "x"
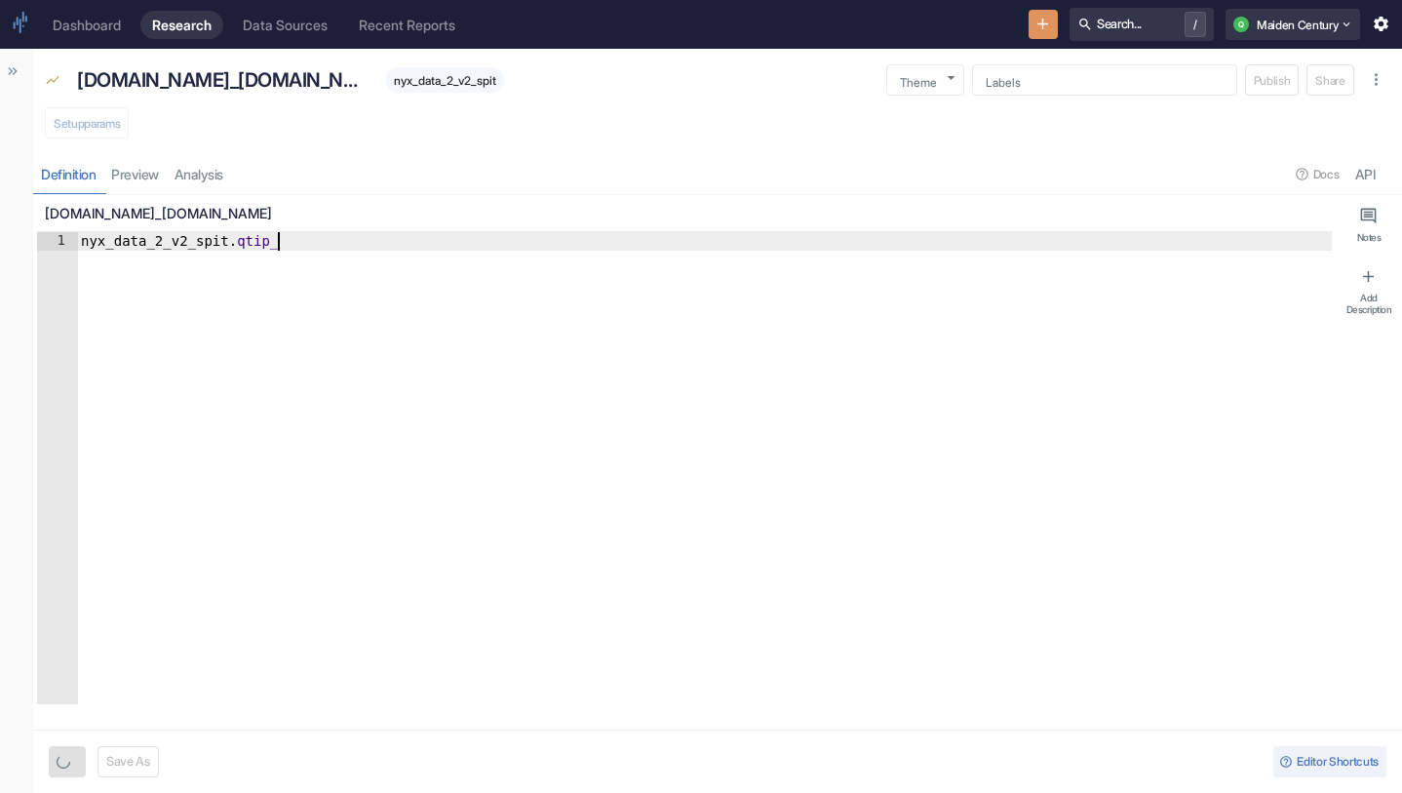
type textarea "nyx_data_2_v2_spit.qtip_sc"
type textarea "x"
type textarea "nyx_data_2_v2_spit.qtip_sco"
type textarea "x"
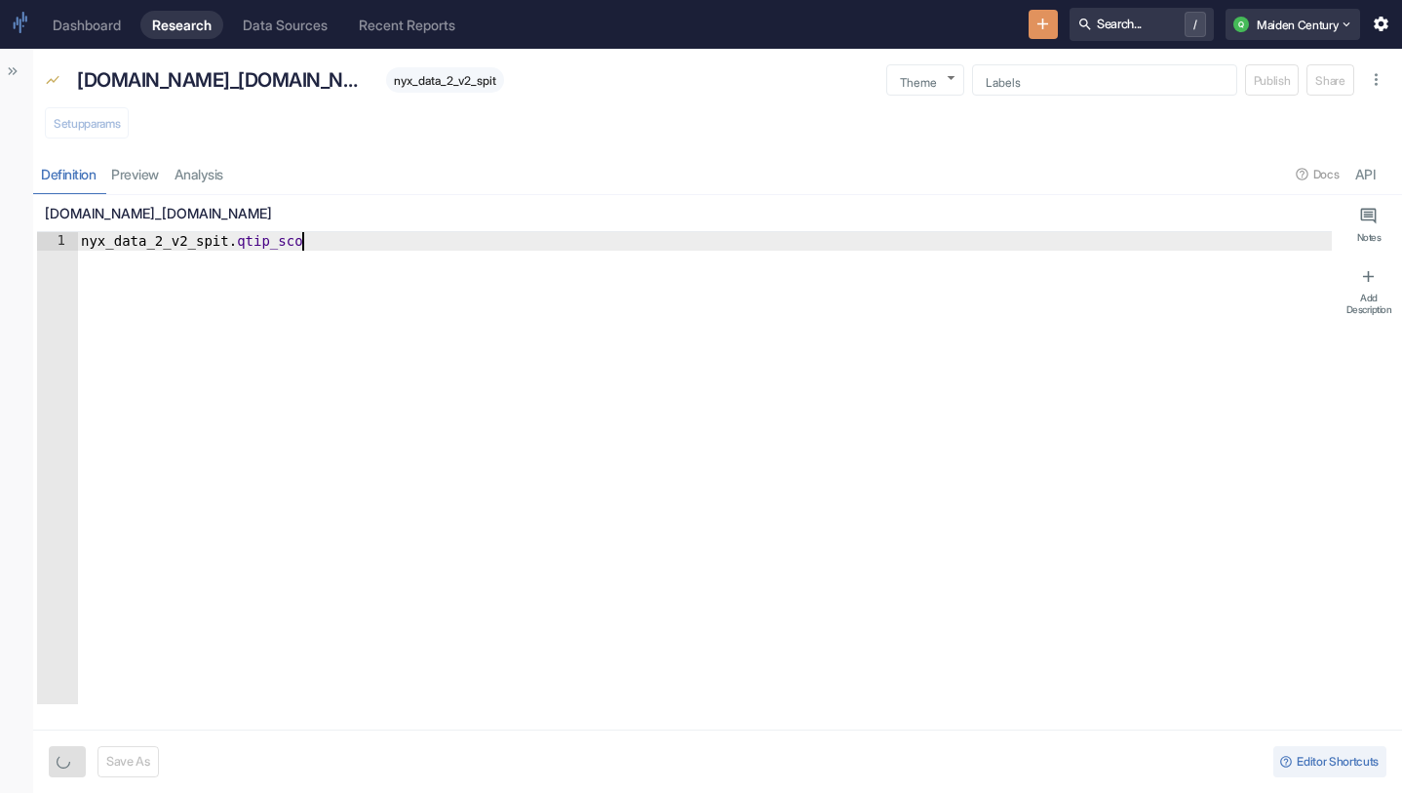
type textarea "nyx_data_2_v2_spit.qtip_scor"
type textarea "x"
type textarea "nyx_data_2_v2_spit.qtip_score"
type textarea "x"
type textarea "nyx_data_2_v2_spit.qtip_score"
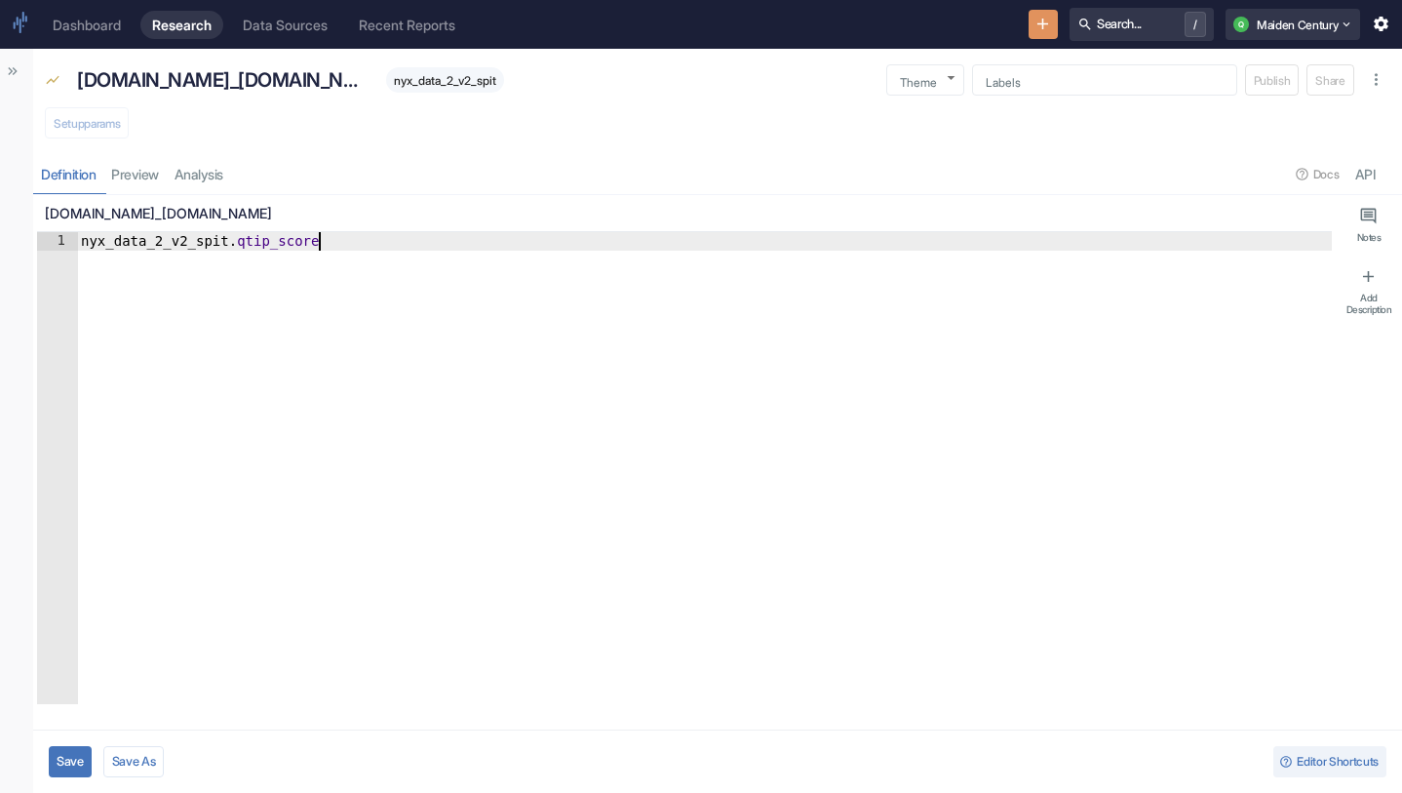
click at [64, 756] on button "Save" at bounding box center [70, 761] width 43 height 31
click at [104, 117] on button "Setup params" at bounding box center [87, 122] width 84 height 31
type textarea "x"
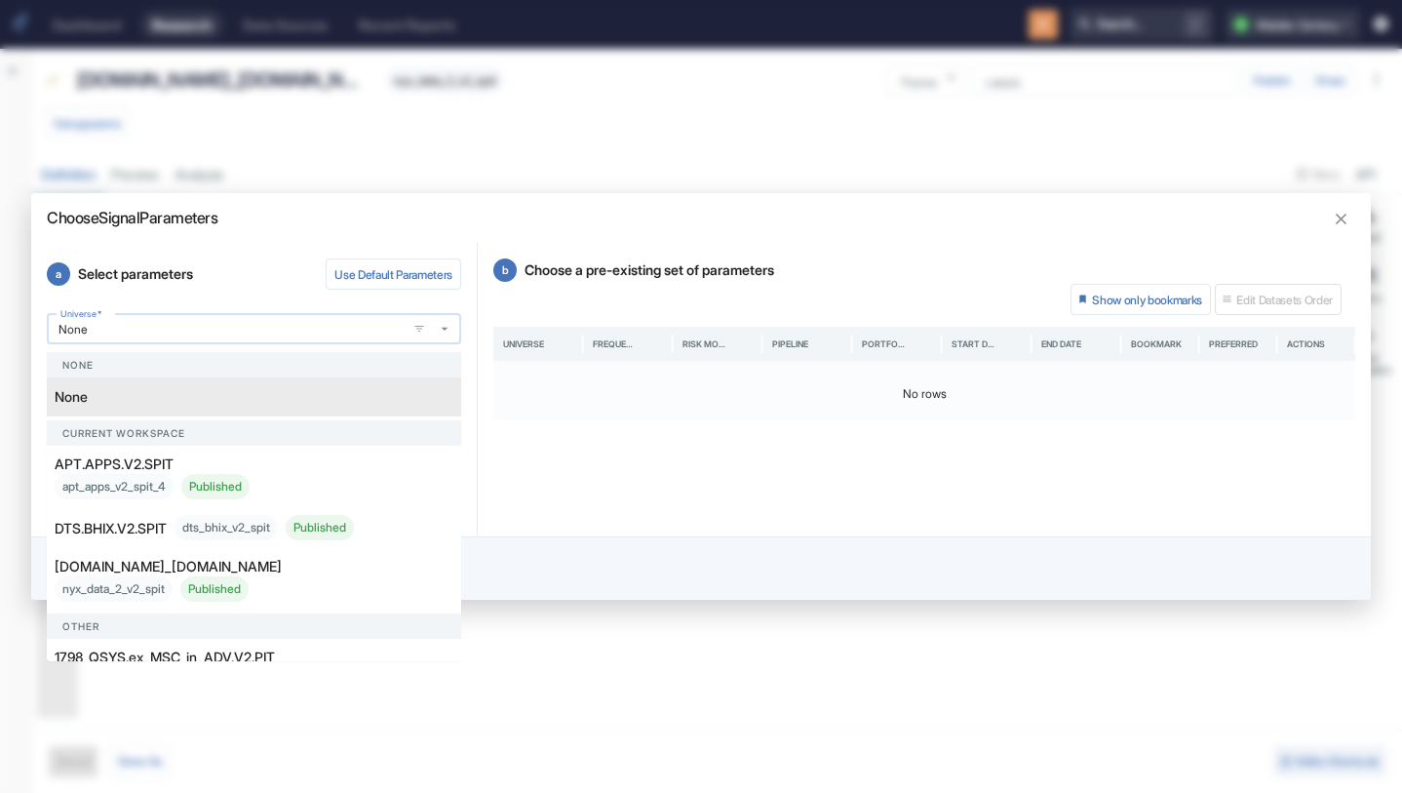
click at [214, 330] on input "None" at bounding box center [227, 329] width 348 height 17
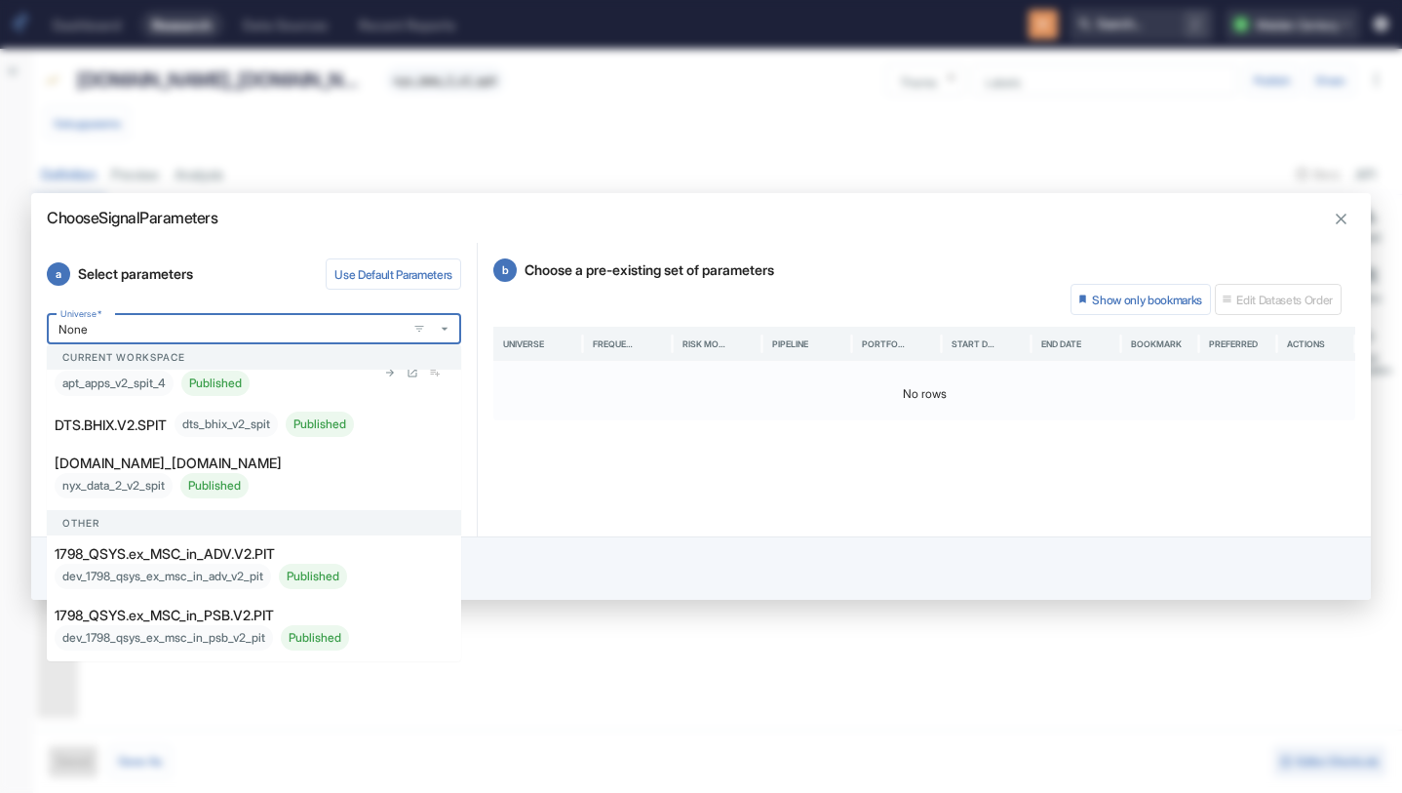
scroll to position [0, 0]
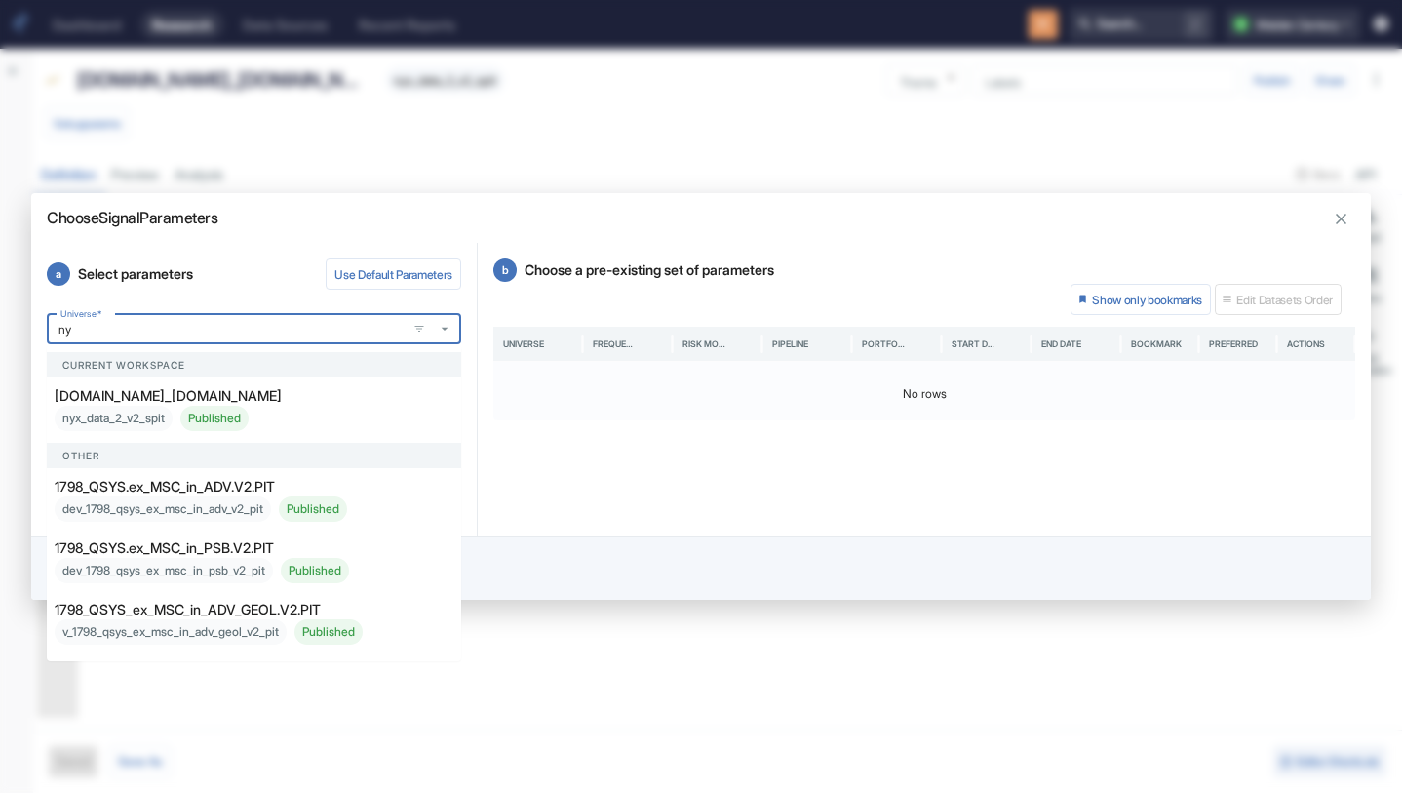
type input "nyx"
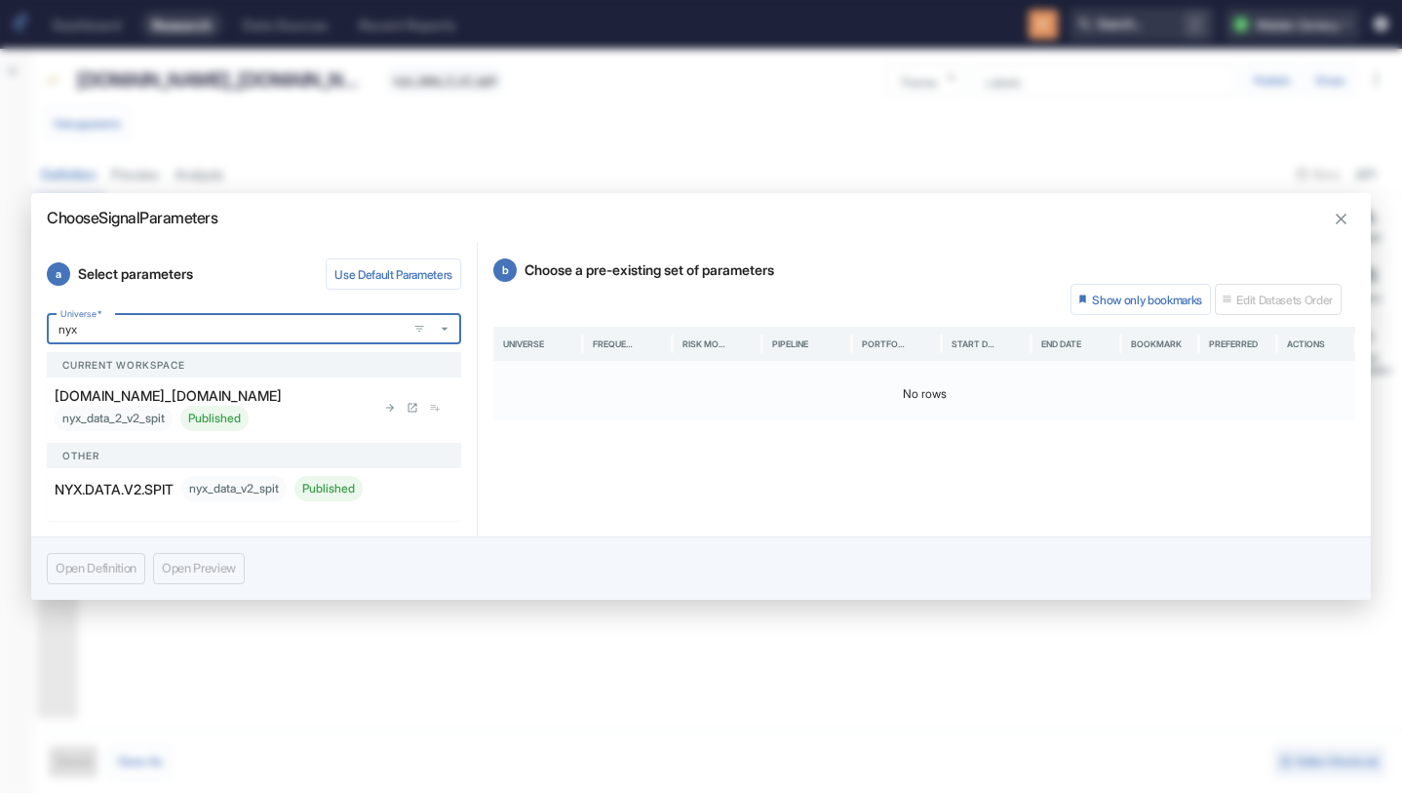
click at [139, 415] on div "nyx_data_2_v2_spit Published" at bounding box center [152, 418] width 194 height 25
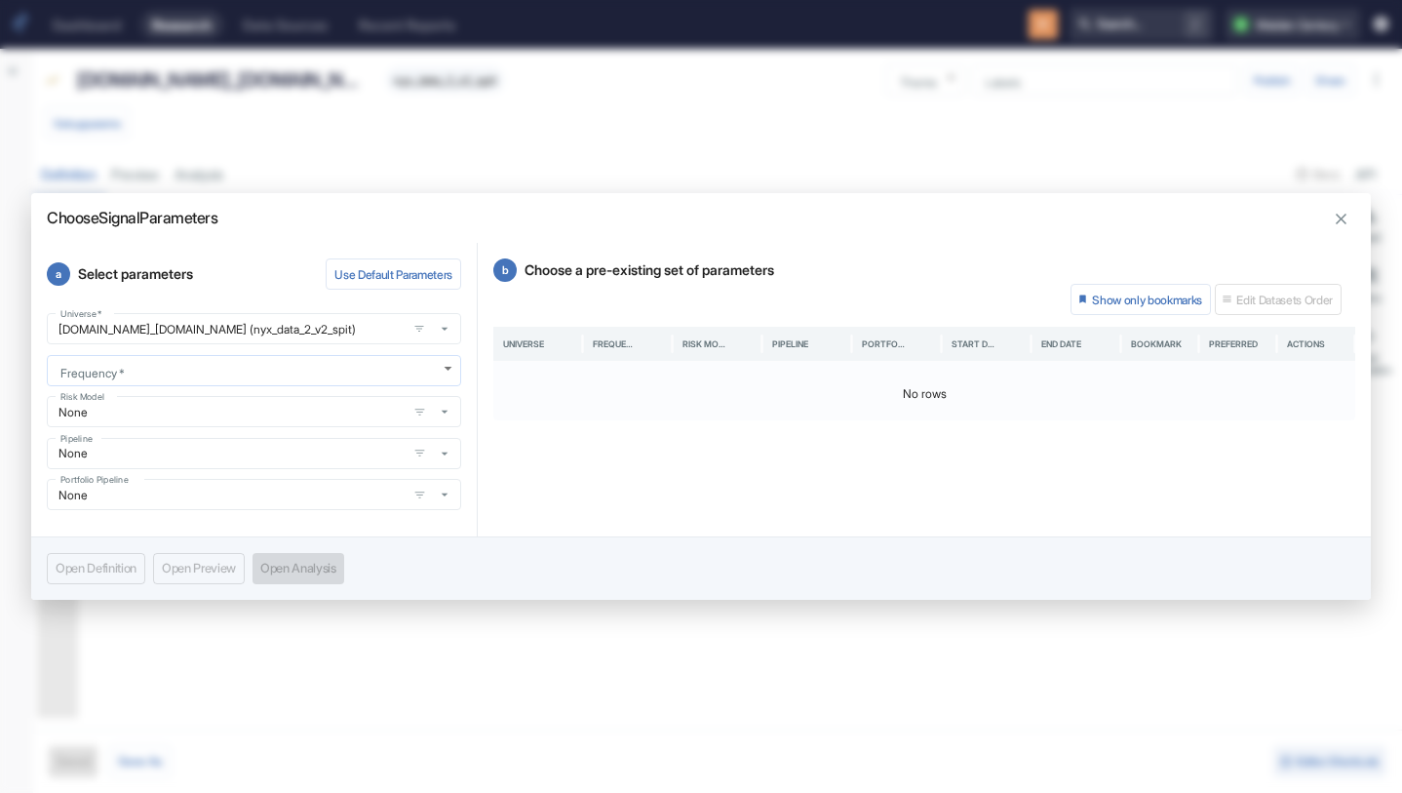
click at [154, 376] on body "Dashboard Research Data Sources Recent Reports Search... / Q Maiden Century Bac…" at bounding box center [701, 396] width 1402 height 793
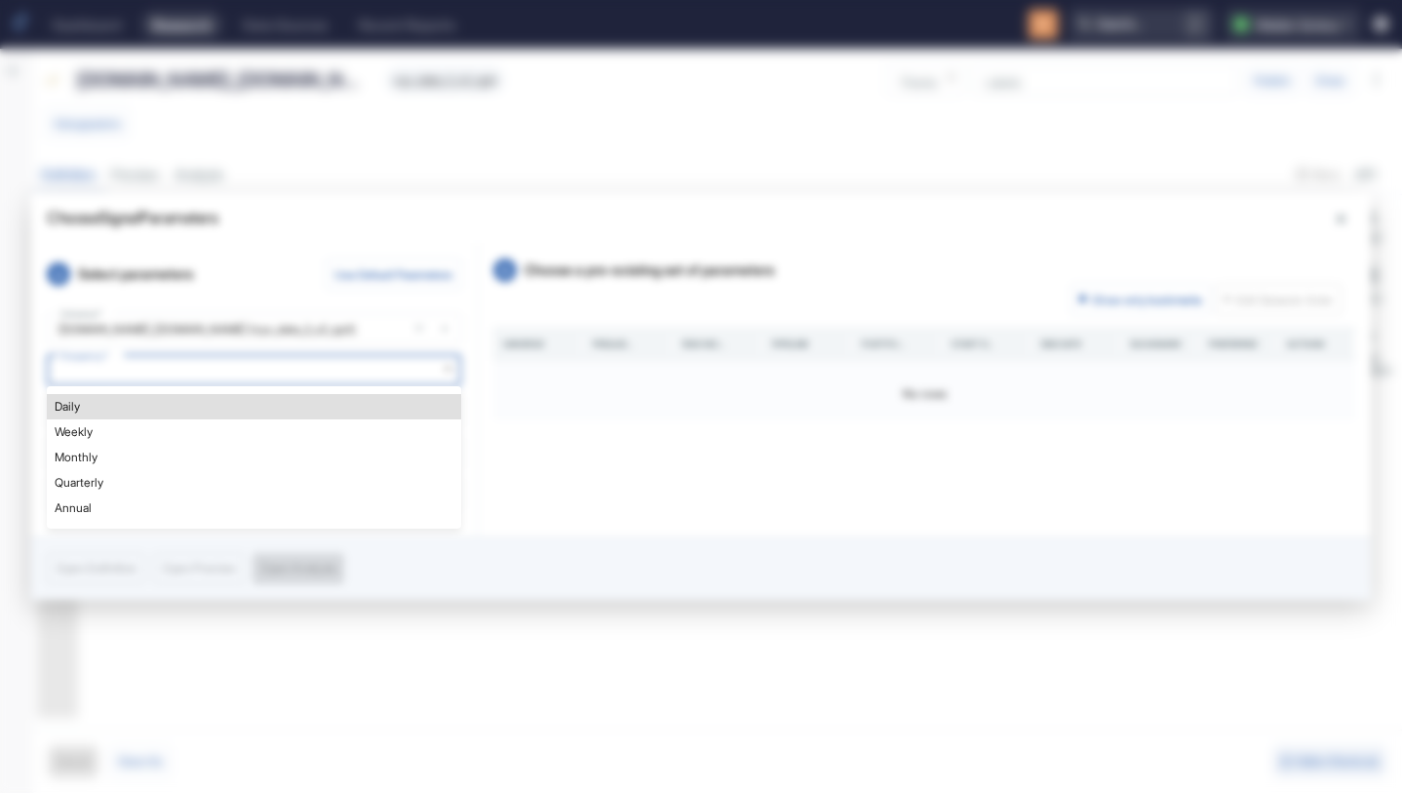
click at [137, 400] on li "Daily" at bounding box center [254, 406] width 414 height 25
type textarea "x"
type input "DAILY"
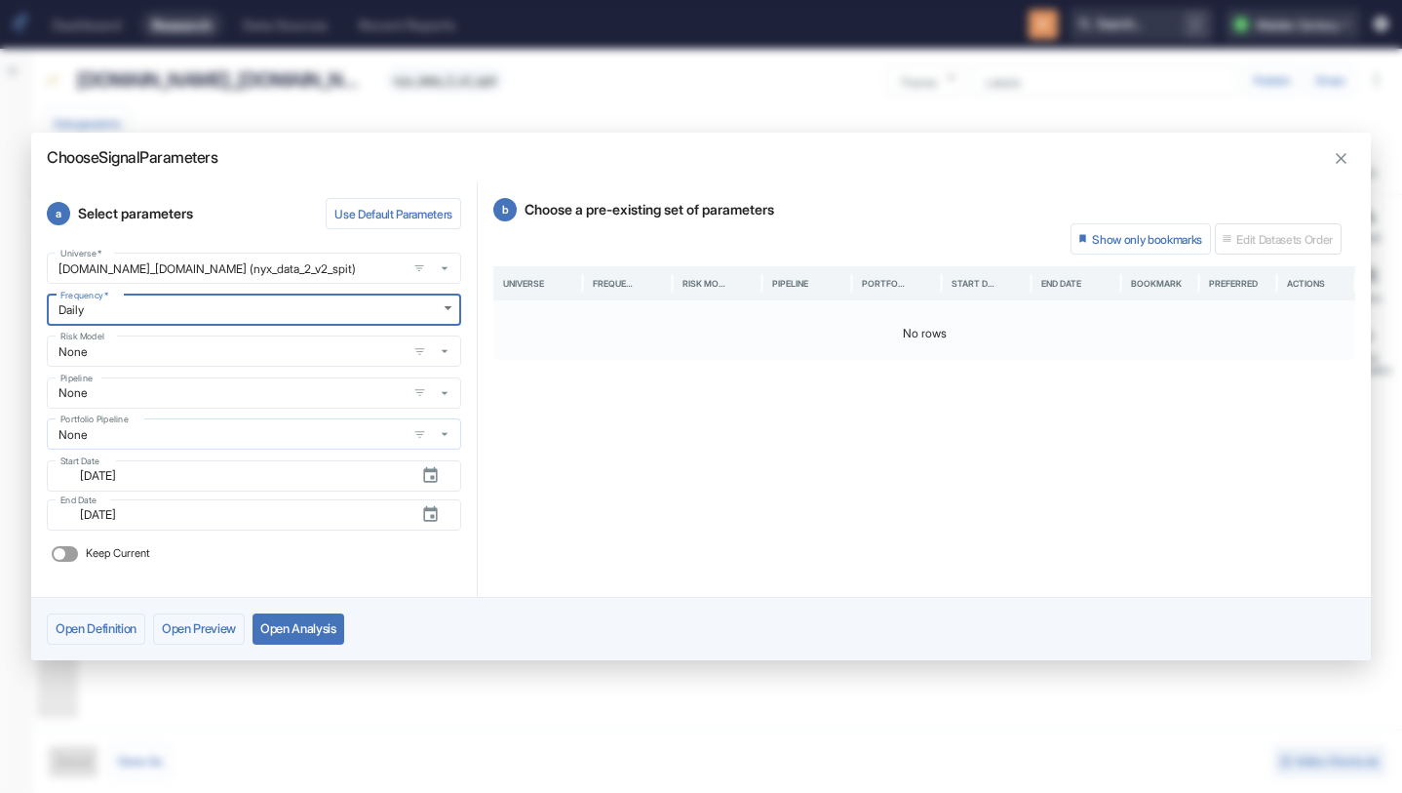
click at [177, 421] on div "None Portfolio Pipeline" at bounding box center [254, 433] width 414 height 31
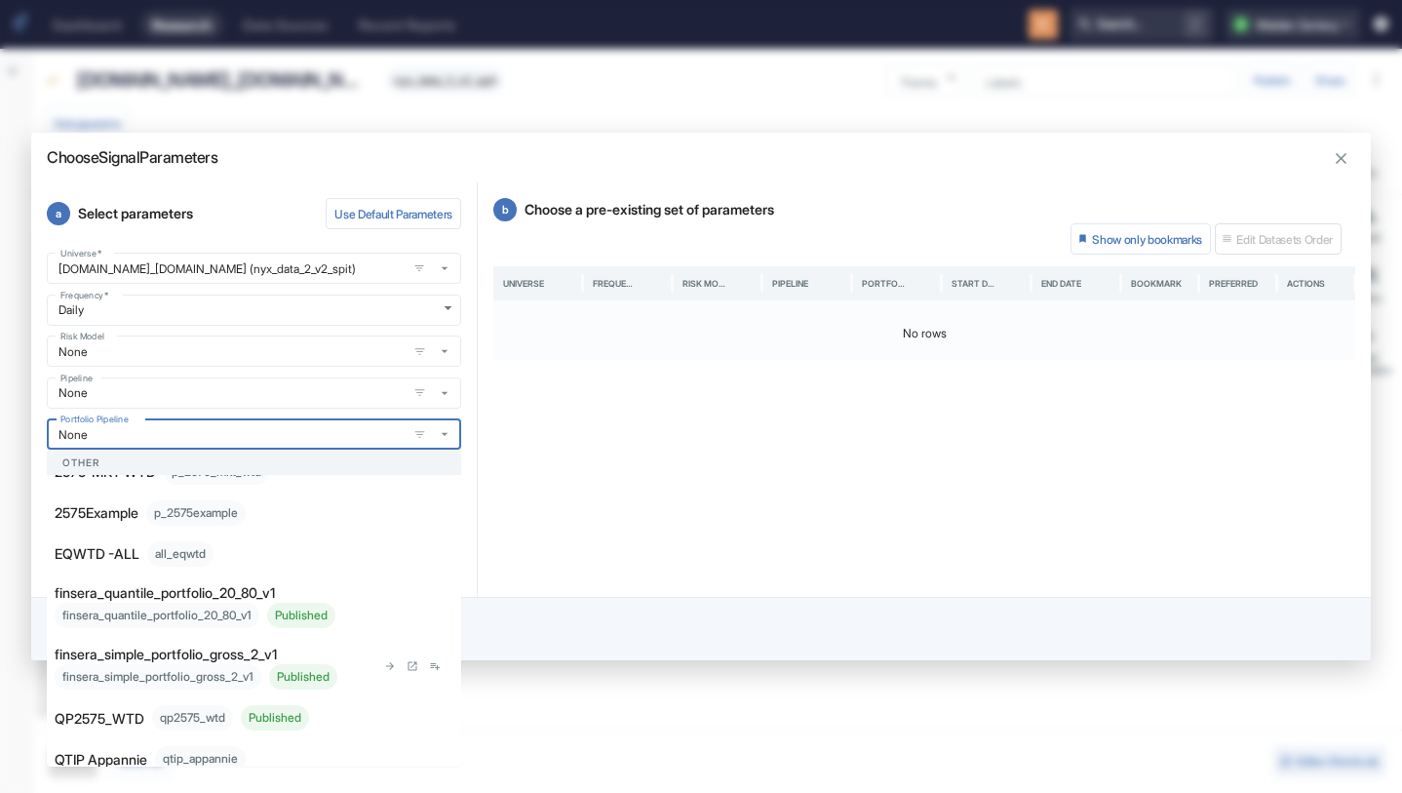
scroll to position [208, 0]
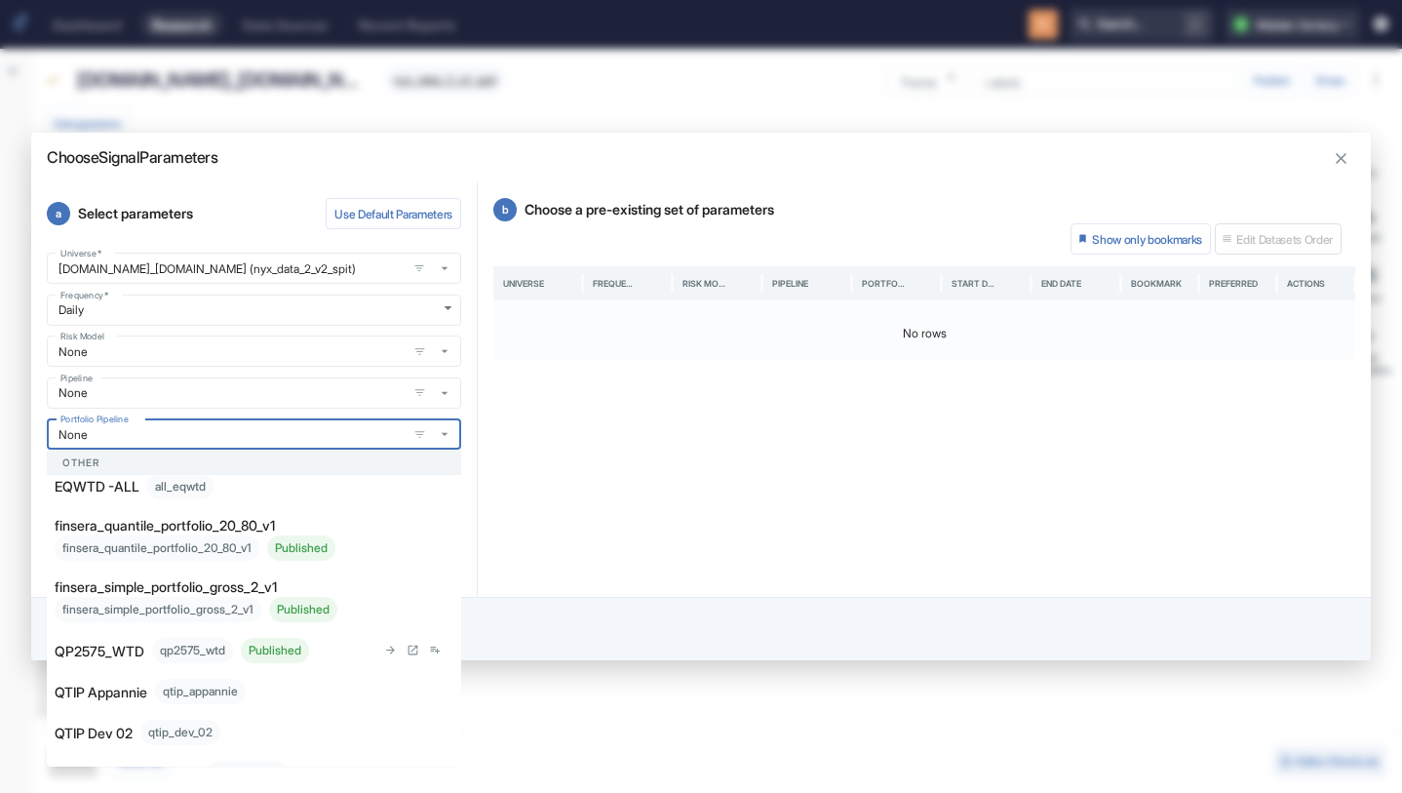
click at [131, 658] on p "QP2575_WTD" at bounding box center [100, 650] width 90 height 20
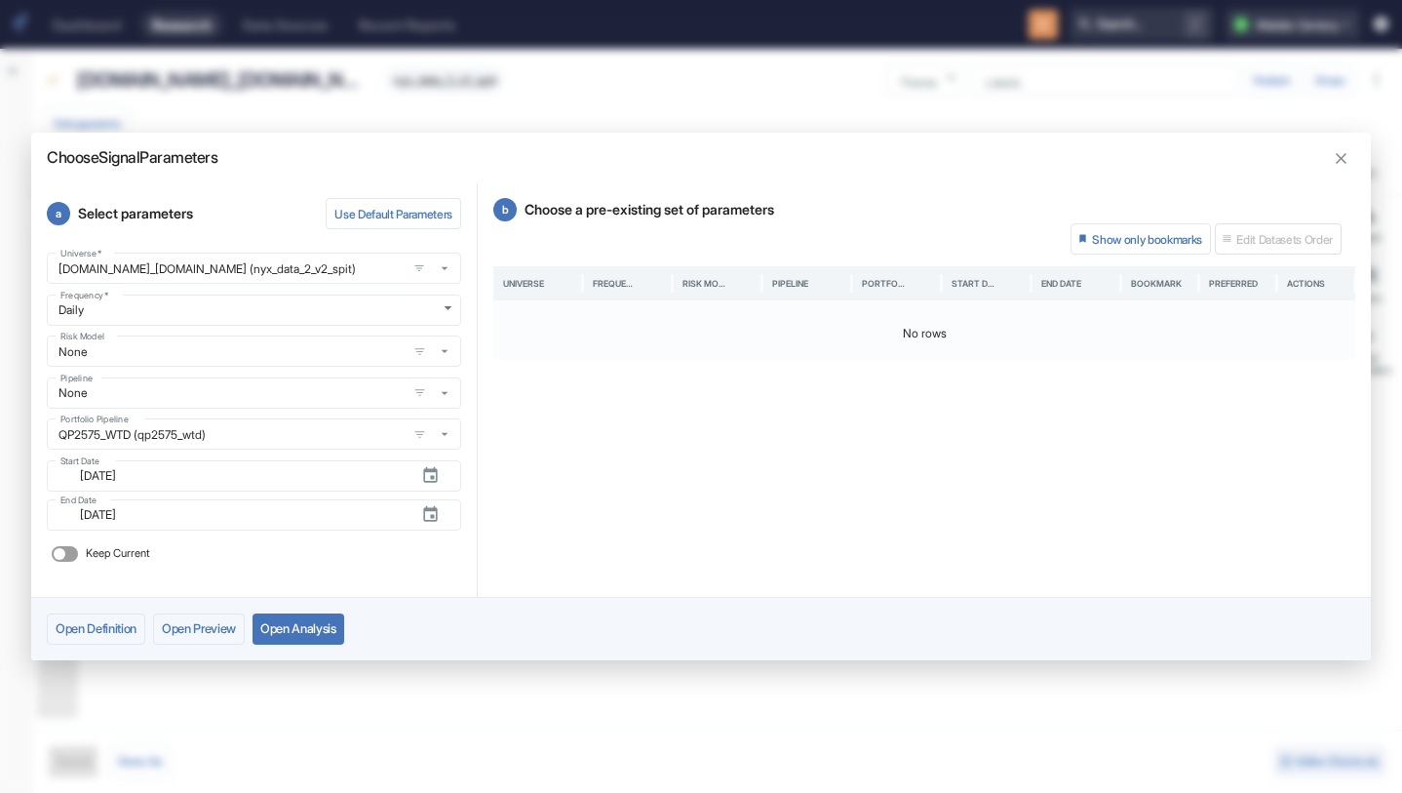
click at [333, 634] on button "Open Analysis" at bounding box center [298, 628] width 92 height 31
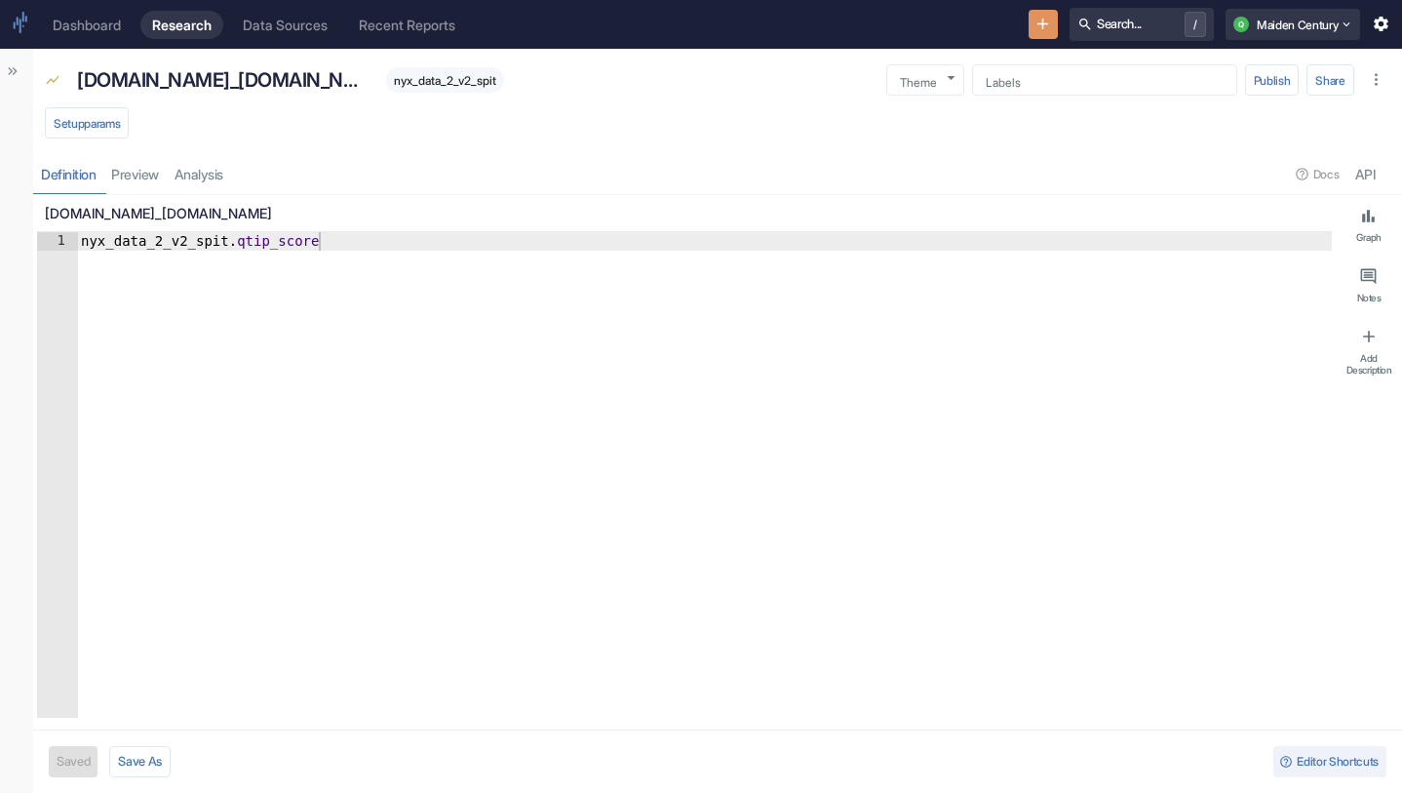
type textarea "x"
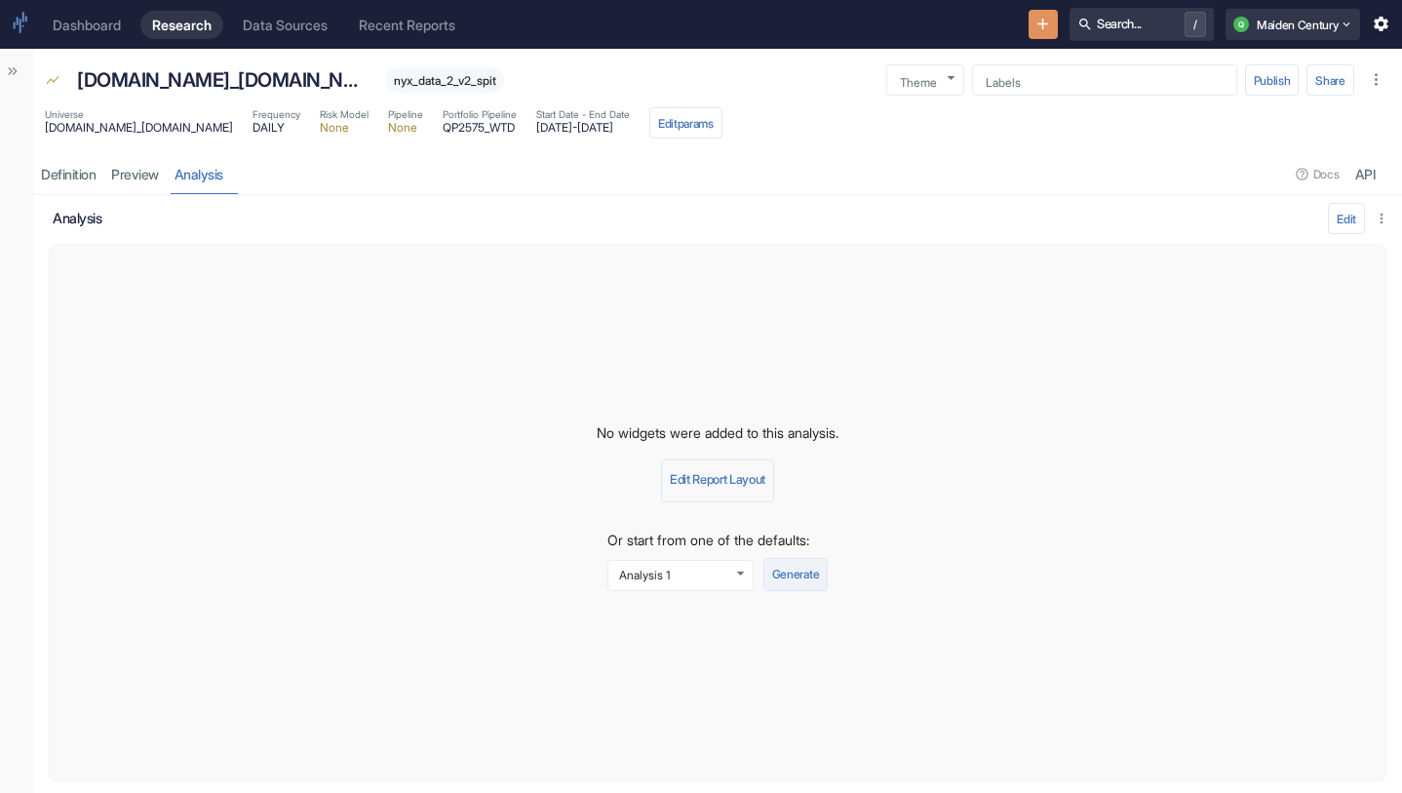
click at [808, 578] on button "Generate" at bounding box center [795, 574] width 64 height 33
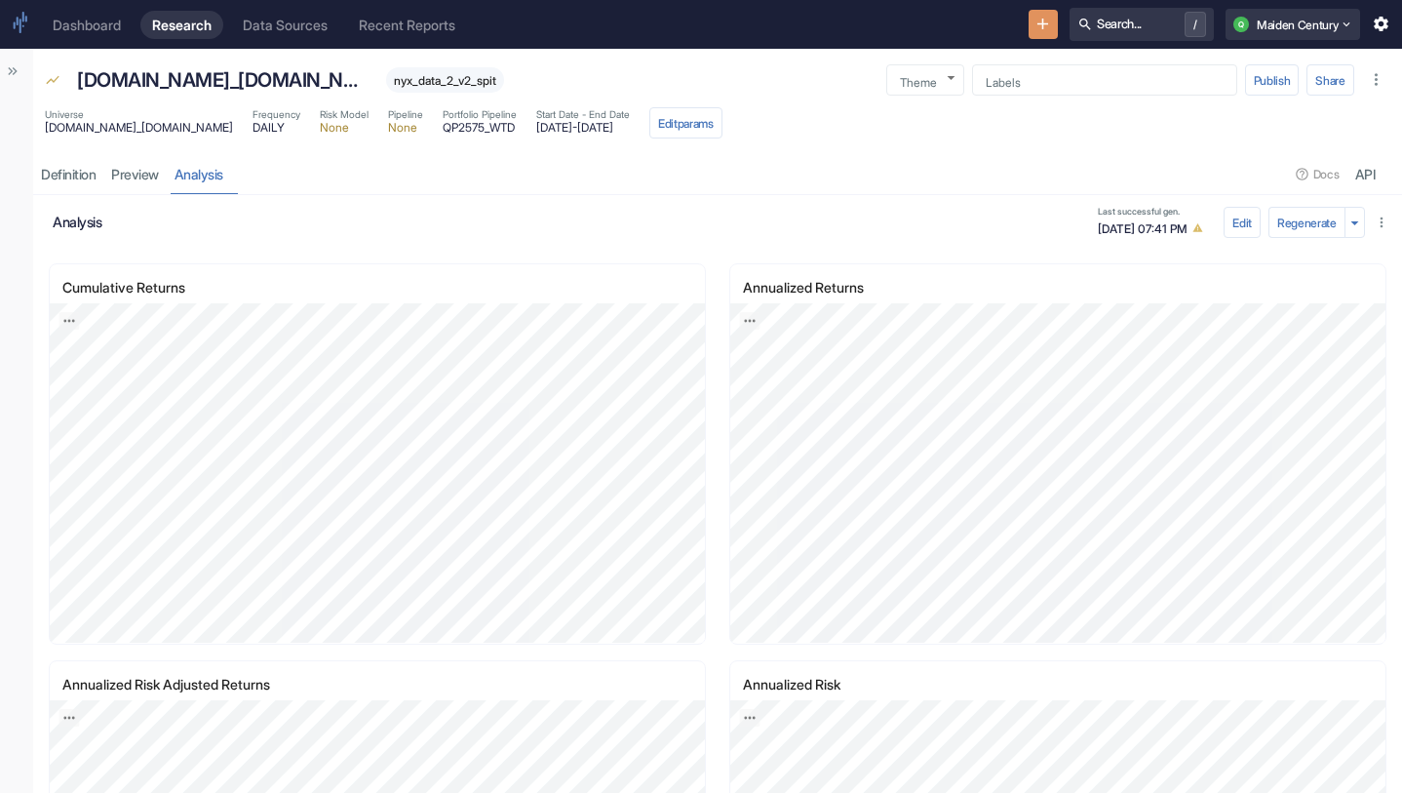
click at [386, 84] on span "nyx_data_2_v2_spit" at bounding box center [445, 80] width 118 height 15
copy span "nyx_data_2_v2_spit"
click at [386, 85] on span "nyx_data_2_v2_spit" at bounding box center [445, 80] width 118 height 15
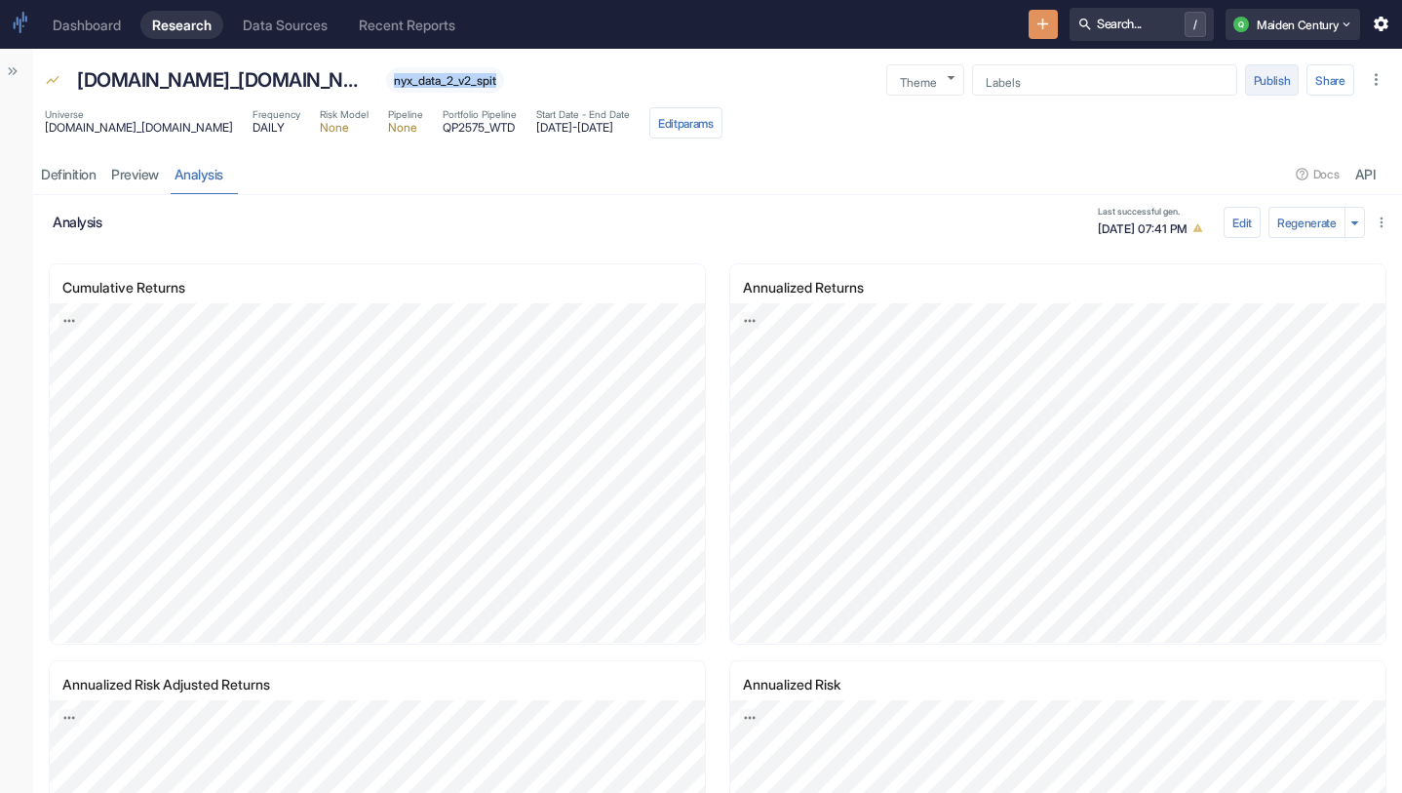
click at [1277, 91] on button "Publish" at bounding box center [1272, 79] width 55 height 31
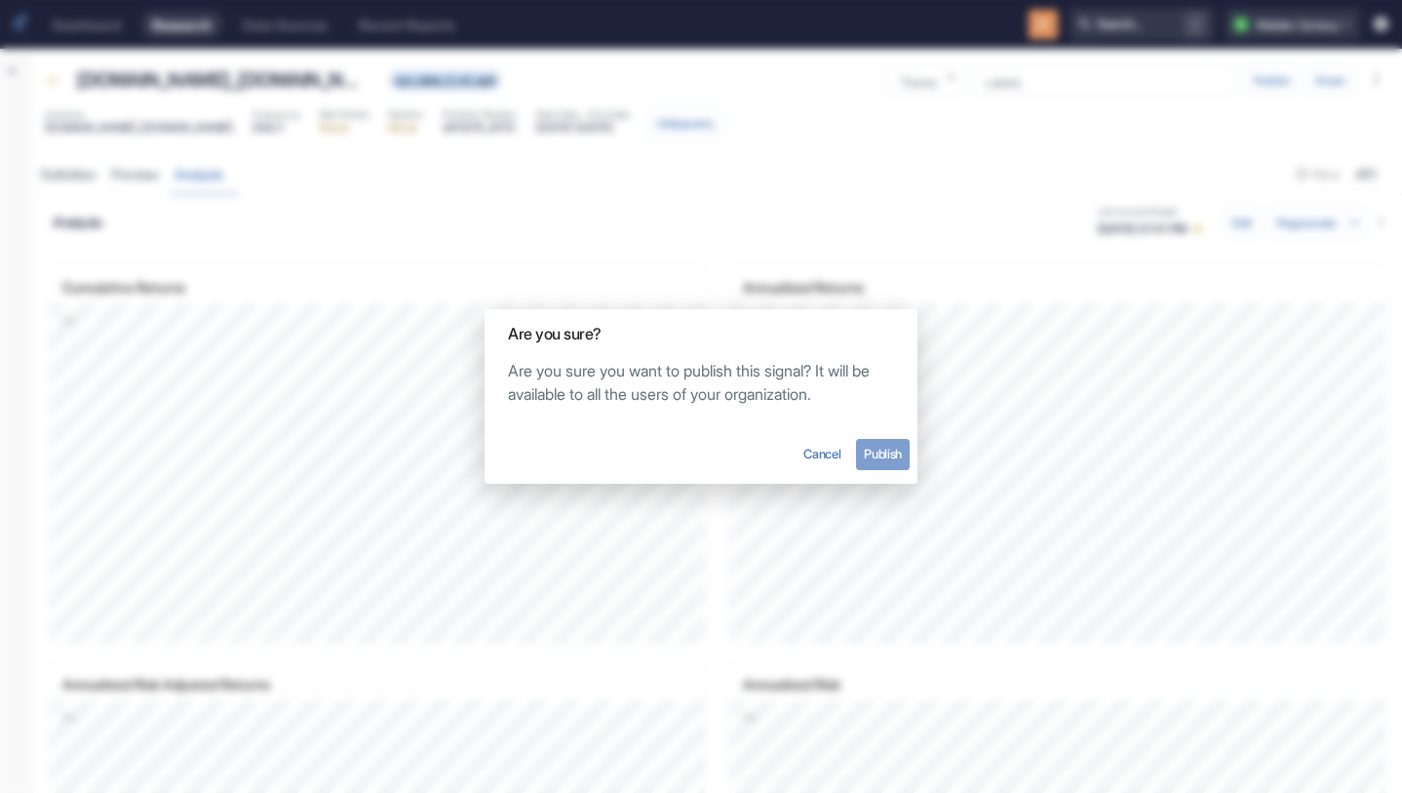
click at [900, 460] on button "Publish" at bounding box center [883, 454] width 54 height 31
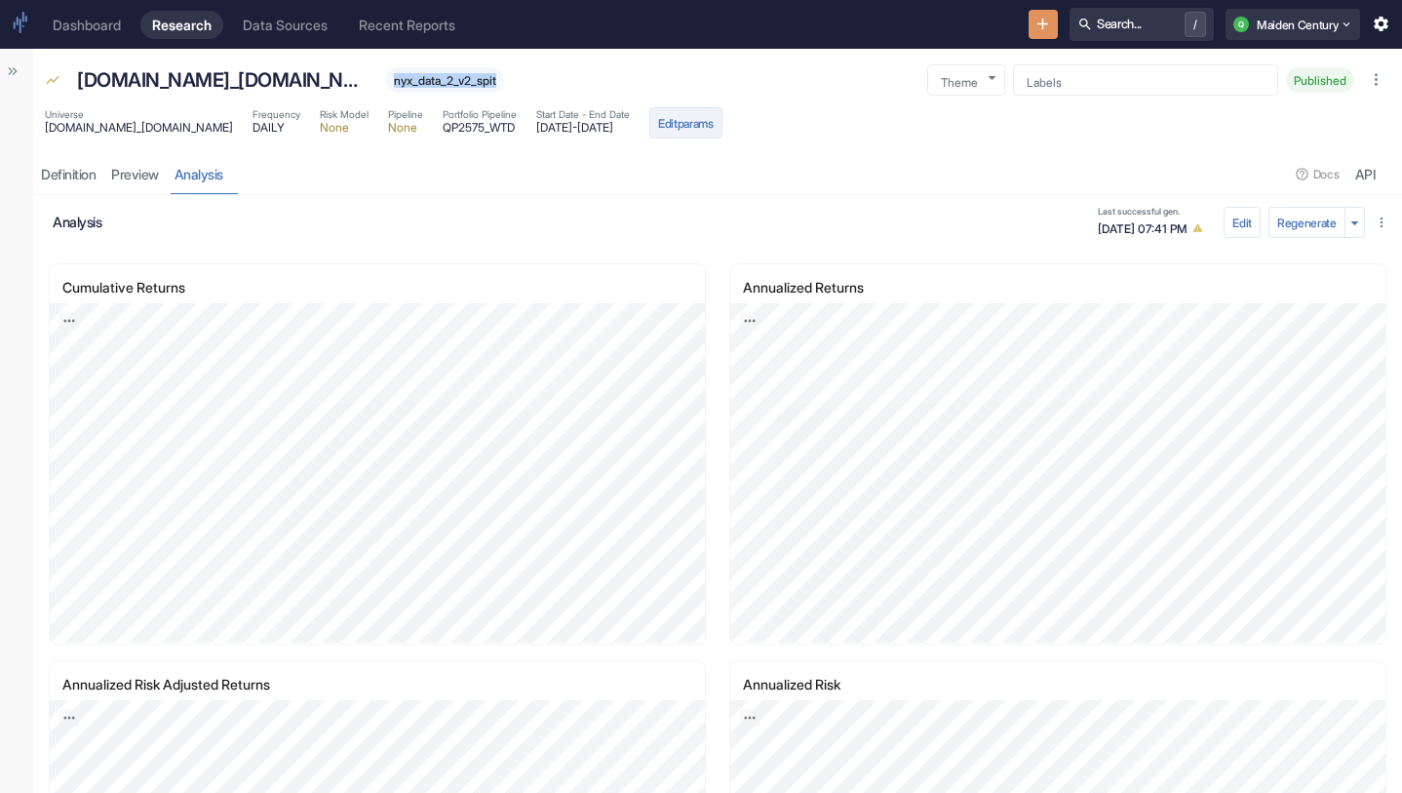
click at [703, 117] on button "Edit params" at bounding box center [685, 122] width 73 height 31
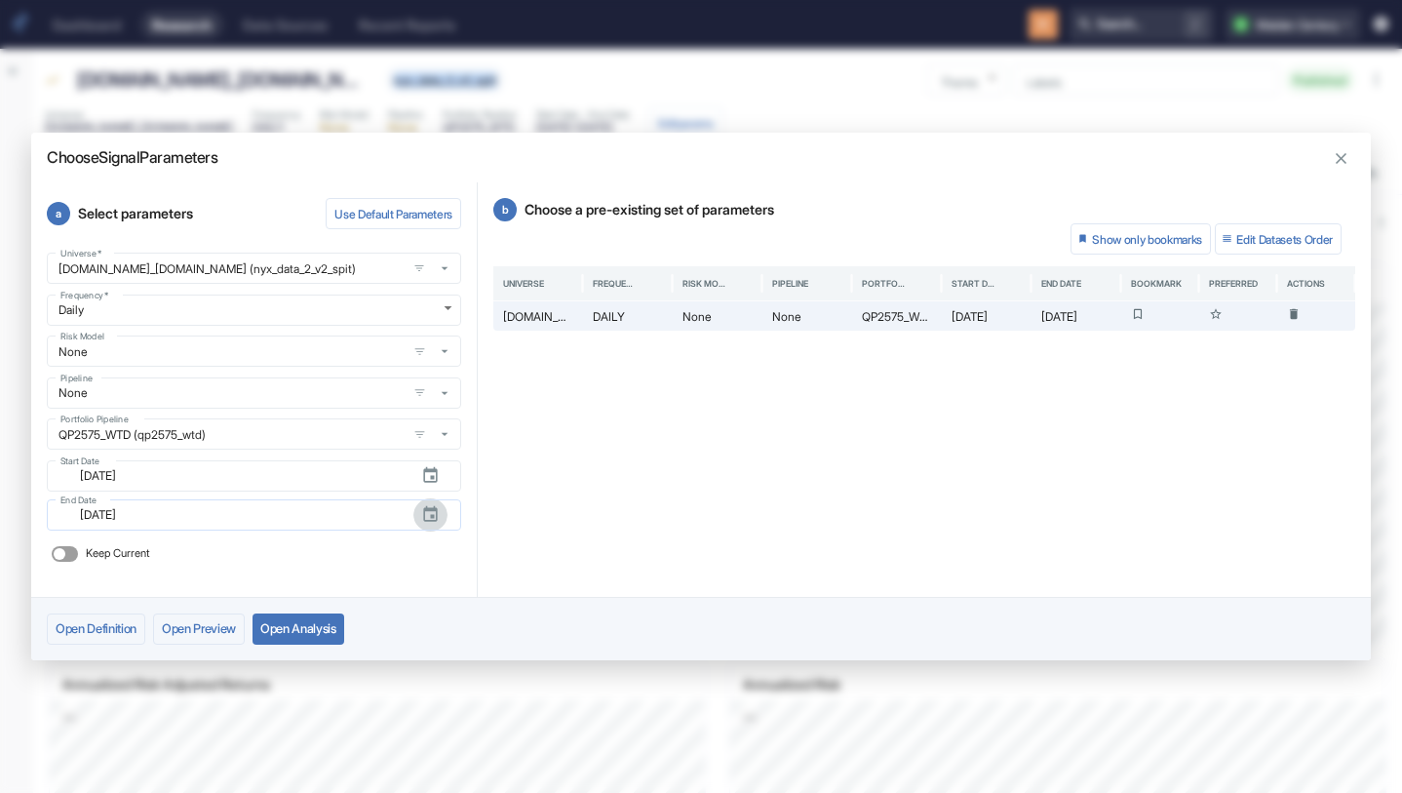
click at [432, 511] on icon "button" at bounding box center [430, 514] width 14 height 16
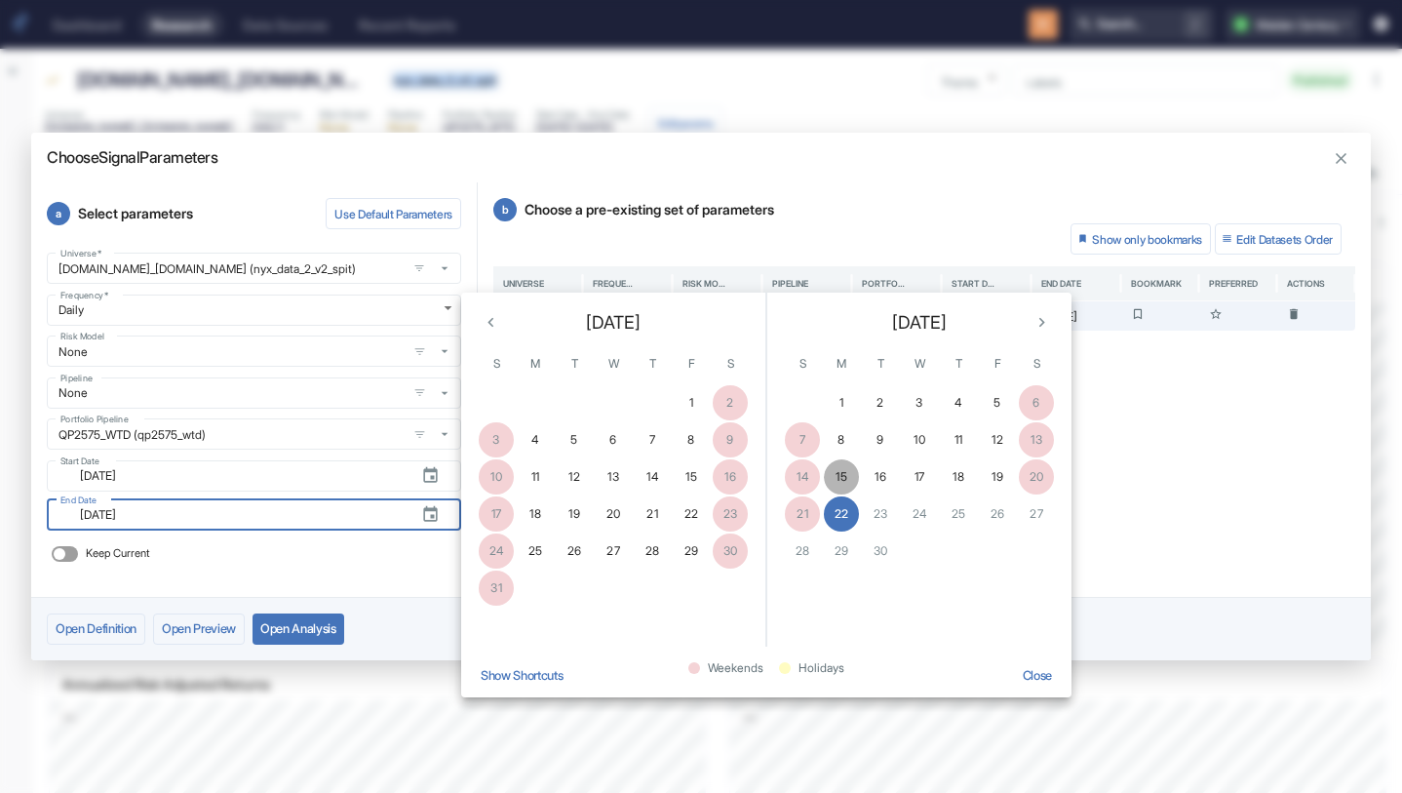
click at [838, 473] on button "15" at bounding box center [841, 476] width 35 height 35
type input "[DATE]"
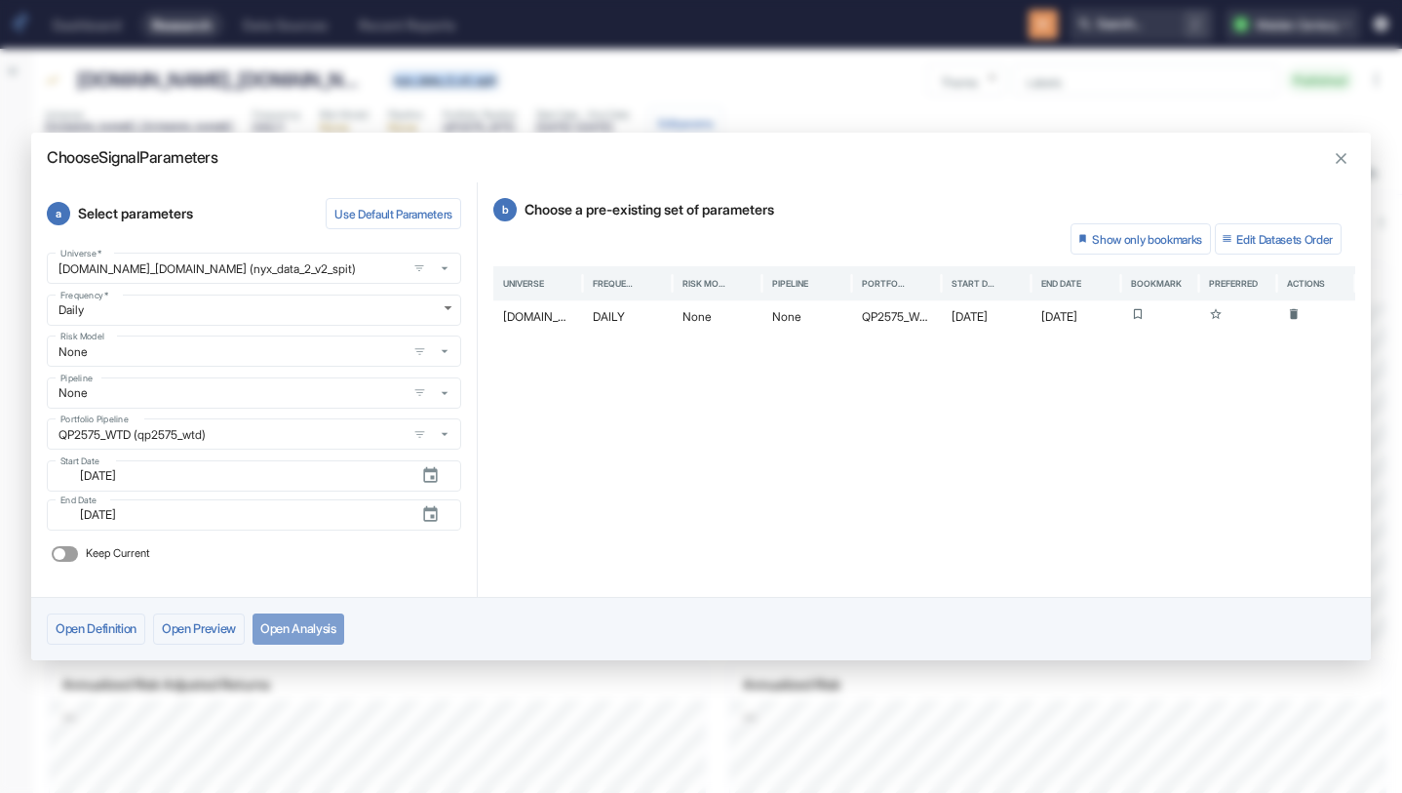
click at [330, 627] on button "Open Analysis" at bounding box center [298, 628] width 92 height 31
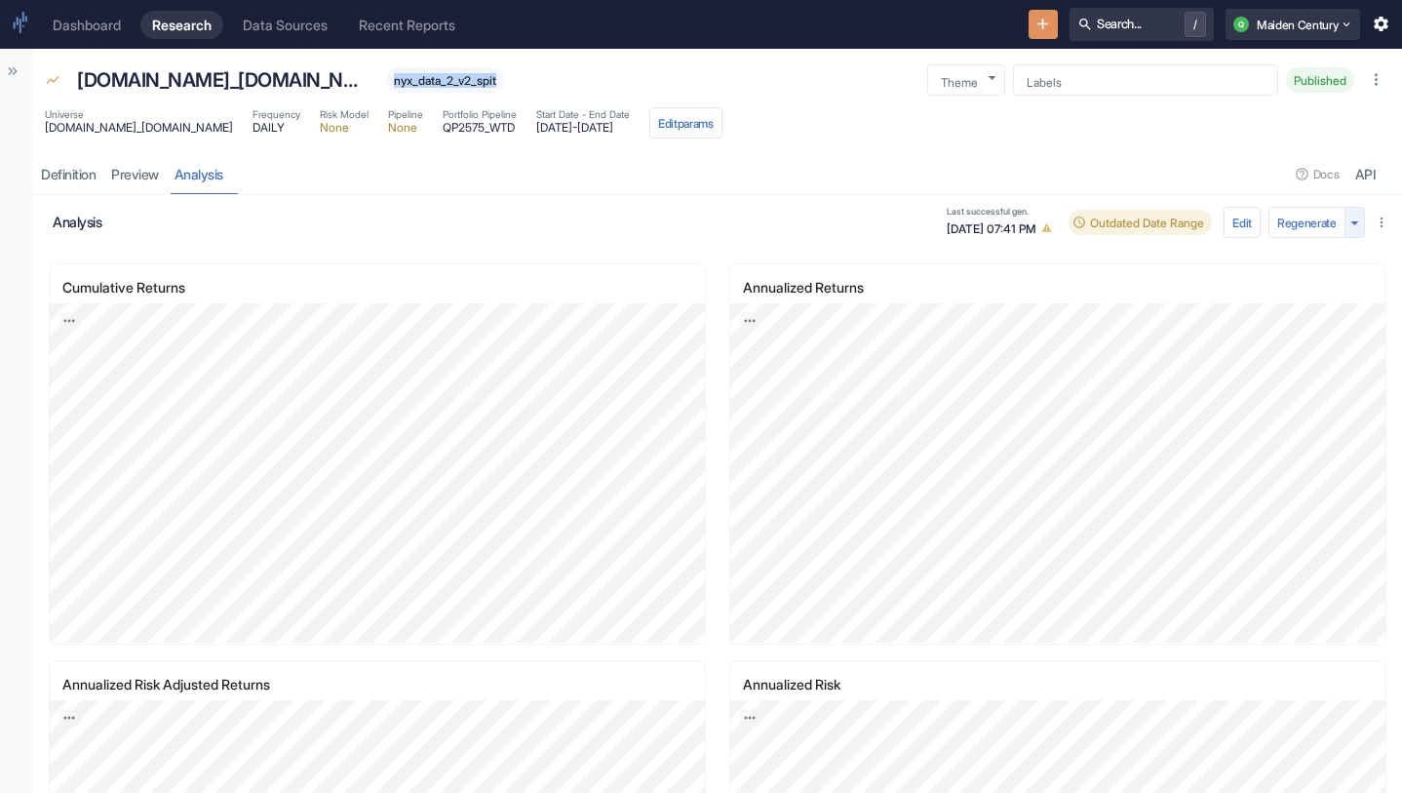
click at [1350, 224] on icon "button" at bounding box center [1354, 222] width 19 height 19
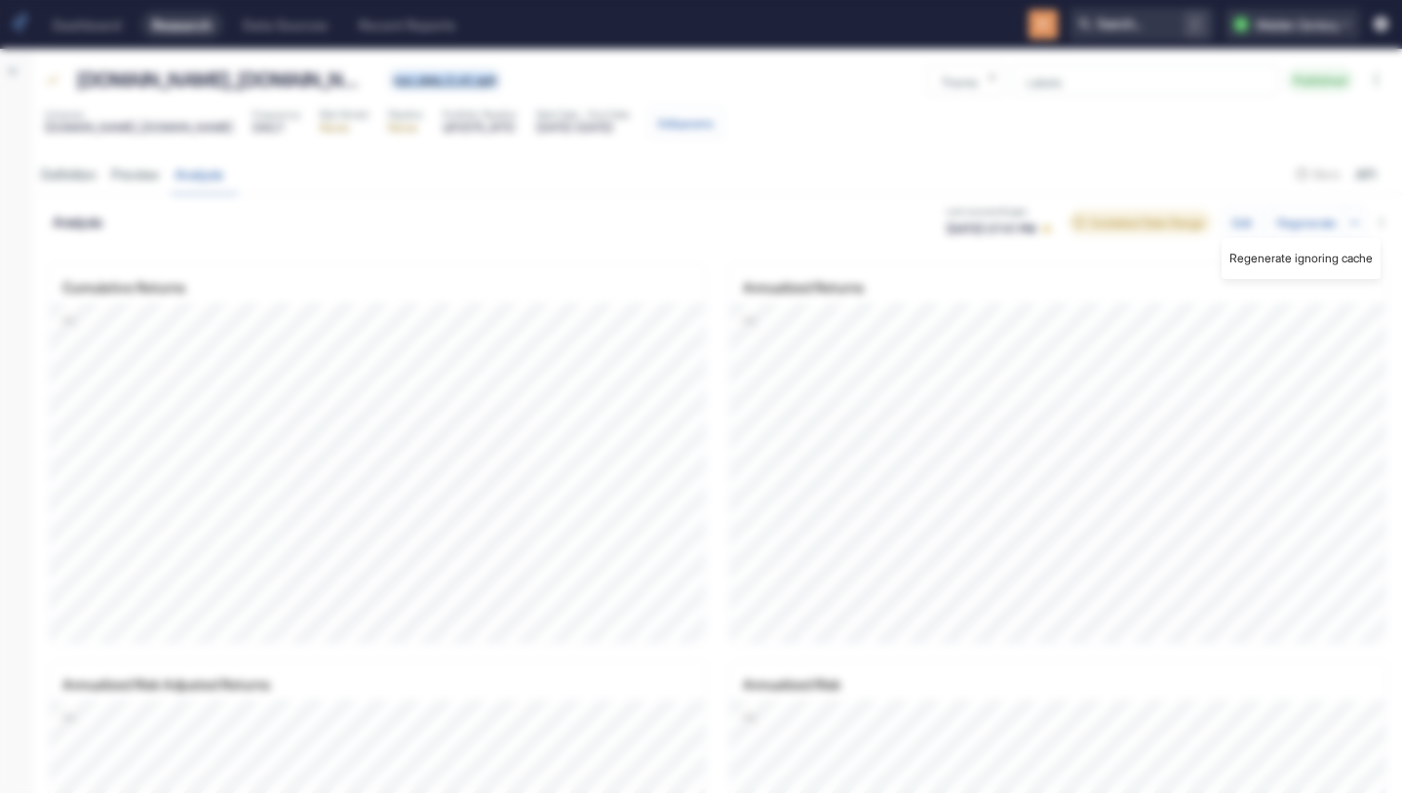
click at [1312, 256] on li "Regenerate ignoring cache" at bounding box center [1300, 258] width 159 height 25
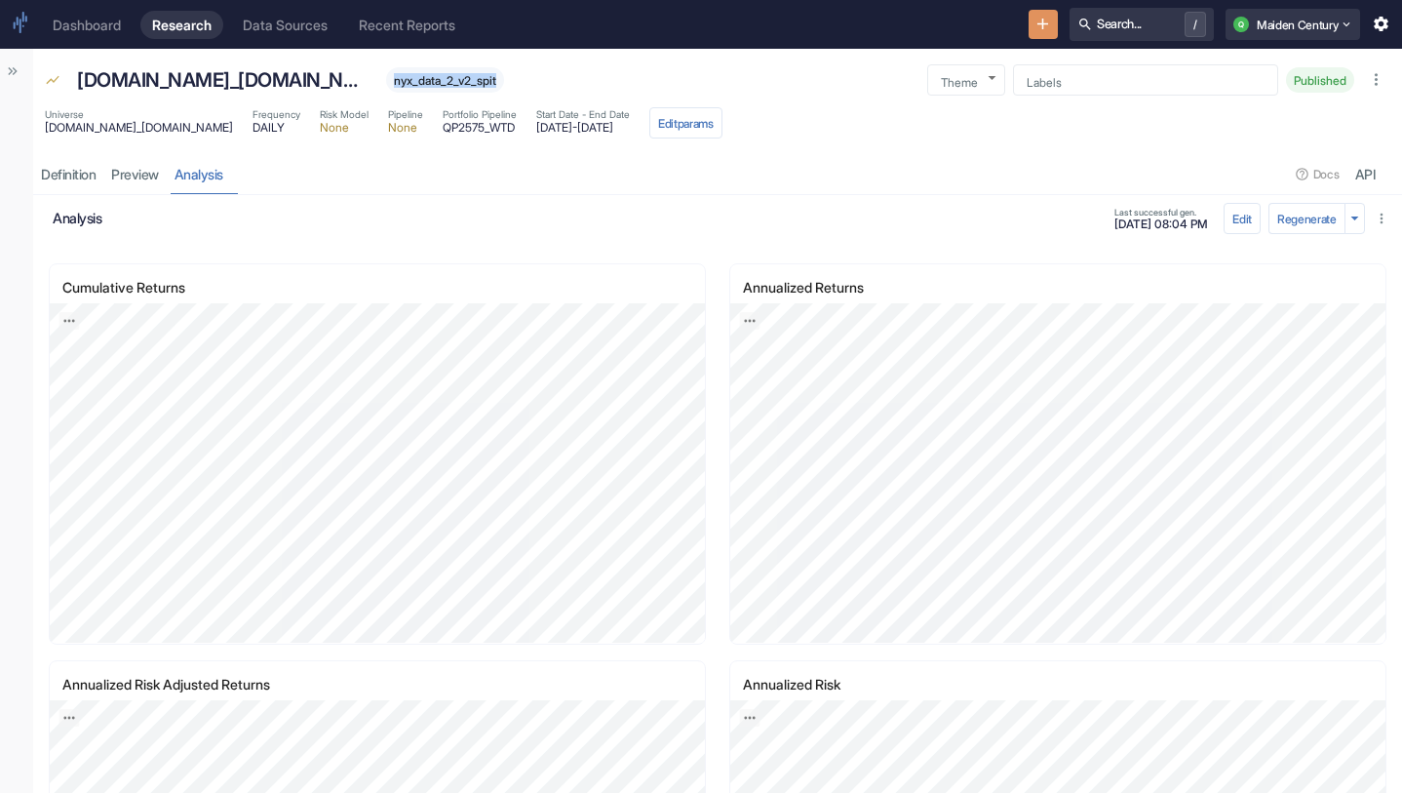
click at [16, 71] on icon "Show Sidebar" at bounding box center [15, 71] width 5 height 8
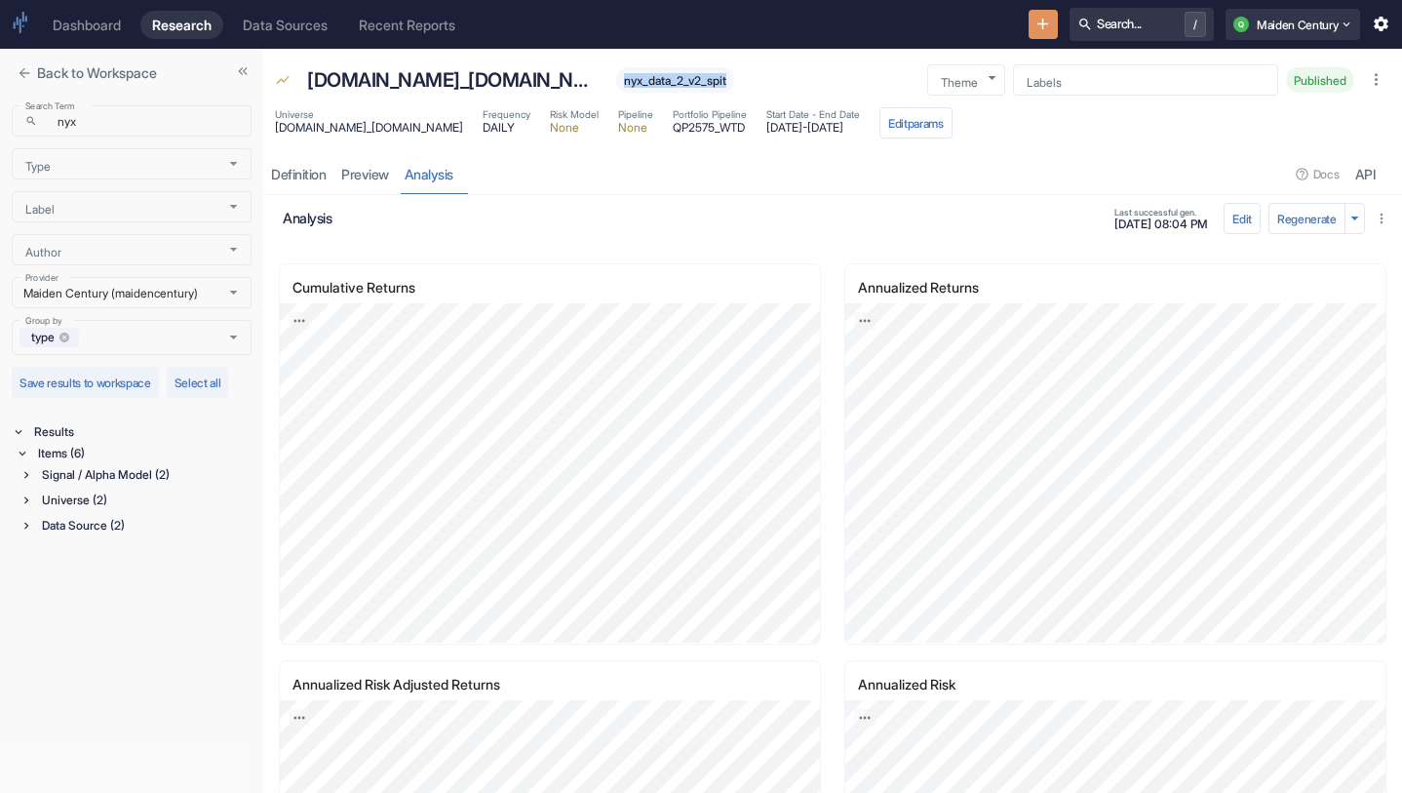
click at [82, 457] on div "Items (6)" at bounding box center [142, 453] width 217 height 21
click at [80, 450] on div "Items (6)" at bounding box center [142, 453] width 217 height 21
click at [128, 470] on div "Signal / Alpha Model (2)" at bounding box center [144, 474] width 213 height 21
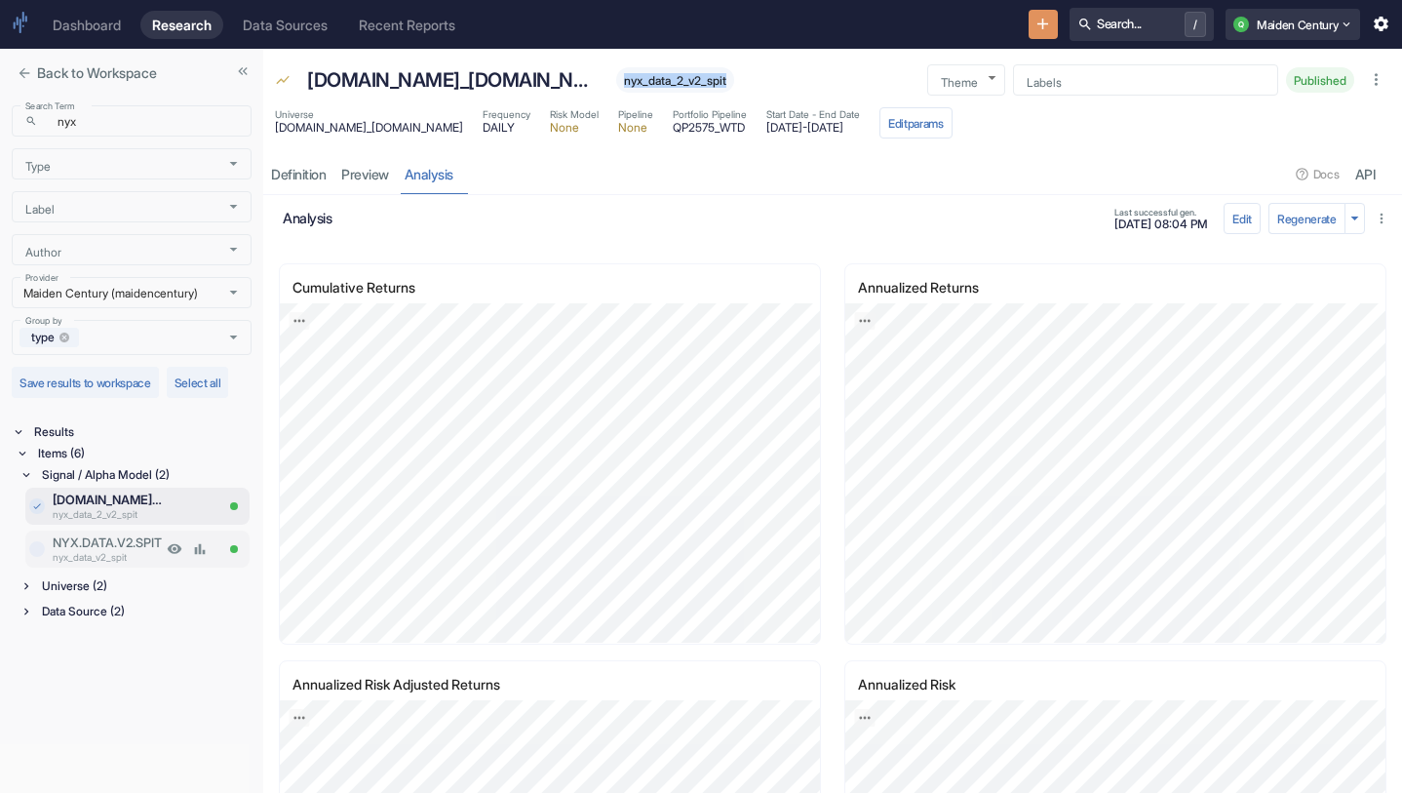
click at [122, 556] on p "nyx_data_v2_spit" at bounding box center [107, 557] width 109 height 15
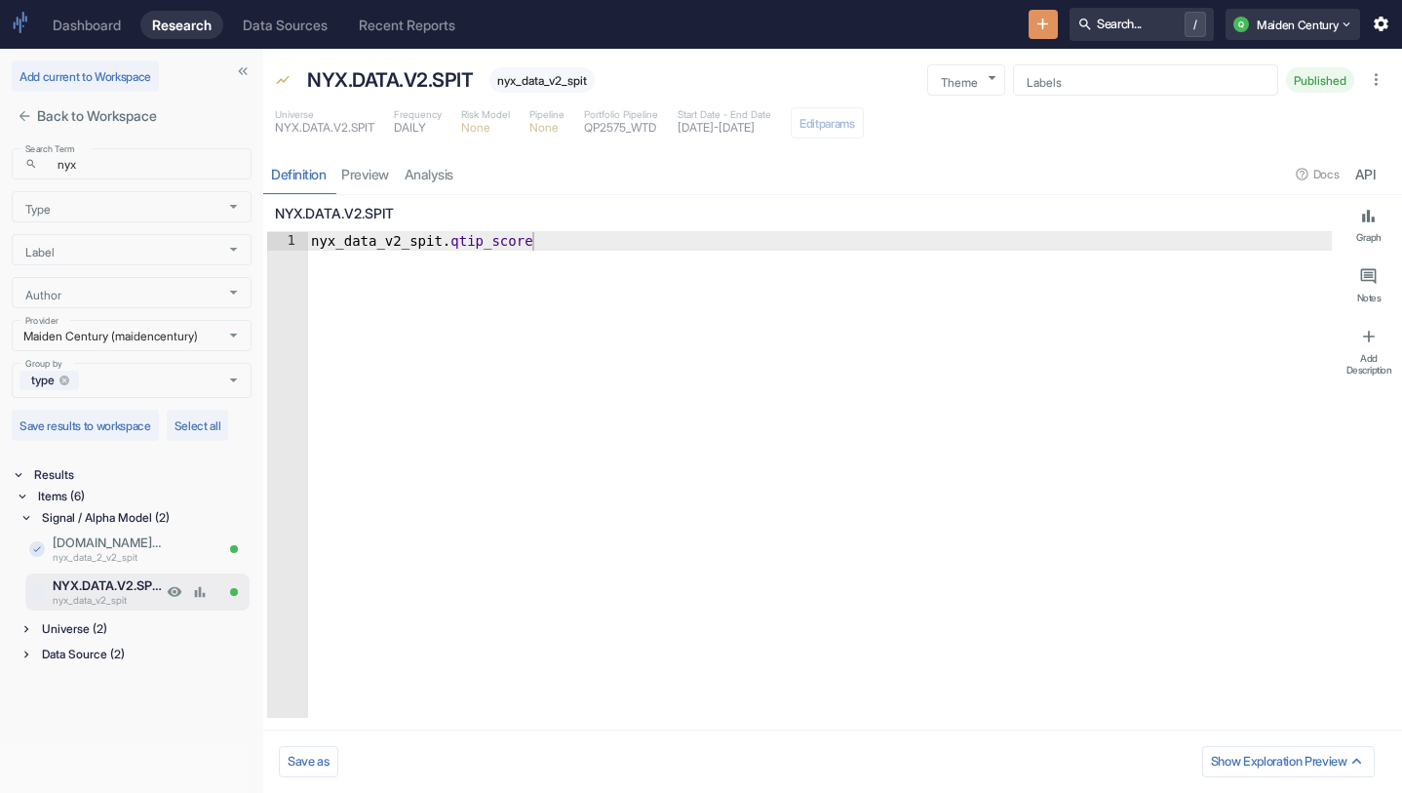
type textarea "x"
click at [424, 168] on link "analysis" at bounding box center [429, 174] width 64 height 40
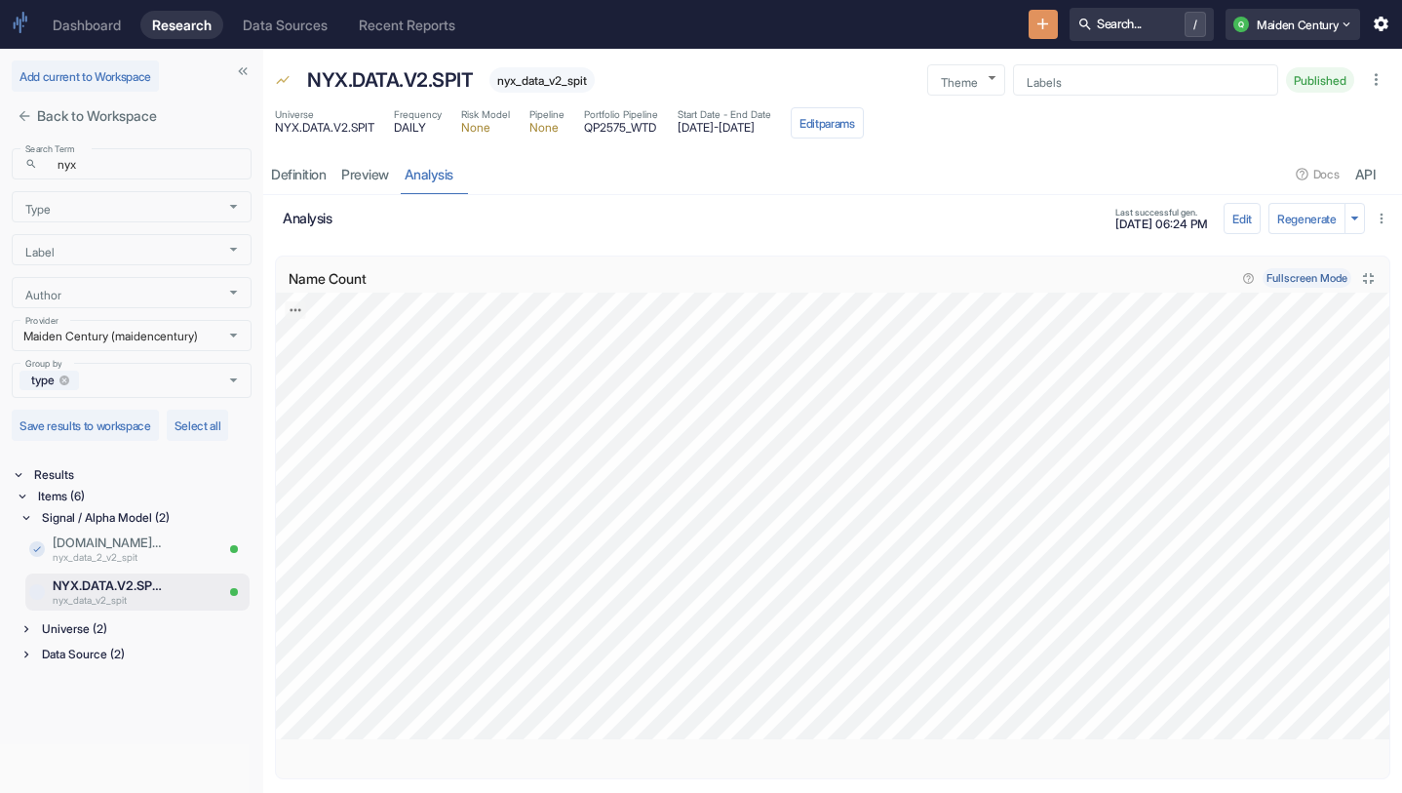
click at [1360, 280] on icon "Close fullscreen" at bounding box center [1368, 278] width 19 height 19
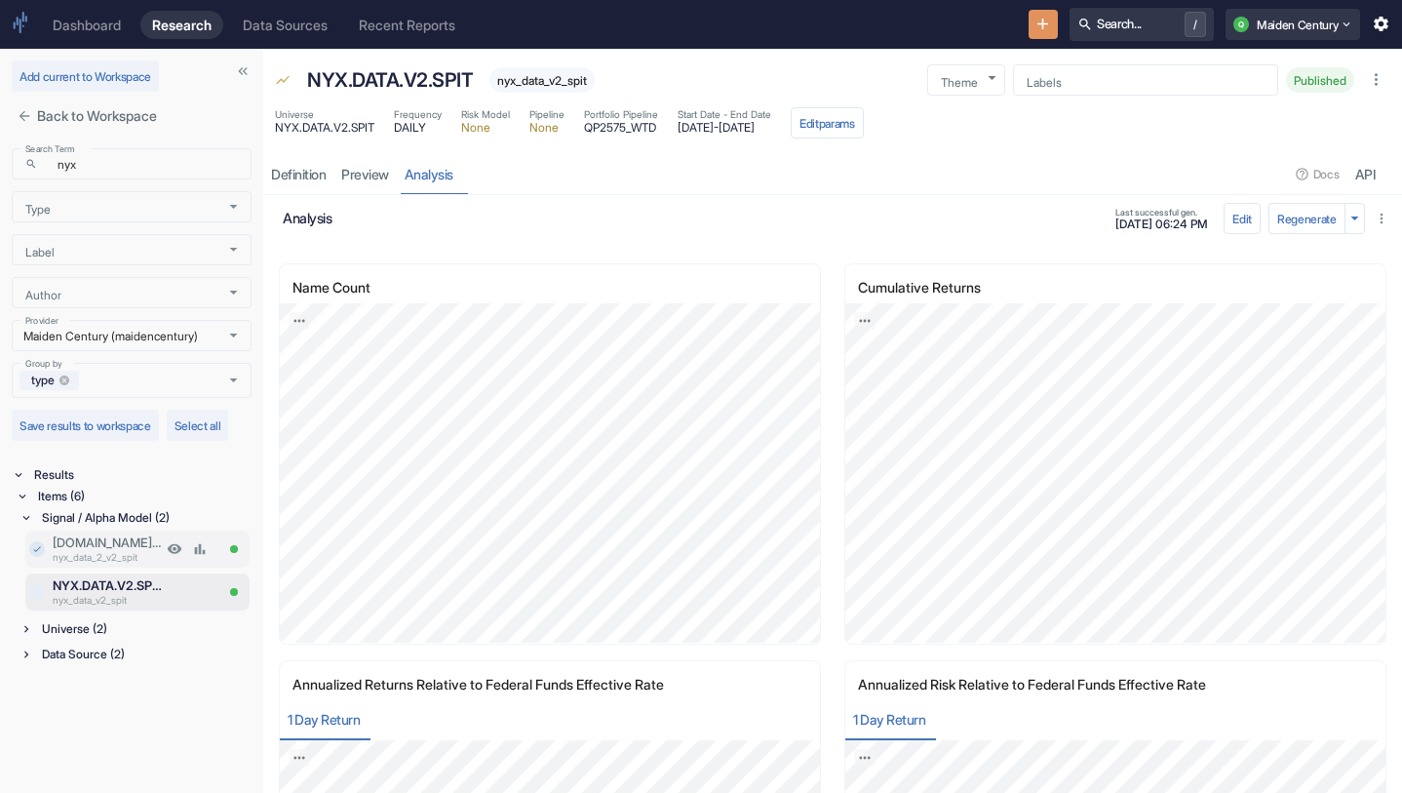
click at [79, 544] on p "[DOMAIN_NAME]_[DOMAIN_NAME]" at bounding box center [107, 542] width 109 height 19
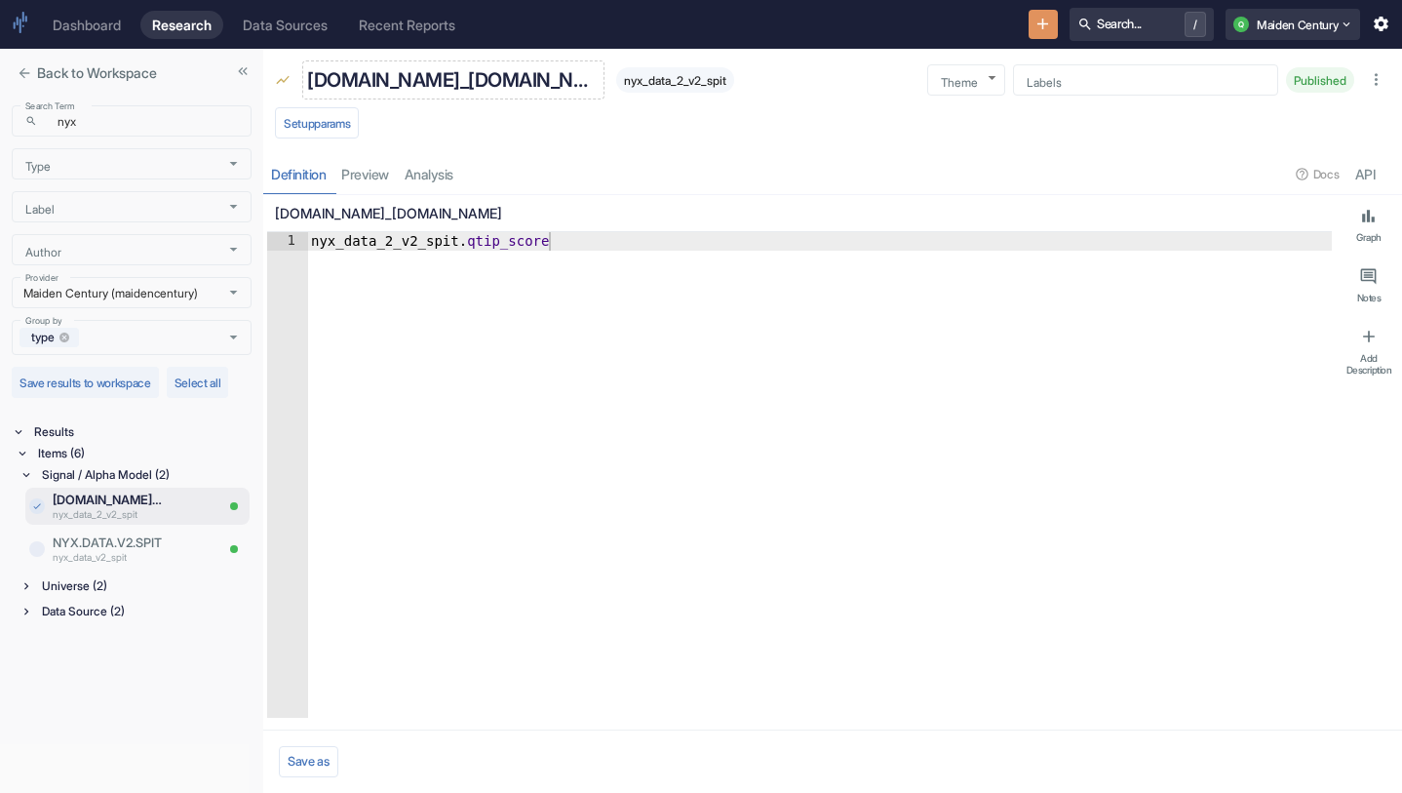
click at [401, 94] on p "[DOMAIN_NAME]_[DOMAIN_NAME]" at bounding box center [453, 79] width 292 height 29
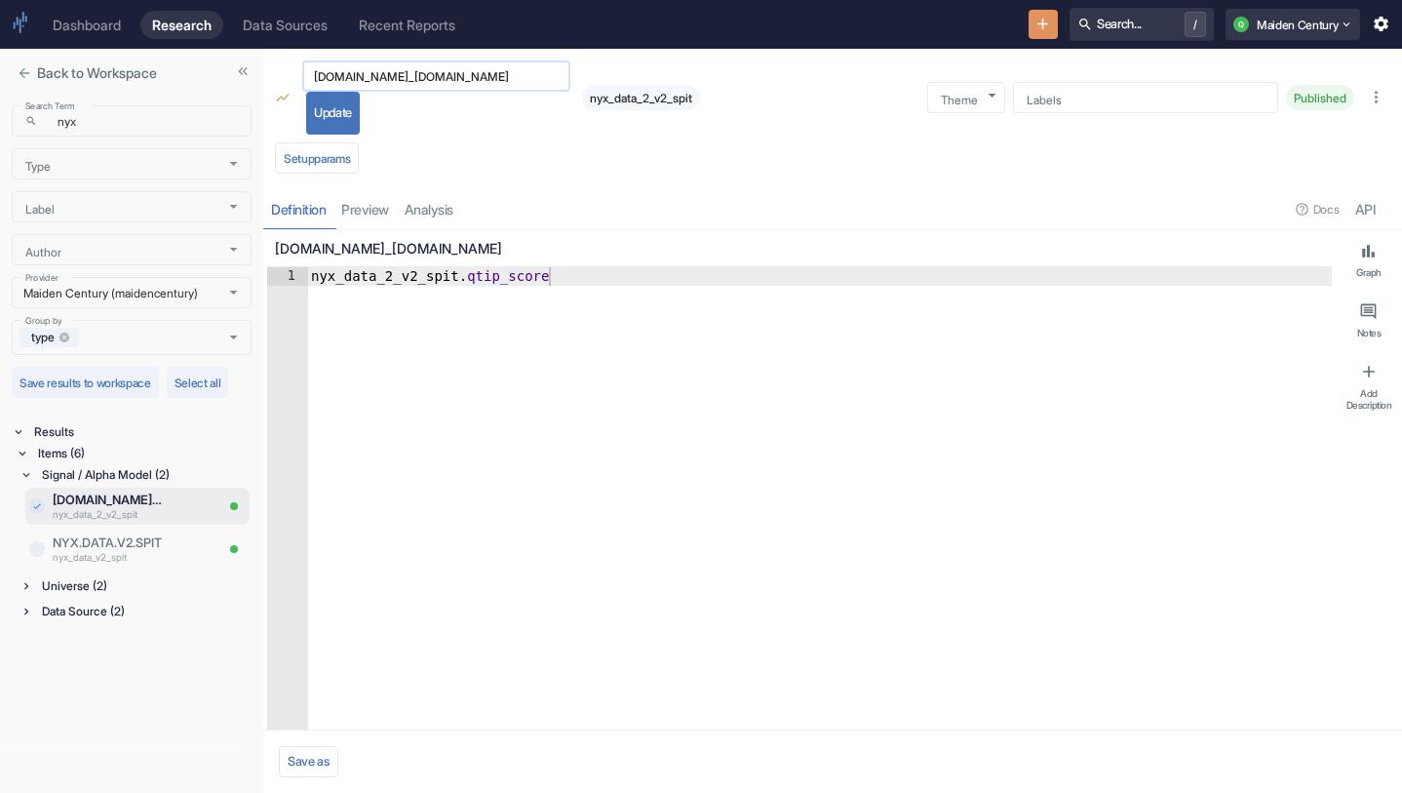
click at [487, 74] on input "[DOMAIN_NAME]_[DOMAIN_NAME]" at bounding box center [436, 76] width 268 height 22
type textarea "x"
